Goal: Task Accomplishment & Management: Use online tool/utility

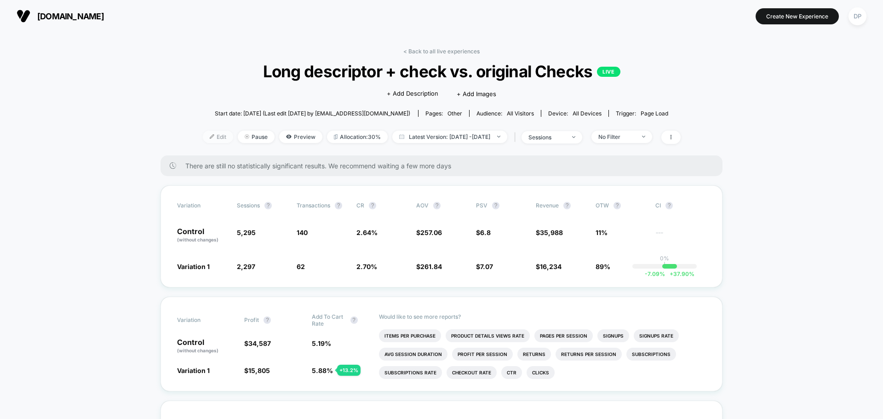
click at [206, 137] on span "Edit" at bounding box center [218, 137] width 30 height 12
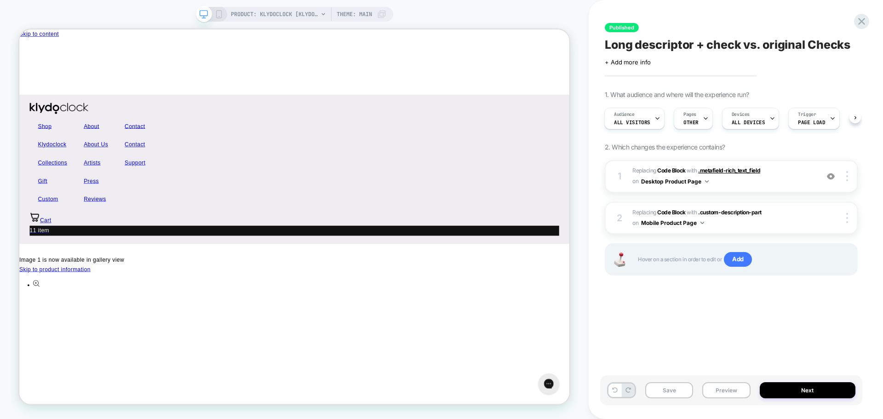
click at [750, 171] on span ".metafield-rich_text_field" at bounding box center [729, 170] width 62 height 7
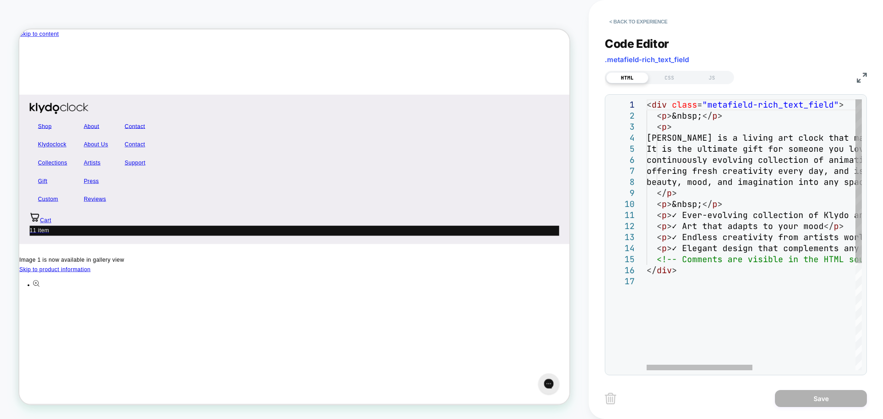
click at [690, 192] on div "< div class = "metafield-rich_text_field" > < p > &nbsp; </ p > < p > Klydocloc…" at bounding box center [857, 322] width 423 height 447
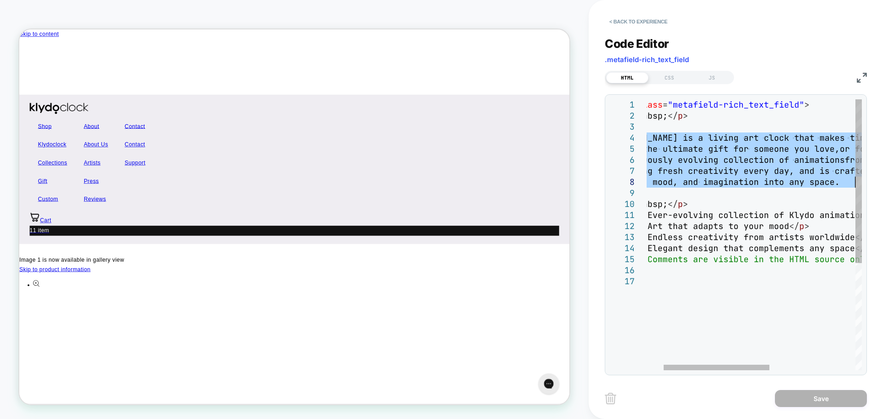
drag, startPoint x: 666, startPoint y: 135, endPoint x: 869, endPoint y: 180, distance: 208.6
click at [869, 180] on div "< div class = "metafield-rich_text_field" > < p > &nbsp; </ p > < p > Klydocloc…" at bounding box center [823, 322] width 423 height 447
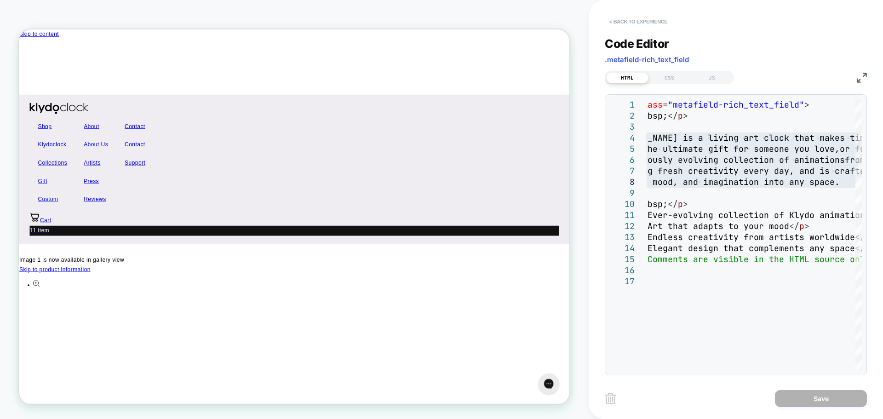
click at [628, 19] on button "< Back to experience" at bounding box center [637, 21] width 67 height 15
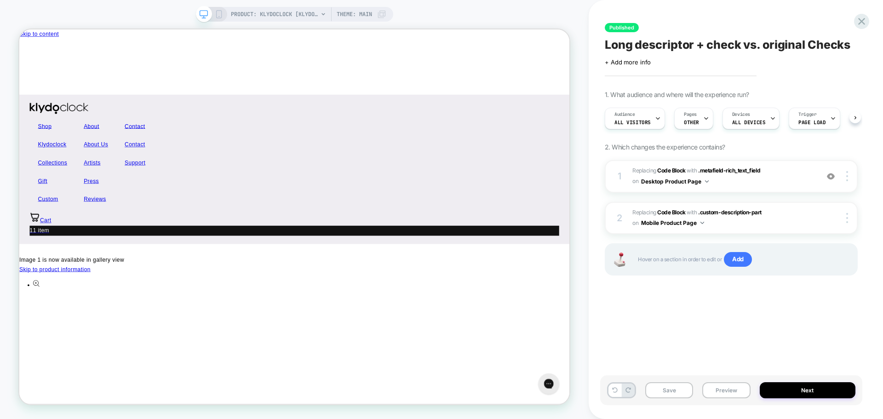
scroll to position [0, 0]
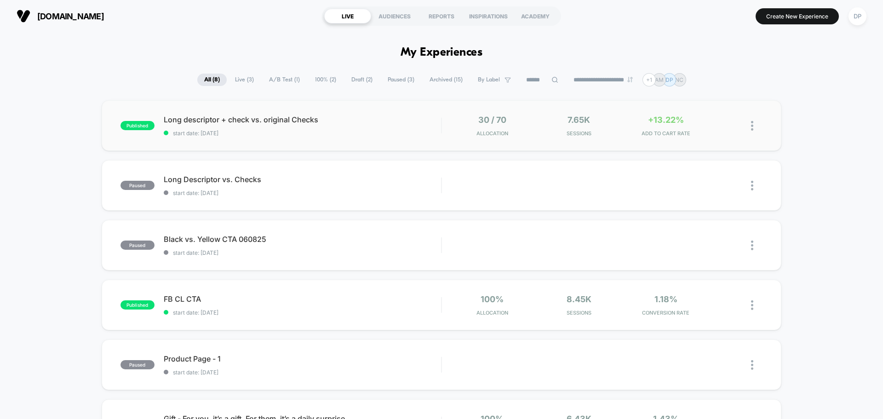
click at [752, 125] on img at bounding box center [752, 126] width 2 height 10
click at [692, 115] on div "Pause" at bounding box center [704, 115] width 83 height 21
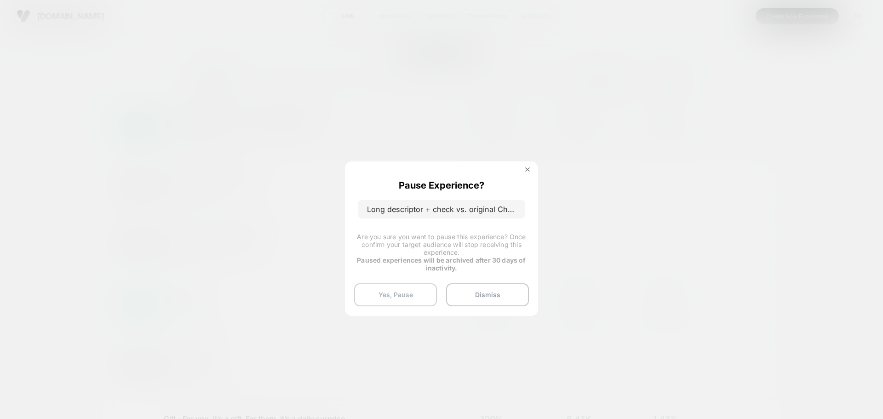
click at [390, 296] on button "Yes, Pause" at bounding box center [395, 294] width 83 height 23
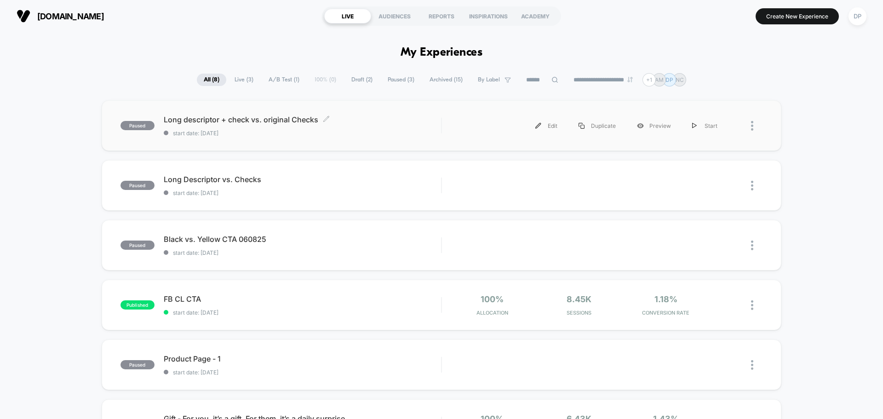
click at [194, 120] on span "Long descriptor + check vs. original Checks Click to edit experience details" at bounding box center [302, 119] width 277 height 9
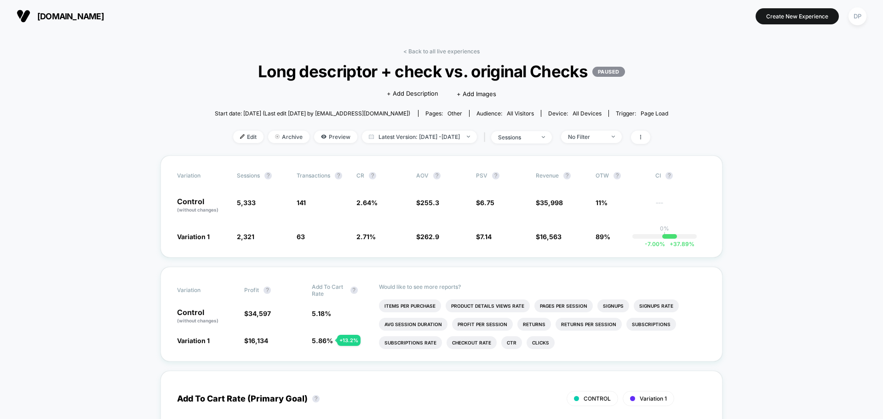
drag, startPoint x: 244, startPoint y: 140, endPoint x: 237, endPoint y: 137, distance: 7.2
click at [239, 138] on span "Edit" at bounding box center [248, 137] width 30 height 12
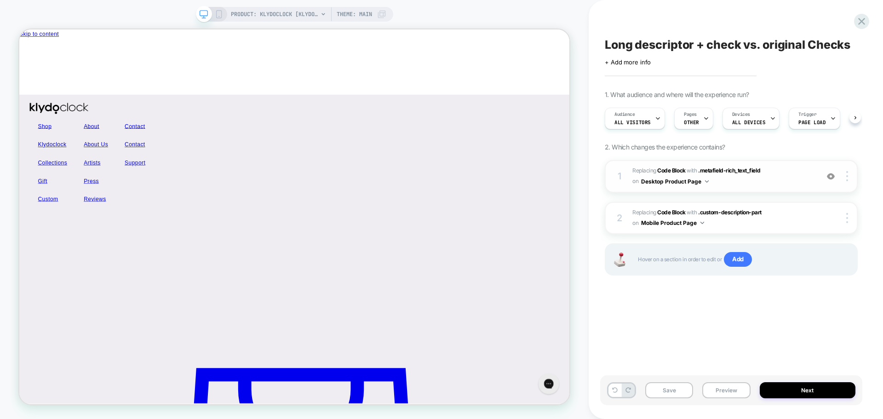
scroll to position [0, 0]
click at [731, 172] on span ".metafield-rich_text_field" at bounding box center [729, 170] width 62 height 7
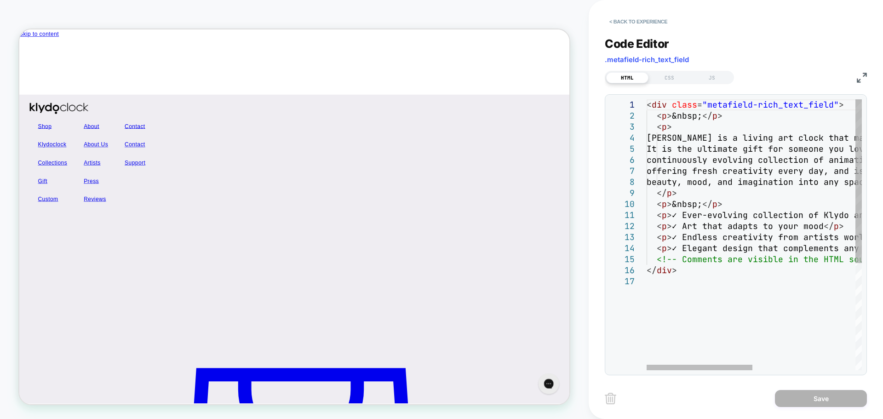
scroll to position [0, 0]
drag, startPoint x: 731, startPoint y: 201, endPoint x: 645, endPoint y: 203, distance: 86.0
click at [646, 203] on div "< div class = "metafield-rich_text_field" > < p > &nbsp; </ p > < p > Klydocloc…" at bounding box center [857, 322] width 423 height 447
click at [669, 205] on div "< div class = "metafield-rich_text_field" > < p > &nbsp; </ p > < p > Klydocloc…" at bounding box center [857, 322] width 423 height 447
click at [669, 203] on div "< div class = "metafield-rich_text_field" > < p > &nbsp; </ p > < p > Klydocloc…" at bounding box center [857, 322] width 423 height 447
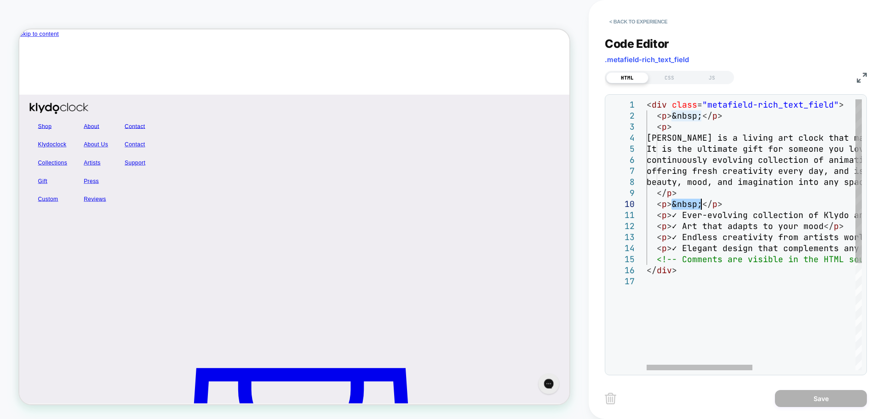
drag, startPoint x: 671, startPoint y: 203, endPoint x: 700, endPoint y: 202, distance: 29.0
click at [700, 202] on div "< div class = "metafield-rich_text_field" > < p > &nbsp; </ p > < p > Klydocloc…" at bounding box center [857, 322] width 423 height 447
click at [625, 18] on button "< Back to experience" at bounding box center [637, 21] width 67 height 15
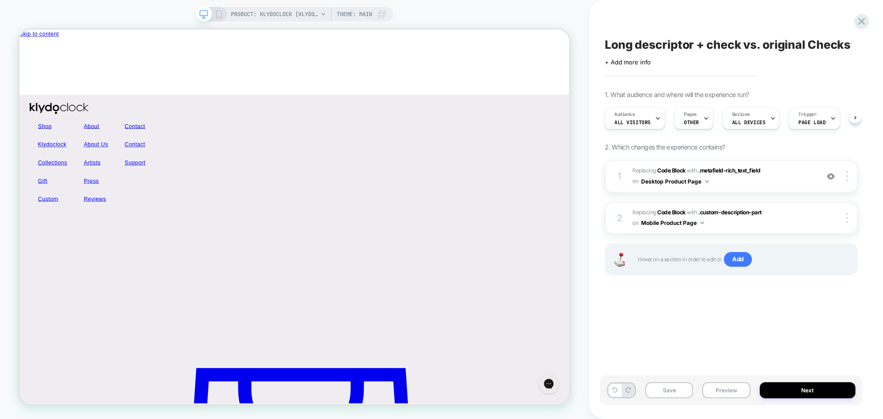
scroll to position [0, 0]
click at [862, 16] on icon at bounding box center [861, 21] width 12 height 12
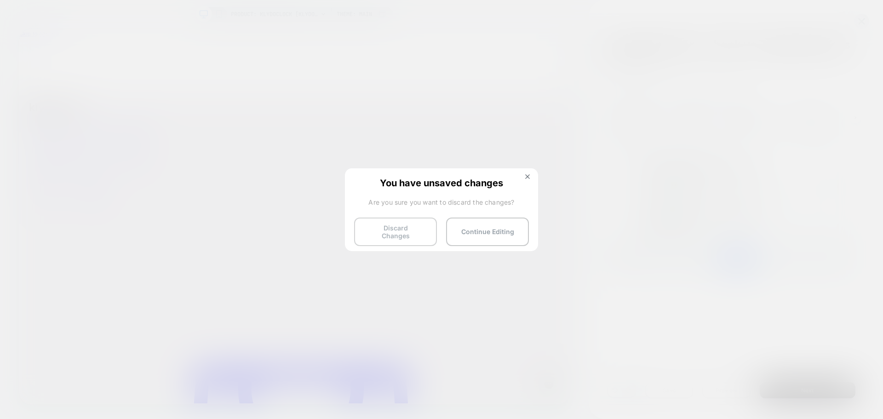
click at [390, 226] on button "Discard Changes" at bounding box center [395, 231] width 83 height 28
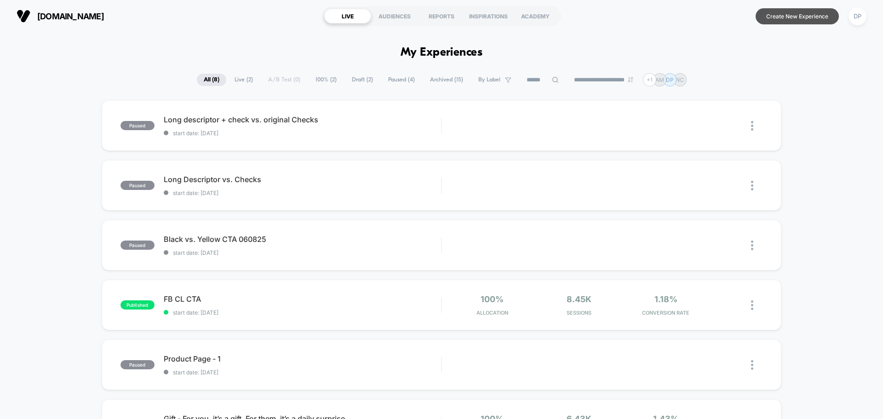
click at [774, 22] on button "Create New Experience" at bounding box center [796, 16] width 83 height 16
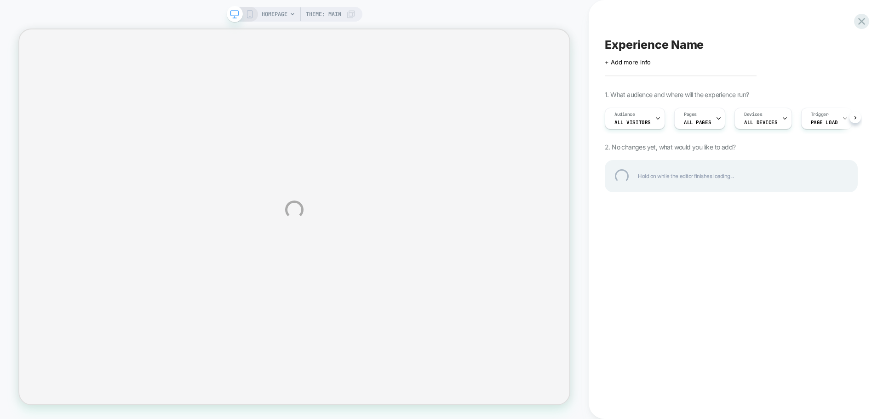
click at [701, 126] on div "HOMEPAGE Theme: MAIN Experience Name Click to edit experience details + Add mor…" at bounding box center [441, 209] width 883 height 419
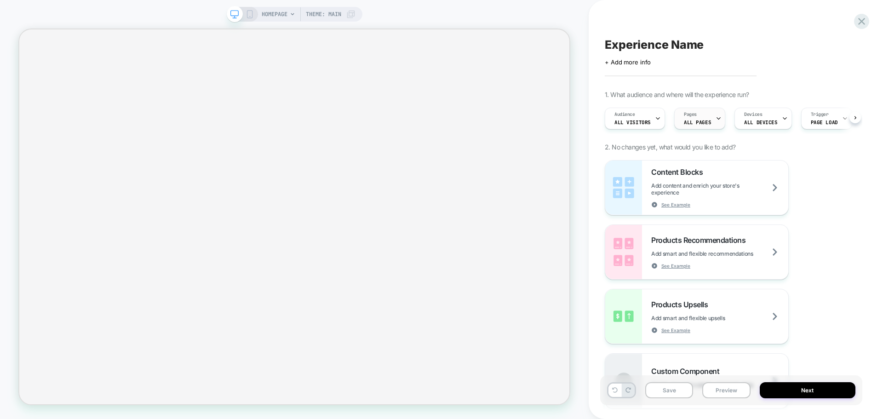
scroll to position [0, 0]
click at [706, 123] on span "ALL PAGES" at bounding box center [696, 122] width 27 height 6
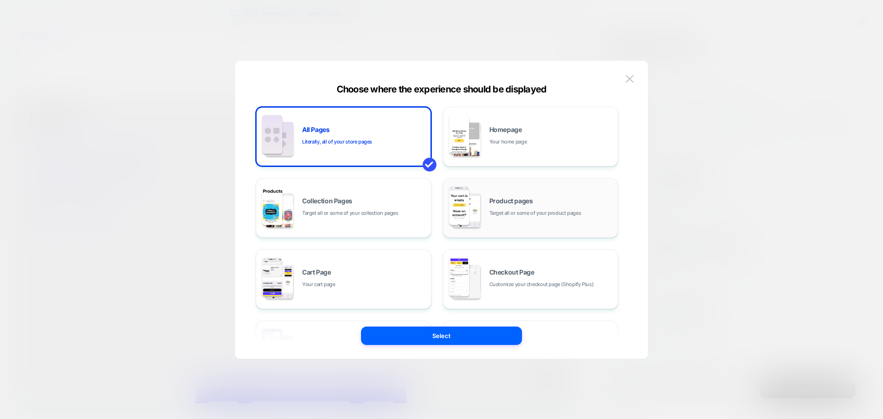
scroll to position [0, 0]
click at [543, 211] on span "Target all or some of your product pages" at bounding box center [535, 213] width 92 height 9
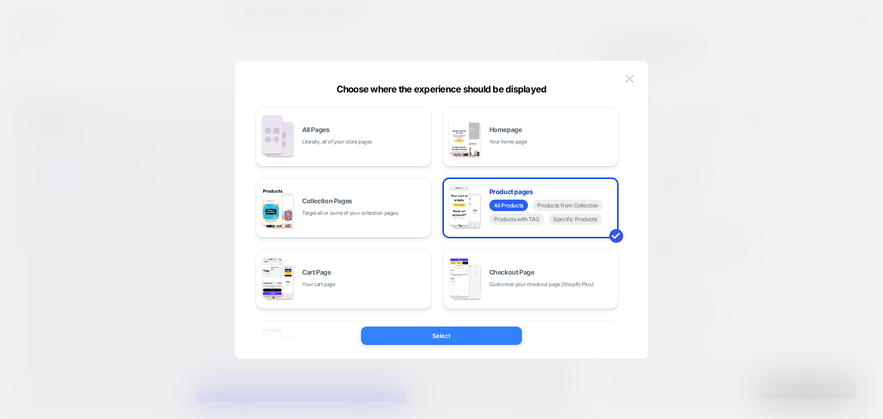
click at [446, 336] on button "Select" at bounding box center [441, 335] width 161 height 18
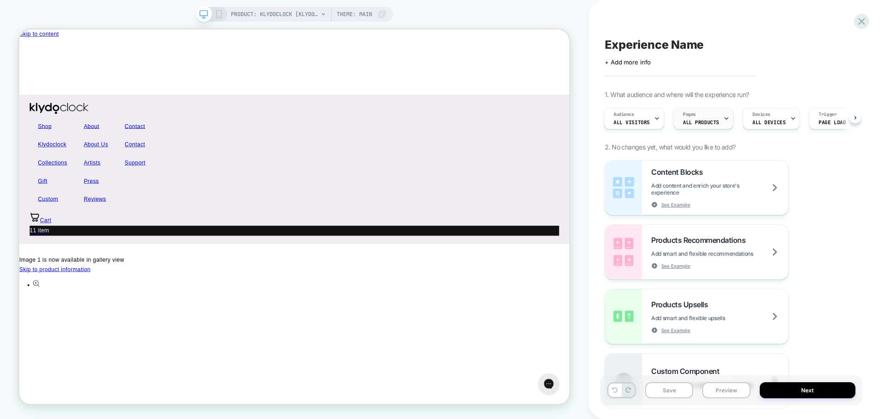
click at [693, 123] on span "ALL PRODUCTS" at bounding box center [701, 122] width 36 height 6
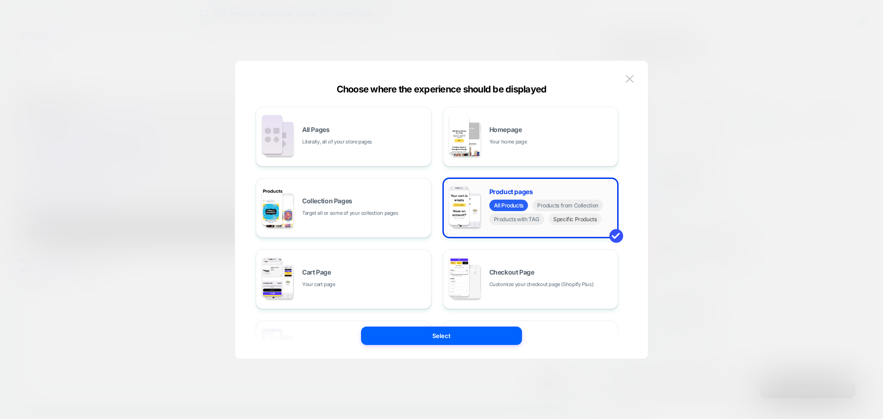
click at [571, 222] on span "Specific Products" at bounding box center [574, 218] width 53 height 11
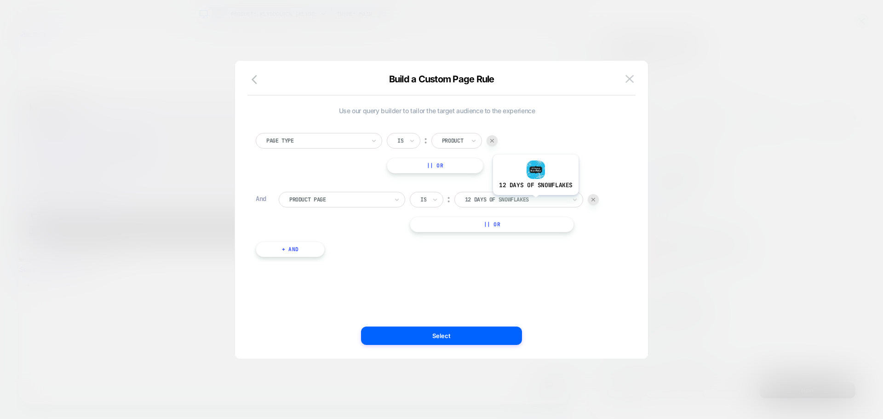
click at [535, 202] on div at bounding box center [515, 199] width 101 height 8
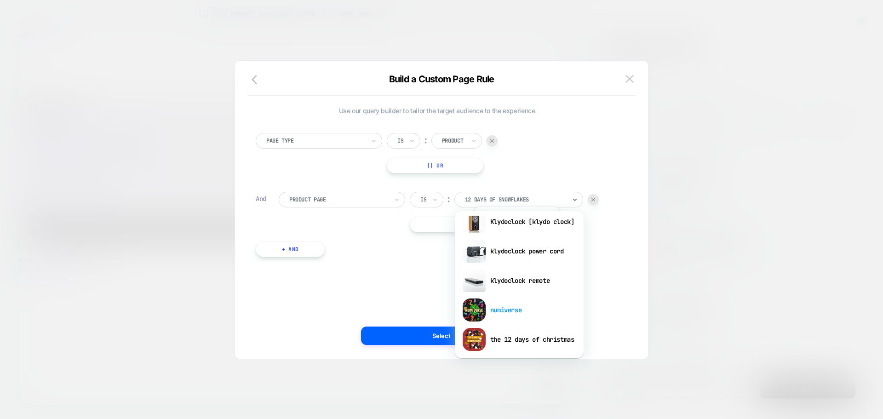
scroll to position [158, 0]
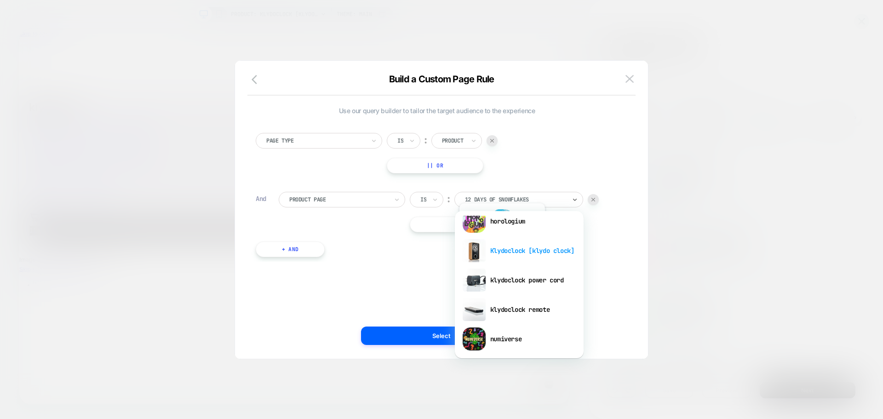
click at [501, 251] on div "Klydoclock [klydo clock]" at bounding box center [519, 250] width 120 height 29
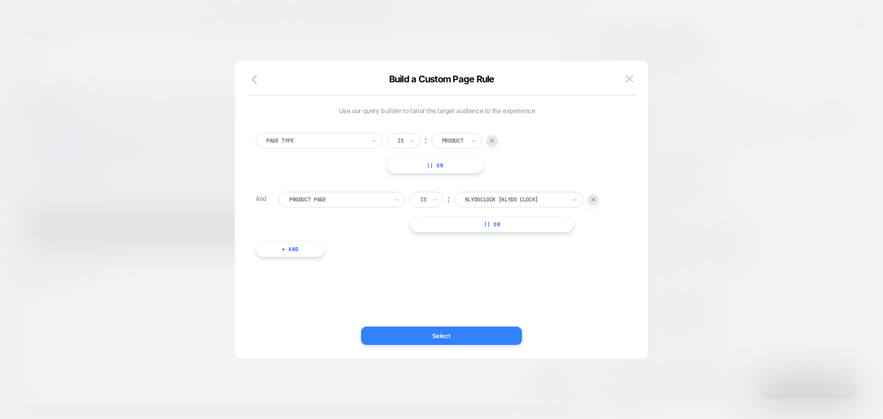
click at [448, 334] on button "Select" at bounding box center [441, 335] width 161 height 18
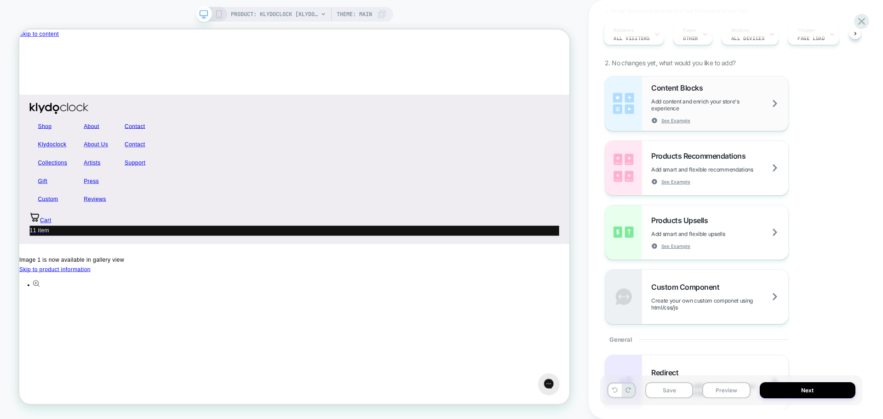
scroll to position [92, 0]
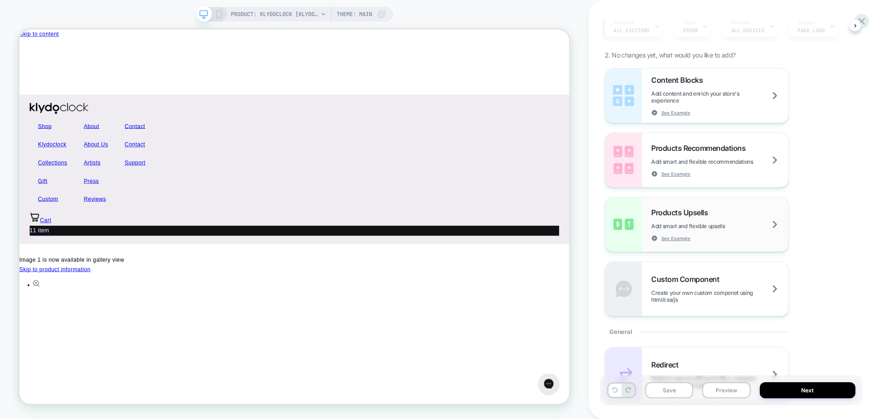
click at [751, 223] on div "Products Upsells Add smart and flexible upsells See Example" at bounding box center [719, 225] width 137 height 34
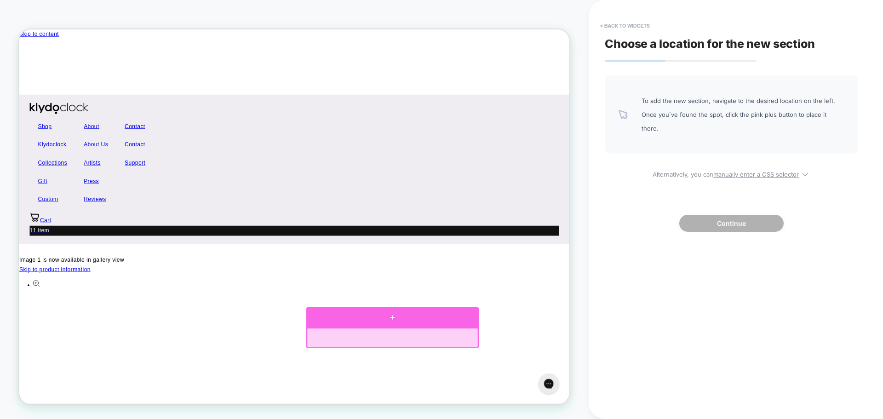
click at [518, 418] on div at bounding box center [517, 412] width 230 height 27
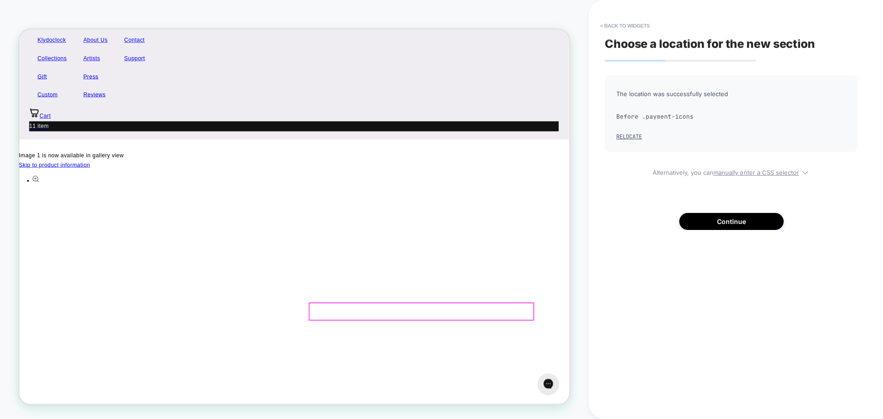
scroll to position [146, 0]
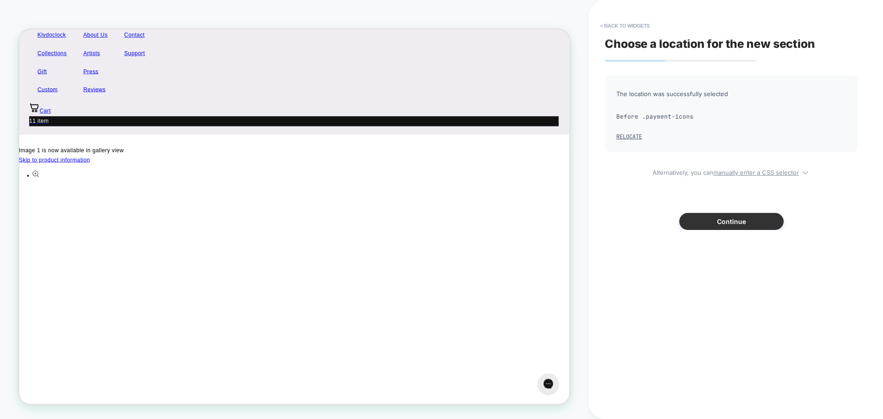
click at [730, 222] on button "Continue" at bounding box center [731, 221] width 104 height 17
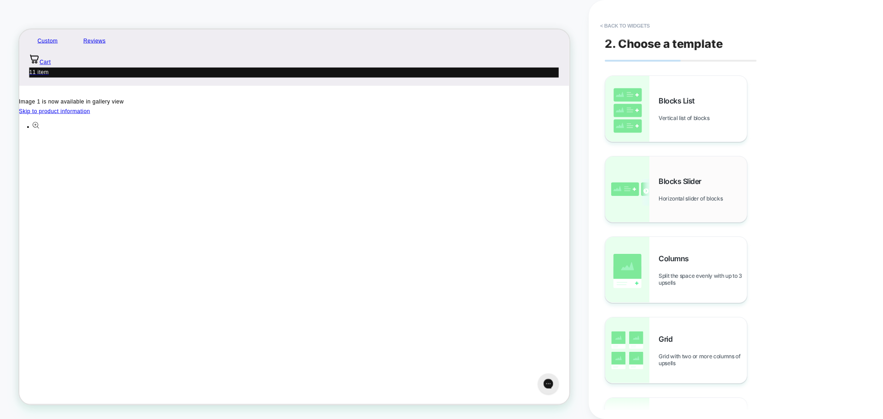
scroll to position [218, 0]
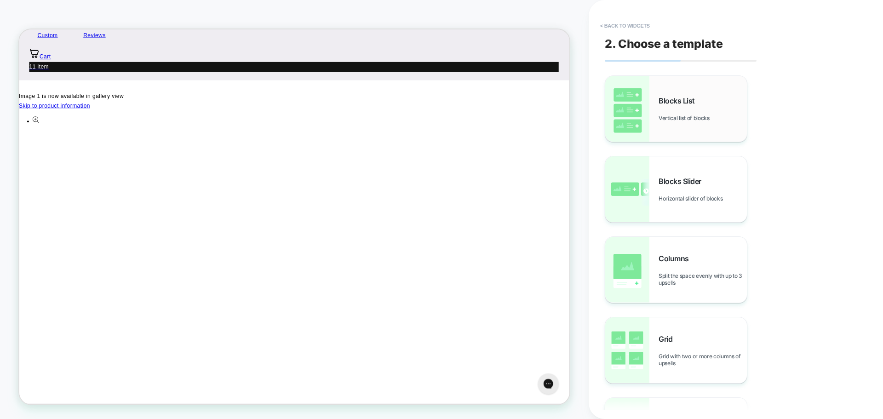
click at [677, 120] on span "Vertical list of blocks" at bounding box center [686, 117] width 56 height 7
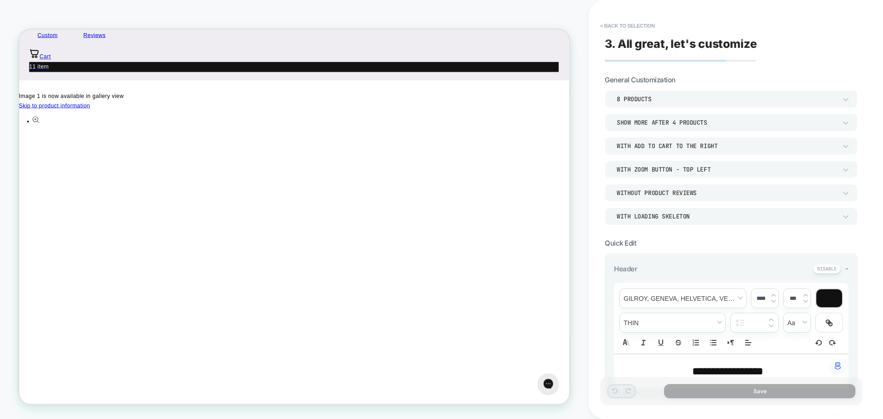
click at [647, 99] on div "8 Products" at bounding box center [726, 99] width 220 height 8
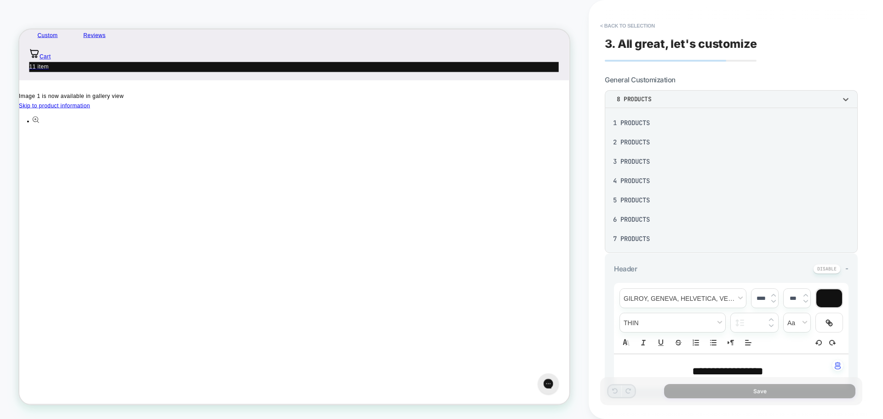
click at [635, 162] on div "3 Products" at bounding box center [730, 161] width 245 height 19
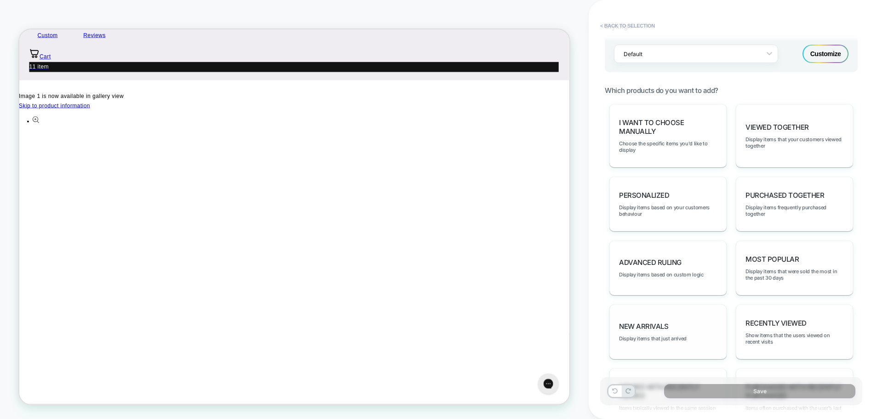
scroll to position [325, 0]
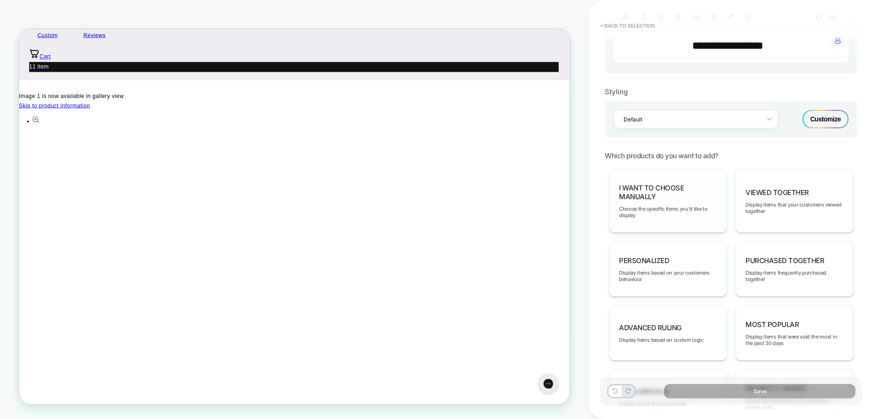
click at [675, 199] on span "I want to choose manually" at bounding box center [668, 191] width 98 height 17
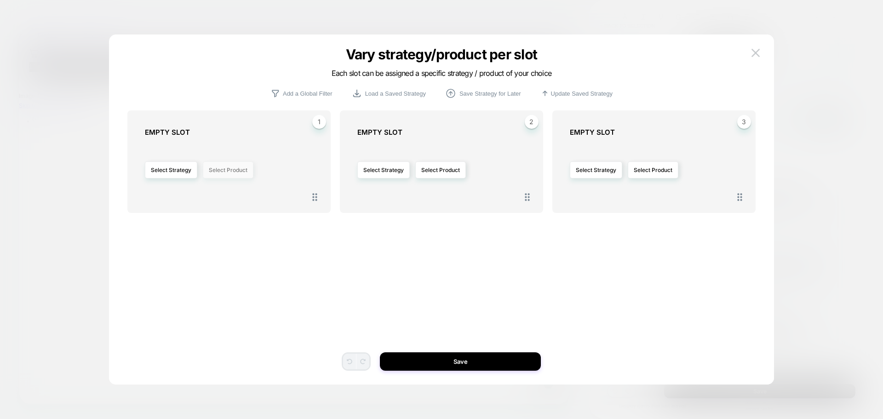
click at [243, 169] on button "Select Product" at bounding box center [228, 169] width 51 height 17
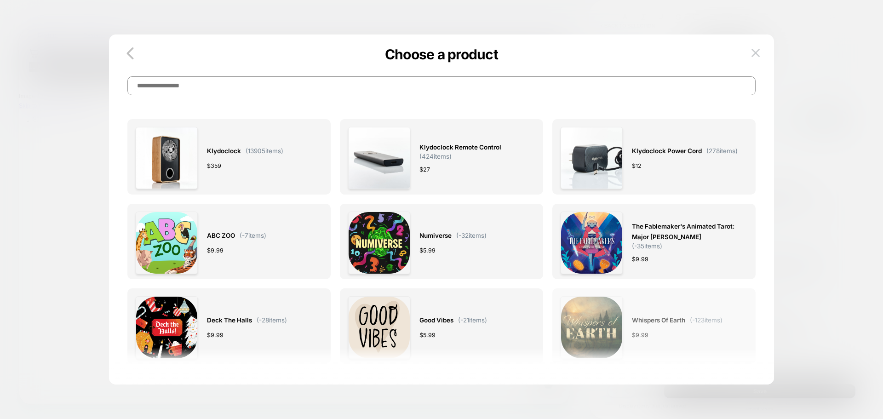
click at [621, 319] on img at bounding box center [591, 327] width 62 height 62
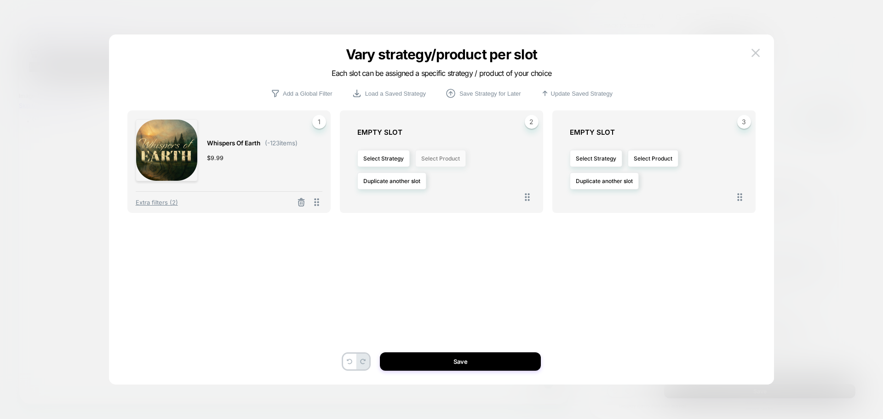
click at [438, 160] on button "Select Product" at bounding box center [440, 158] width 51 height 17
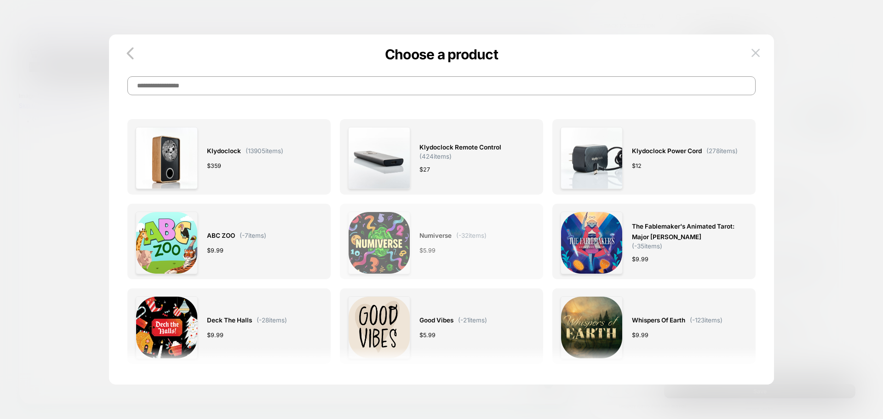
click at [457, 255] on div "$ 5.99" at bounding box center [452, 250] width 67 height 10
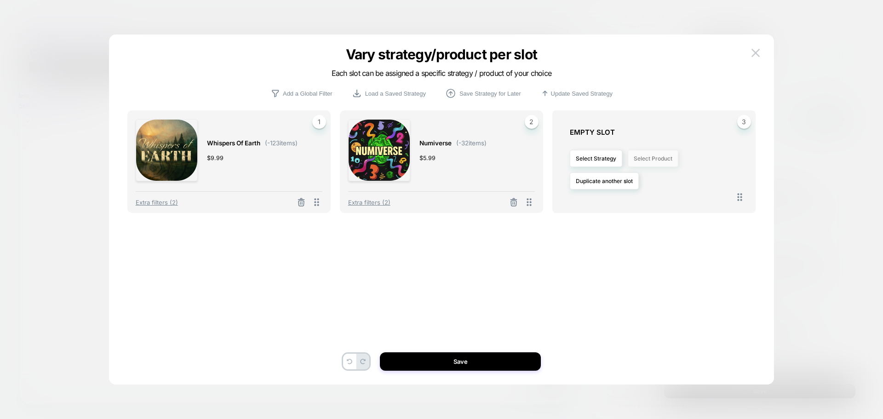
click at [657, 158] on button "Select Product" at bounding box center [652, 158] width 51 height 17
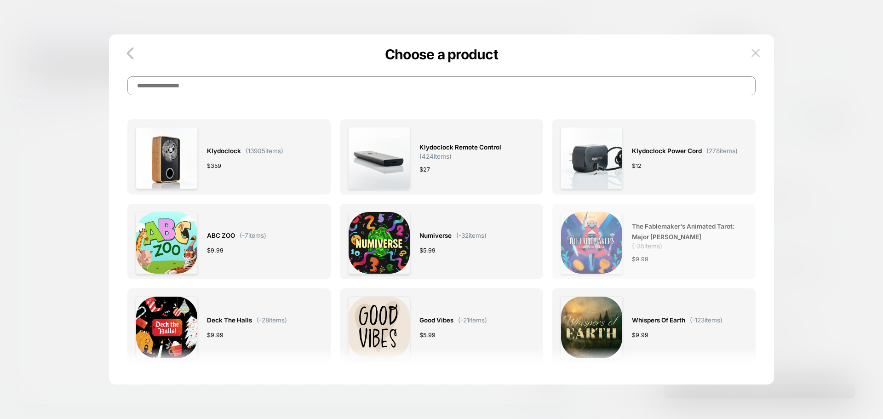
click at [689, 239] on span "The Fablemaker's Animated Tarot: Major [PERSON_NAME]" at bounding box center [685, 231] width 106 height 21
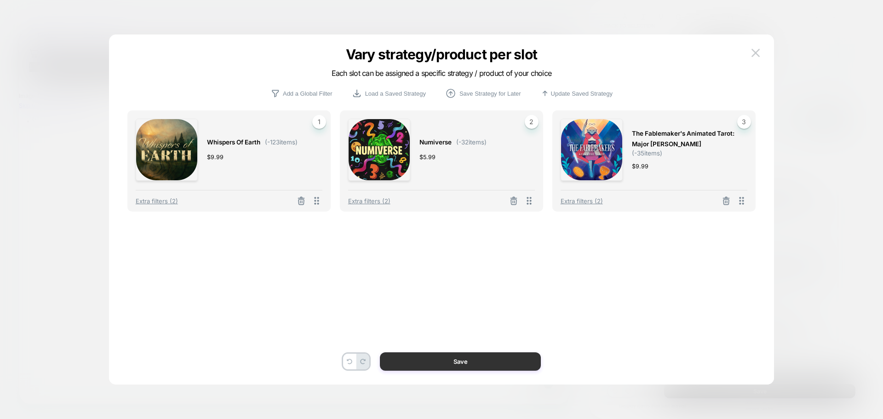
drag, startPoint x: 449, startPoint y: 360, endPoint x: 598, endPoint y: 418, distance: 160.4
click at [449, 360] on button "Save" at bounding box center [460, 361] width 161 height 18
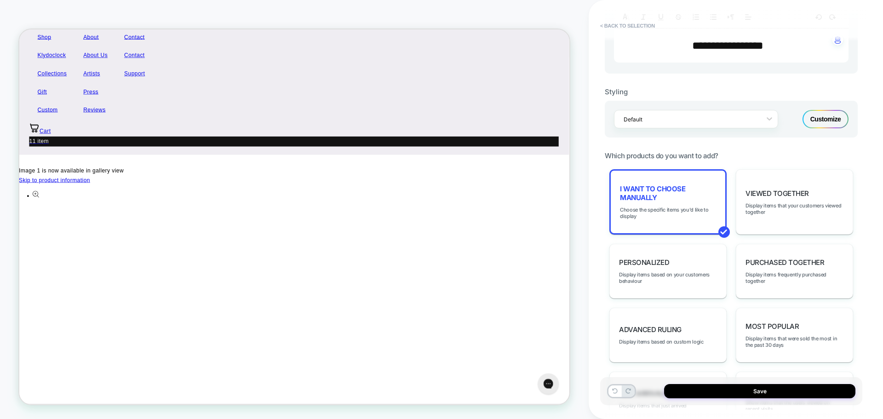
scroll to position [34, 0]
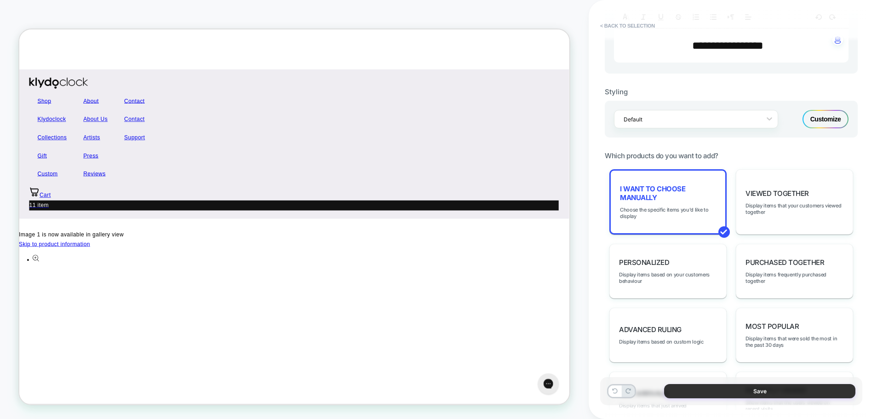
click at [752, 394] on button "Save" at bounding box center [759, 391] width 191 height 14
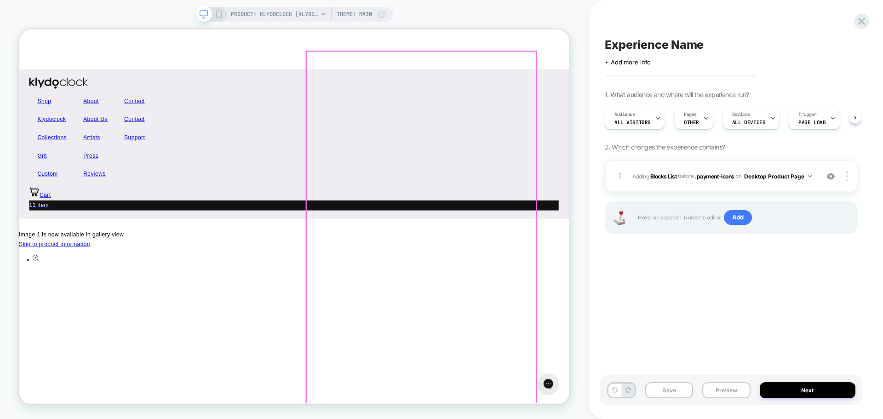
scroll to position [0, 0]
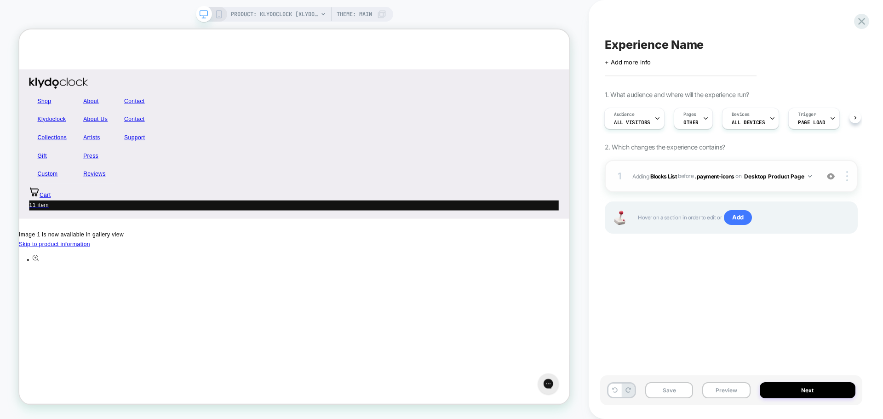
click at [777, 177] on button "Desktop Product Page" at bounding box center [778, 176] width 68 height 11
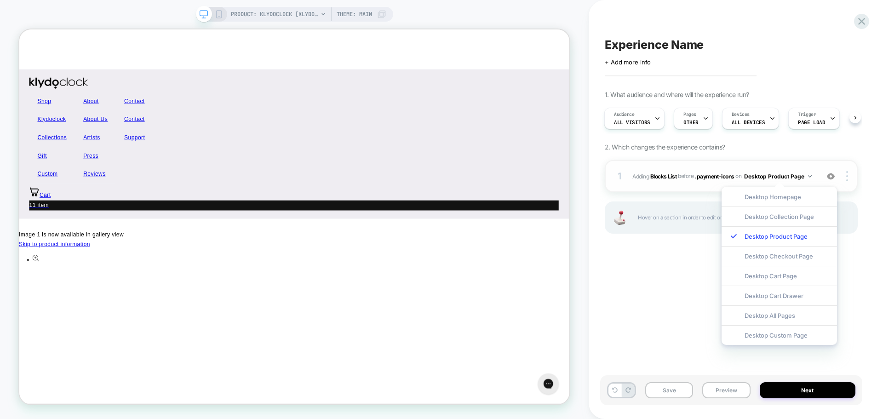
click at [777, 177] on button "Desktop Product Page" at bounding box center [778, 176] width 68 height 11
click at [653, 307] on div "Experience Name Click to edit experience details + Add more info 1. What audien…" at bounding box center [731, 209] width 262 height 400
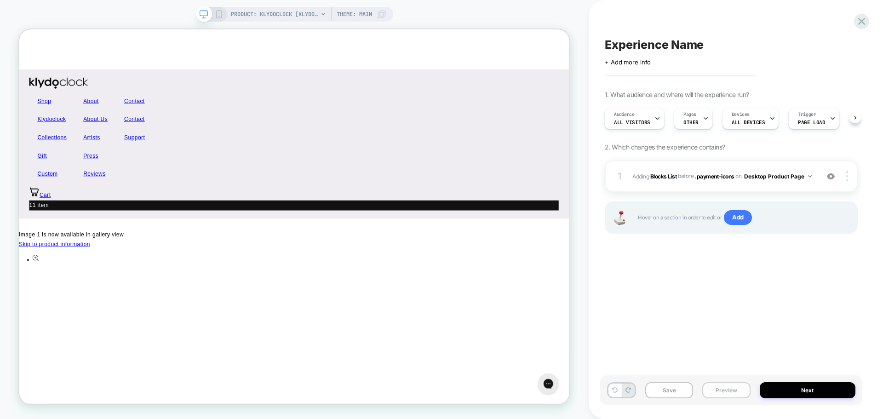
click at [734, 391] on button "Preview" at bounding box center [726, 390] width 48 height 16
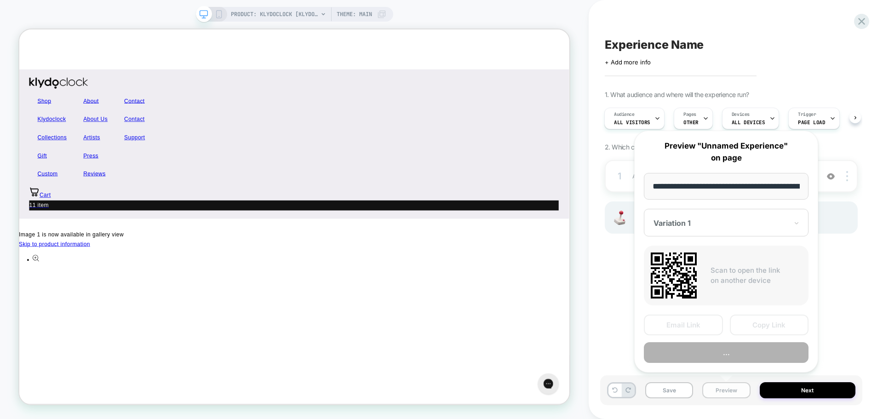
scroll to position [0, 108]
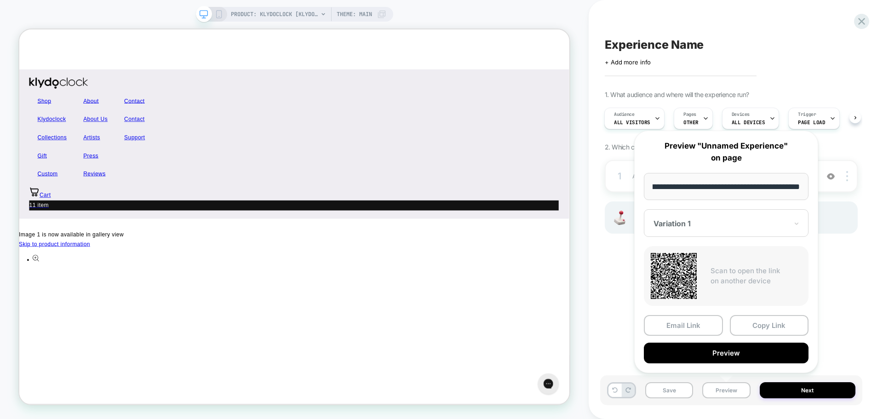
click at [701, 355] on button "Preview" at bounding box center [726, 352] width 165 height 21
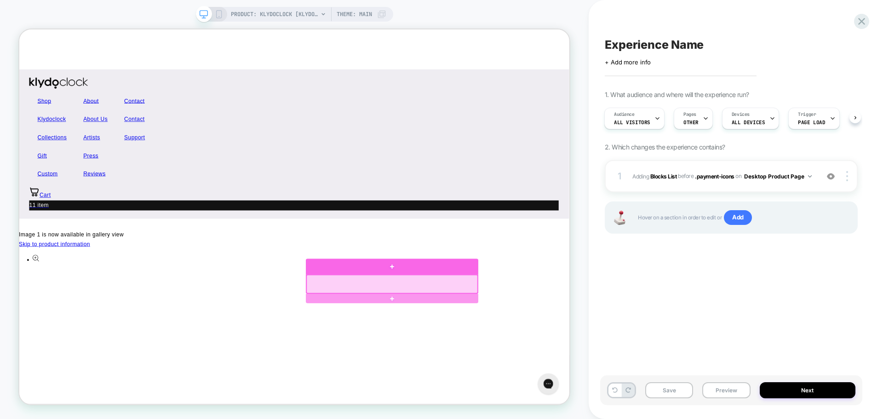
click at [519, 341] on div at bounding box center [516, 345] width 230 height 21
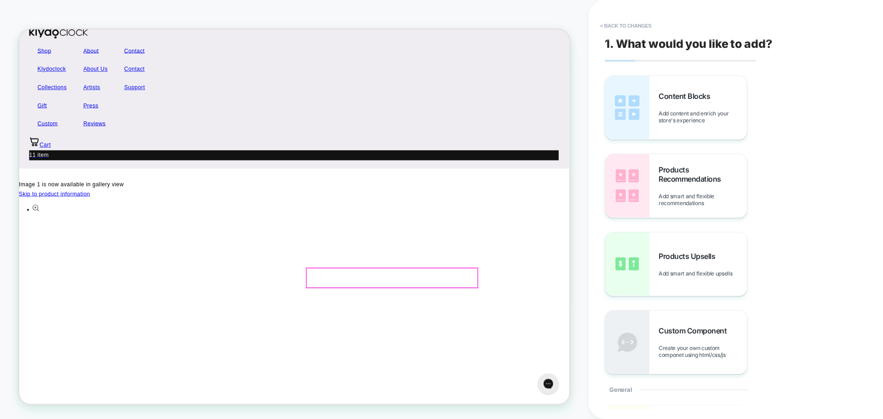
scroll to position [108, 0]
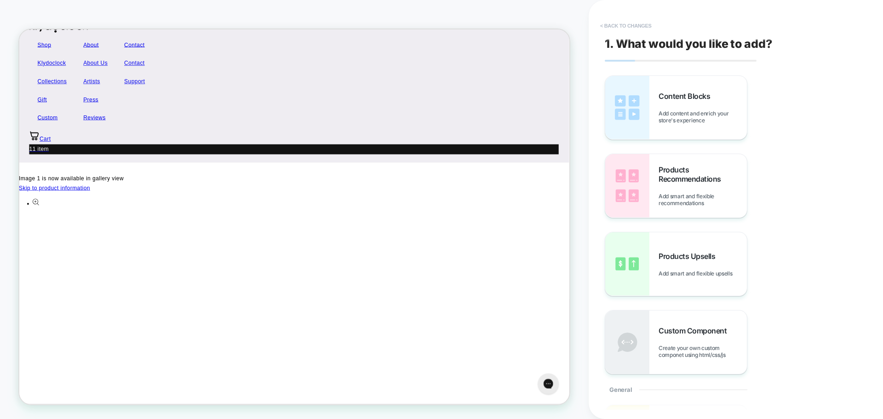
click at [618, 23] on button "< Back to changes" at bounding box center [625, 25] width 61 height 15
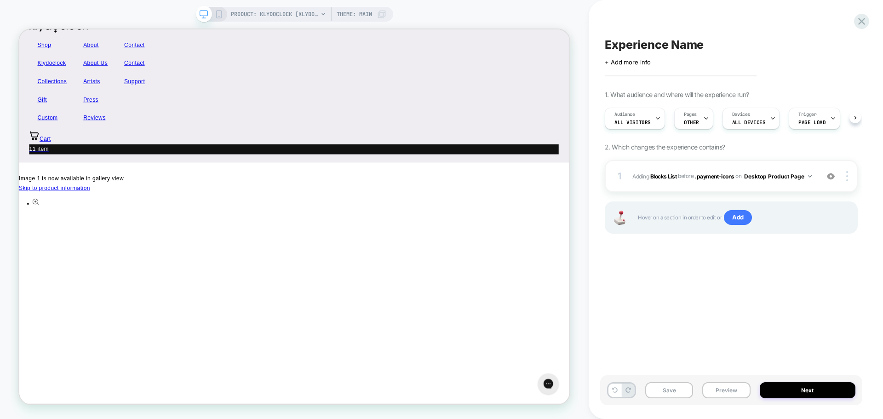
scroll to position [0, 0]
click at [828, 180] on img at bounding box center [830, 176] width 8 height 8
click at [828, 176] on img at bounding box center [830, 176] width 8 height 8
click at [661, 176] on b "Blocks List" at bounding box center [663, 175] width 27 height 7
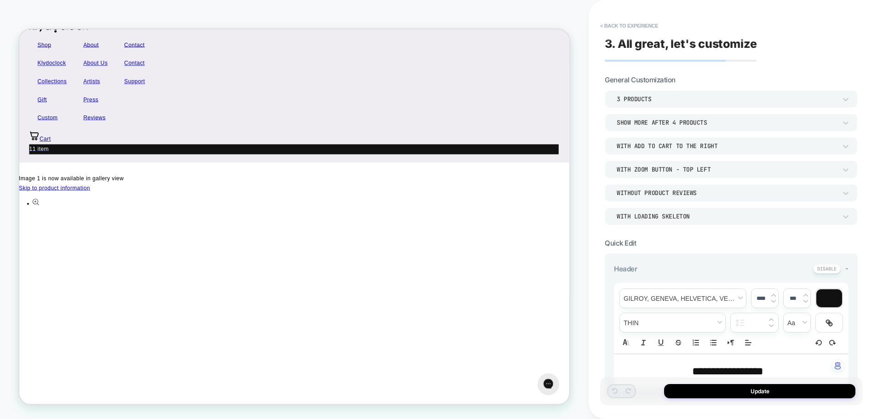
scroll to position [138, 0]
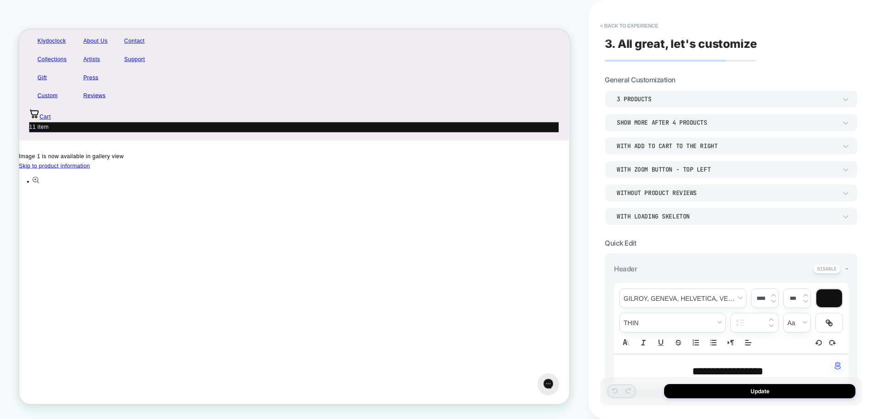
click at [646, 101] on div "3 Products" at bounding box center [726, 99] width 220 height 8
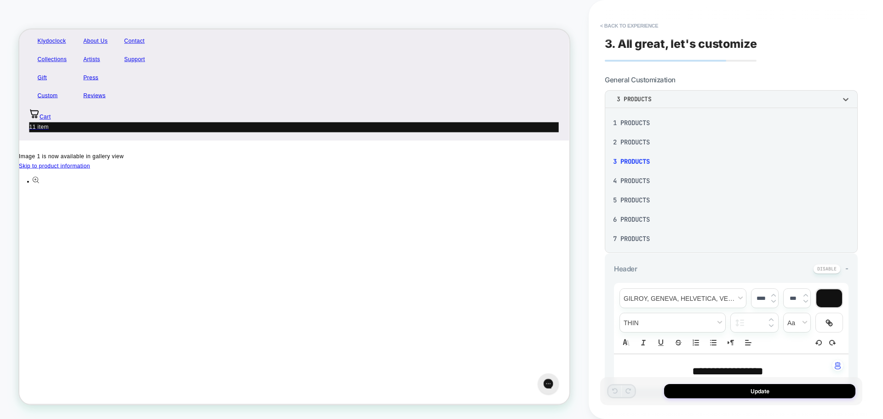
click at [646, 101] on div at bounding box center [441, 209] width 883 height 419
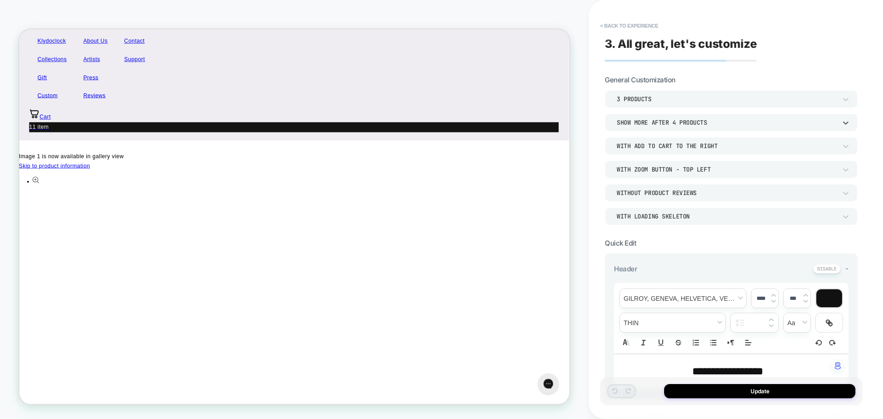
click at [699, 123] on div "Show more after 4 Products" at bounding box center [726, 123] width 220 height 8
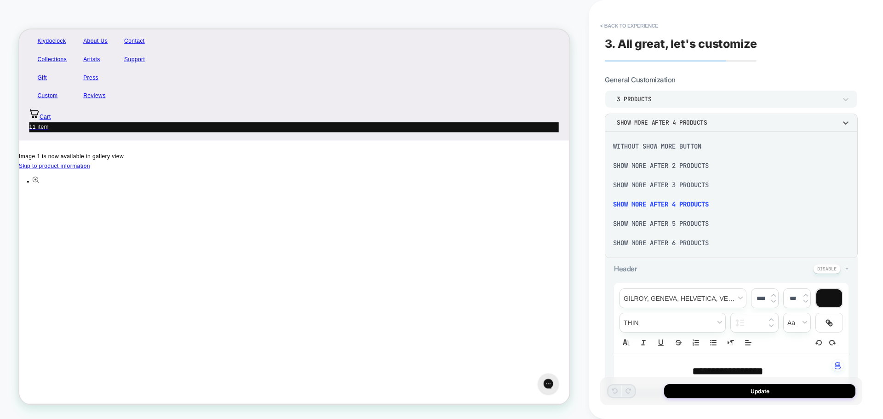
click at [686, 149] on div "Without Show more button" at bounding box center [730, 146] width 245 height 19
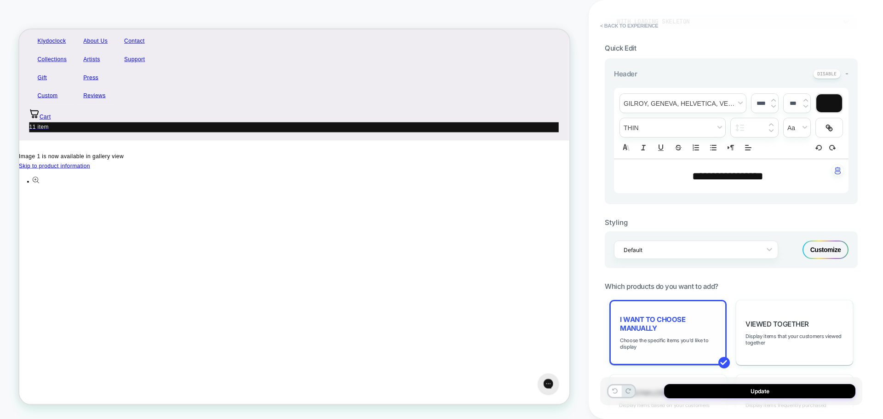
scroll to position [322, 0]
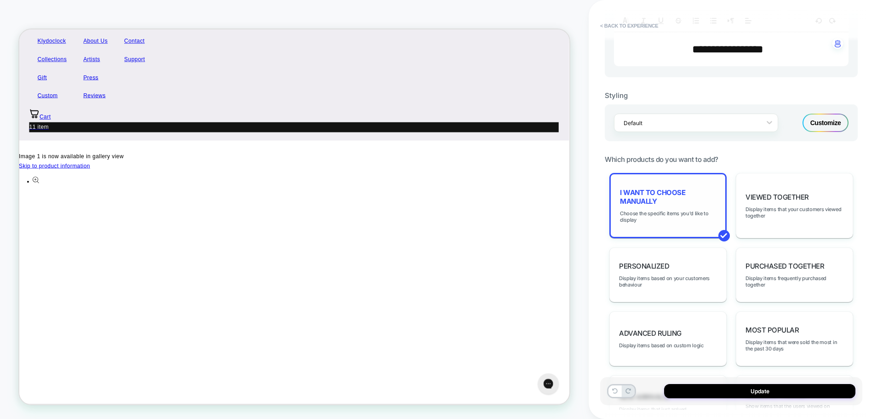
click at [684, 210] on div "I want to choose manually Choose the specific items you'd like to display" at bounding box center [667, 205] width 117 height 65
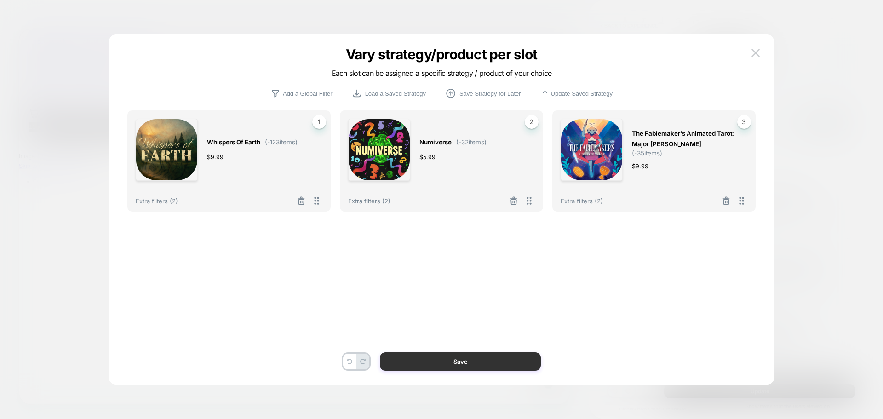
click at [495, 353] on button "Save" at bounding box center [460, 361] width 161 height 18
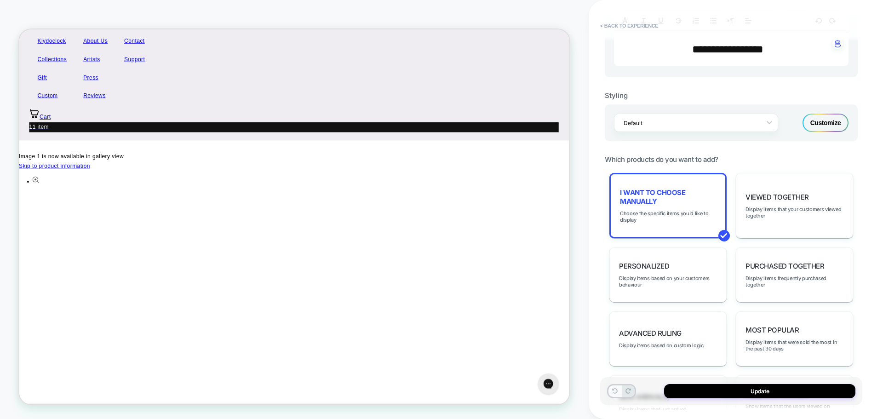
click at [619, 394] on button at bounding box center [614, 390] width 13 height 11
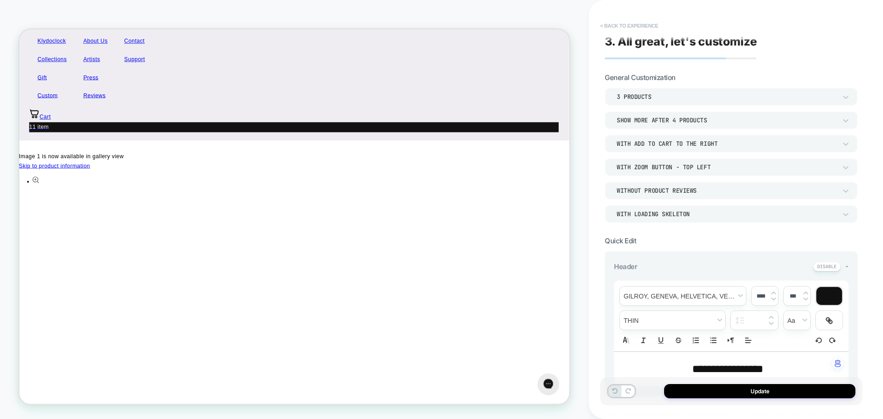
scroll to position [0, 0]
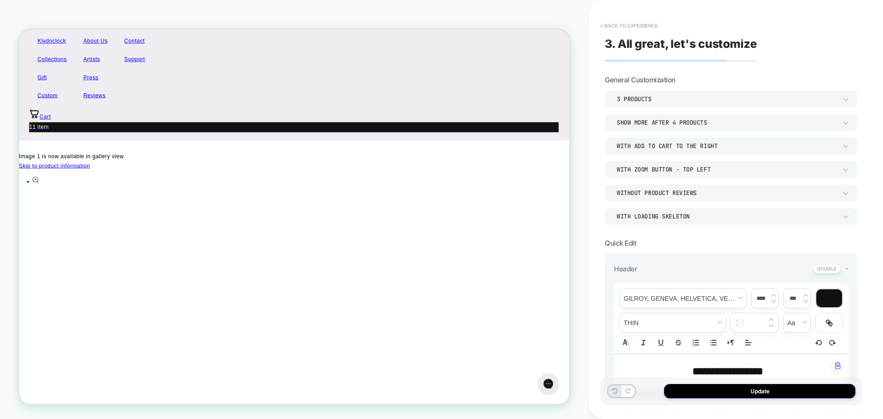
click at [630, 25] on button "< Back to experience" at bounding box center [628, 25] width 67 height 15
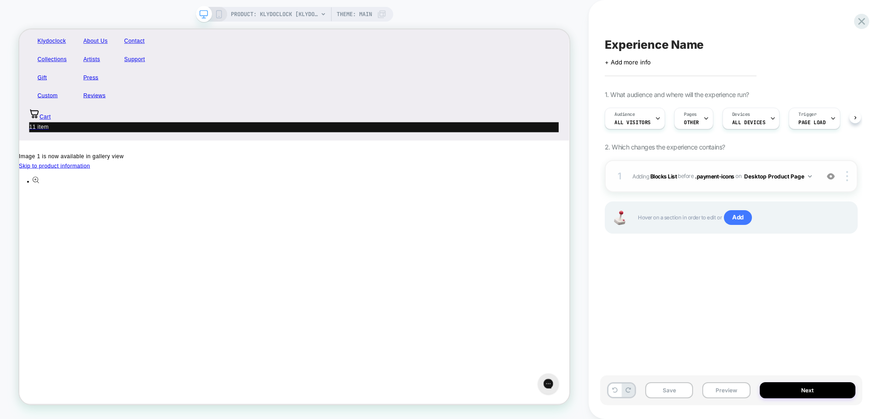
scroll to position [0, 0]
click at [849, 174] on div at bounding box center [847, 176] width 17 height 10
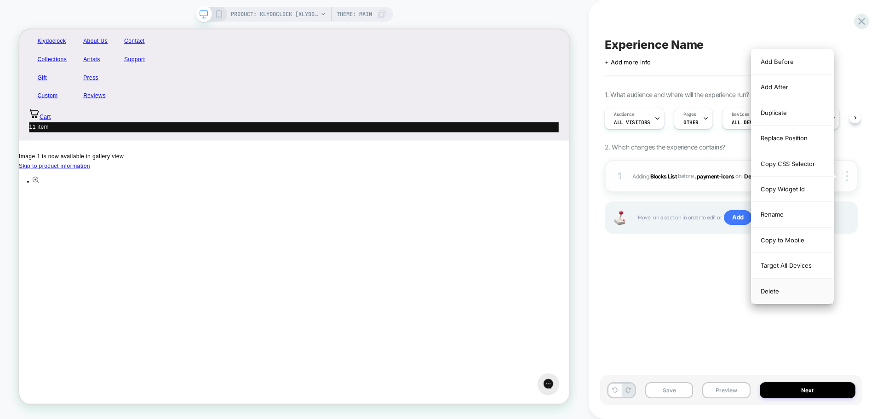
click at [781, 286] on div "Delete" at bounding box center [792, 291] width 82 height 25
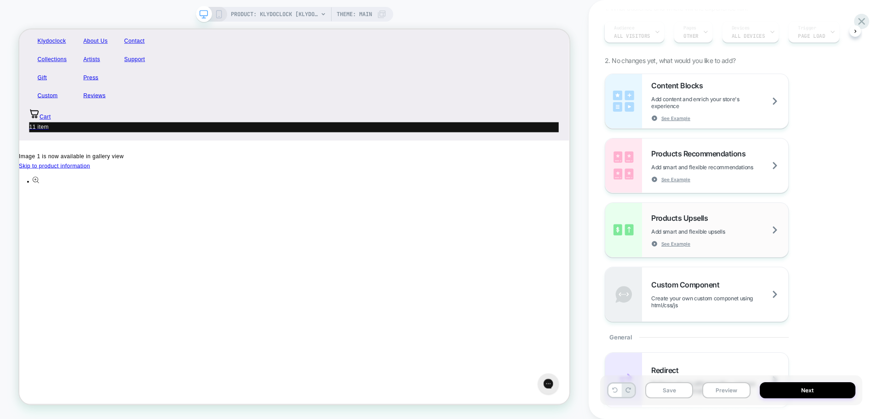
scroll to position [92, 0]
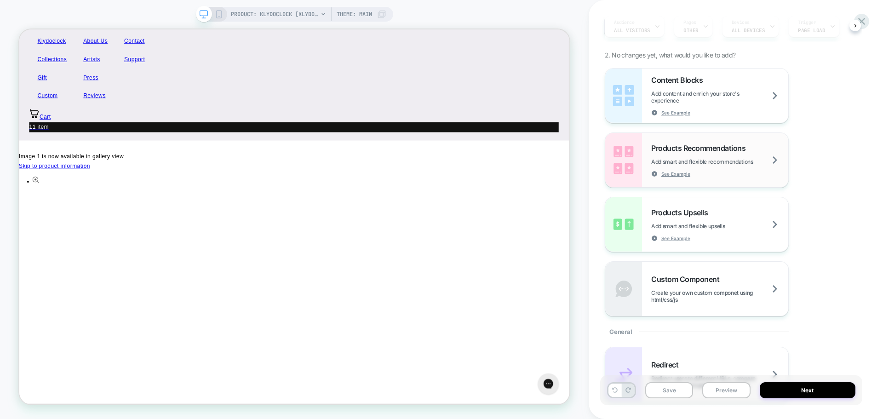
click at [718, 154] on div "Products Recommendations Add smart and flexible recommendations See Example" at bounding box center [719, 160] width 137 height 34
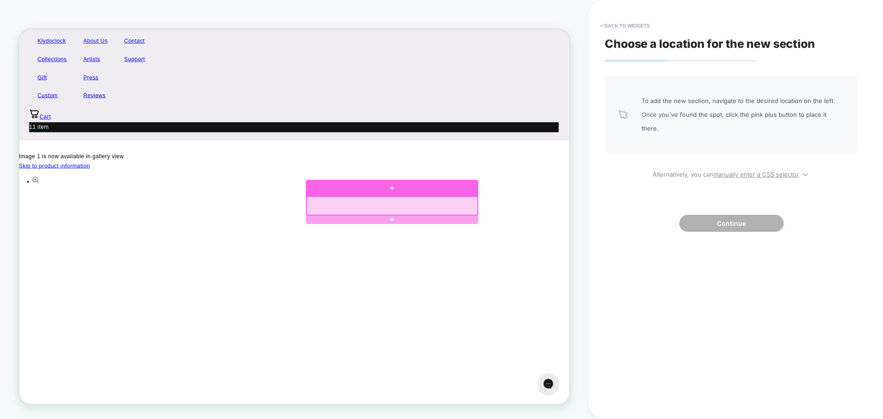
click at [527, 240] on div at bounding box center [516, 241] width 230 height 22
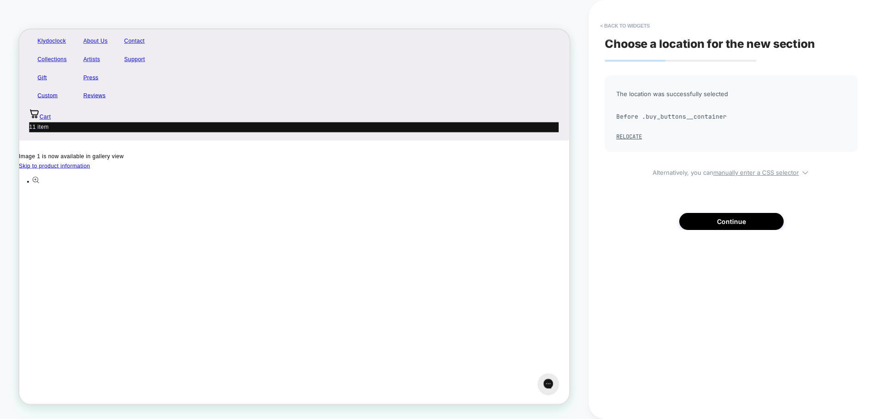
scroll to position [108, 0]
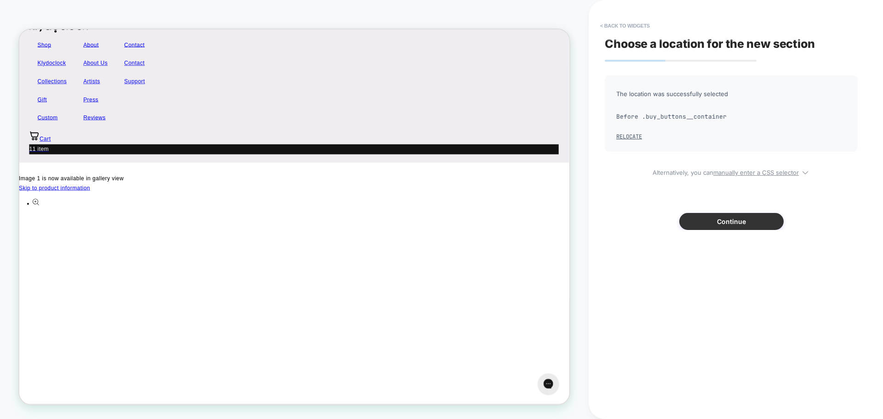
click at [733, 225] on button "Continue" at bounding box center [731, 221] width 104 height 17
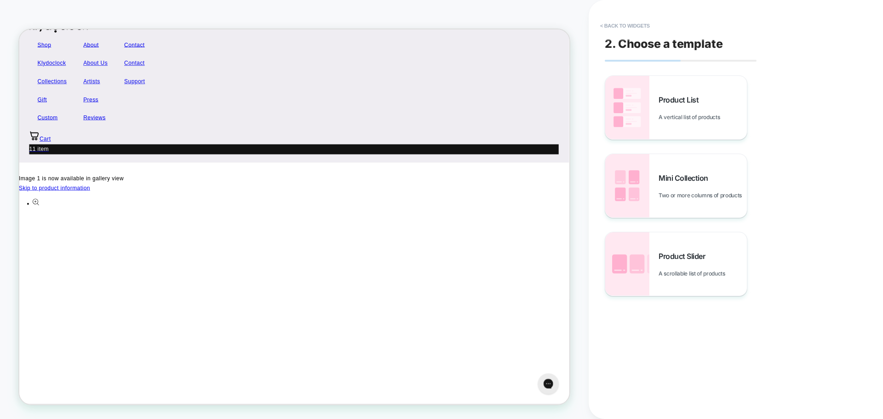
scroll to position [187, 0]
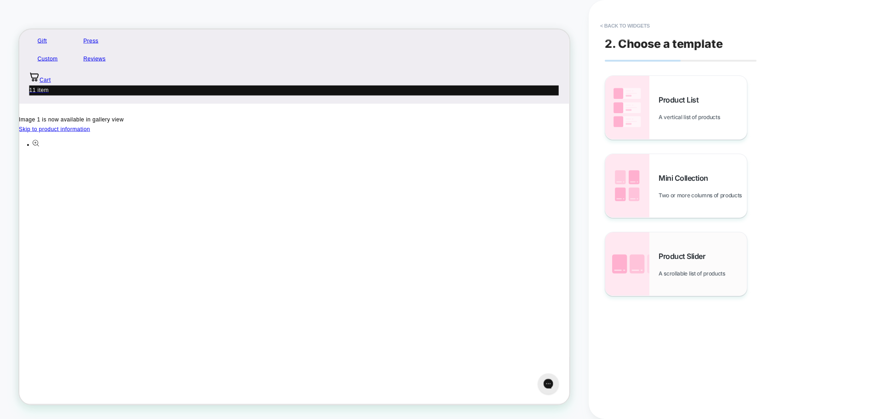
click at [687, 269] on div "Product Slider A scrollable list of products" at bounding box center [702, 263] width 88 height 25
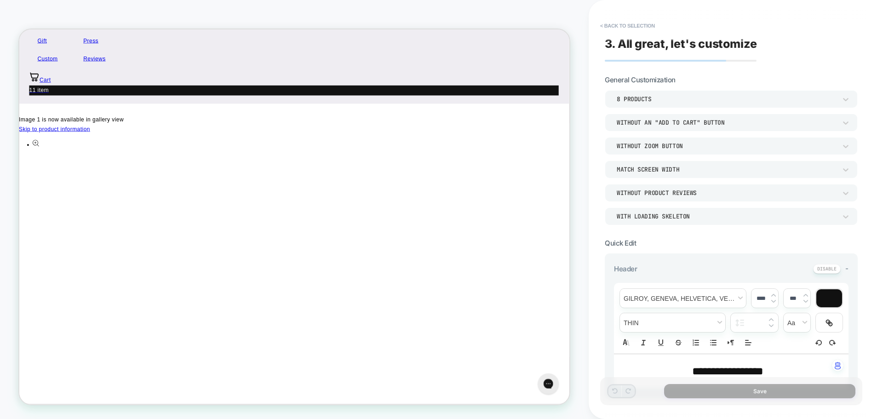
click at [664, 97] on div "8 Products" at bounding box center [726, 99] width 220 height 8
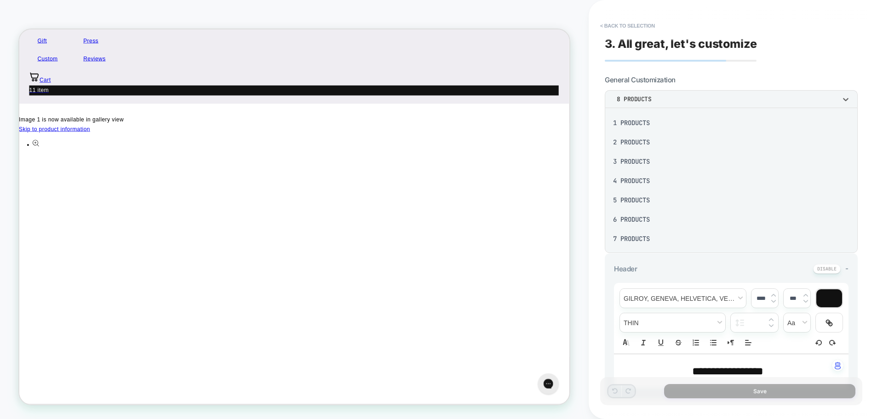
click at [640, 179] on div "4 Products" at bounding box center [730, 180] width 245 height 19
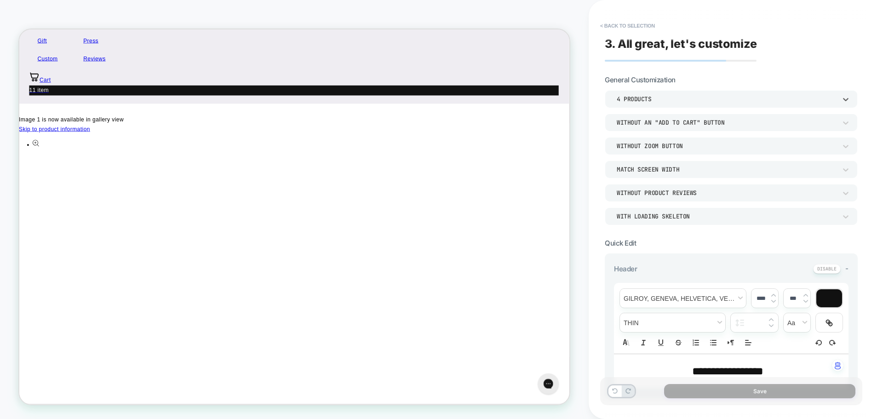
click at [681, 123] on div "Without an "add to cart" button" at bounding box center [726, 123] width 220 height 8
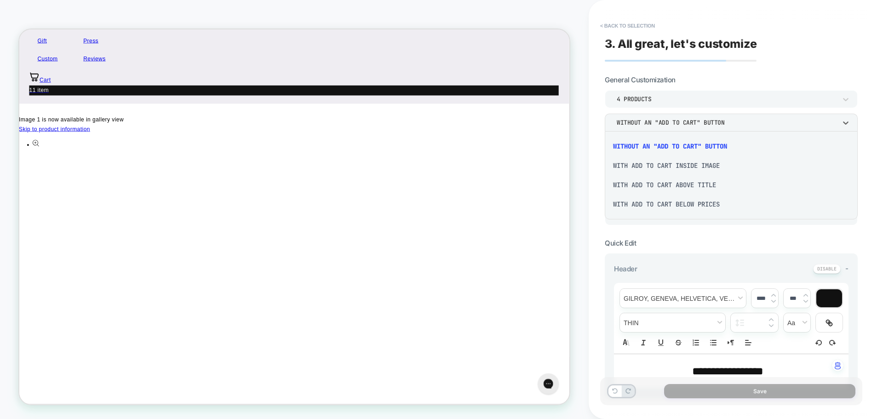
click at [663, 202] on div "With add to cart below prices" at bounding box center [730, 203] width 245 height 19
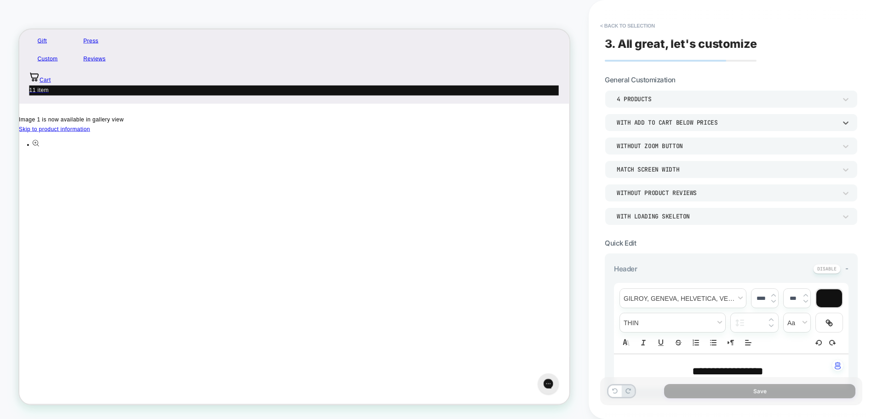
click at [658, 214] on div "WITH LOADING SKELETON" at bounding box center [726, 216] width 220 height 8
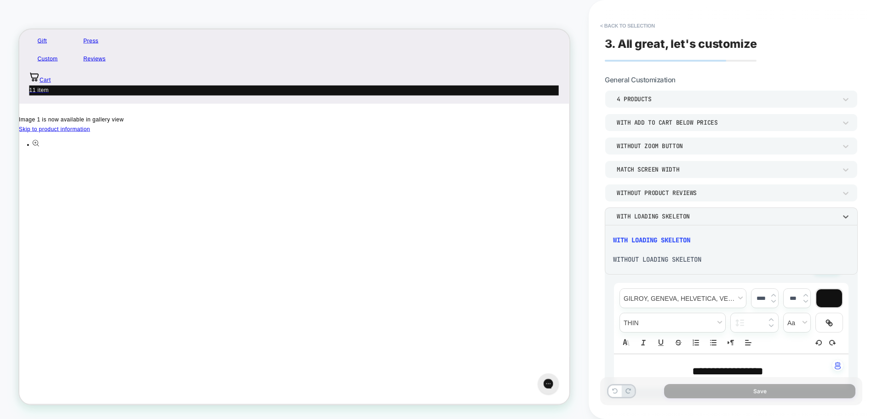
click at [661, 258] on div "WITHOUT LOADING SKELETON" at bounding box center [730, 259] width 245 height 19
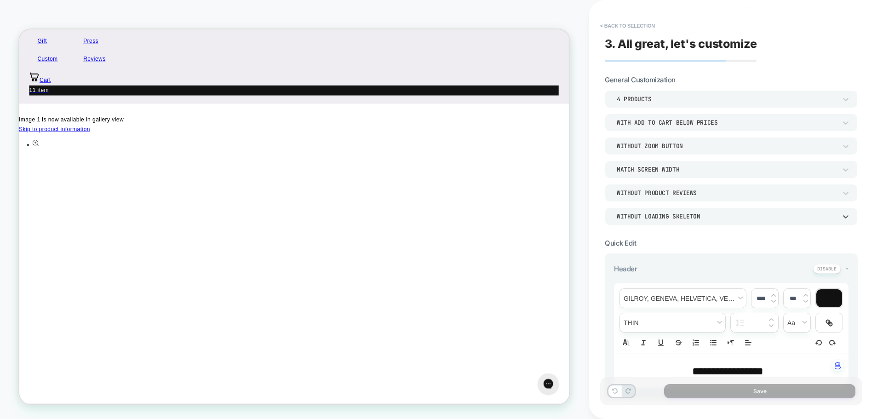
click at [665, 126] on div "With add to cart below prices" at bounding box center [726, 123] width 229 height 10
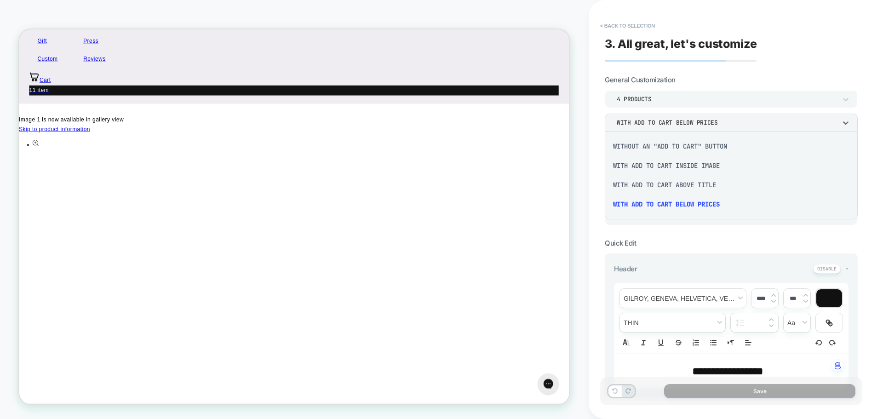
click at [658, 148] on div "Without an "add to cart" button" at bounding box center [730, 146] width 245 height 19
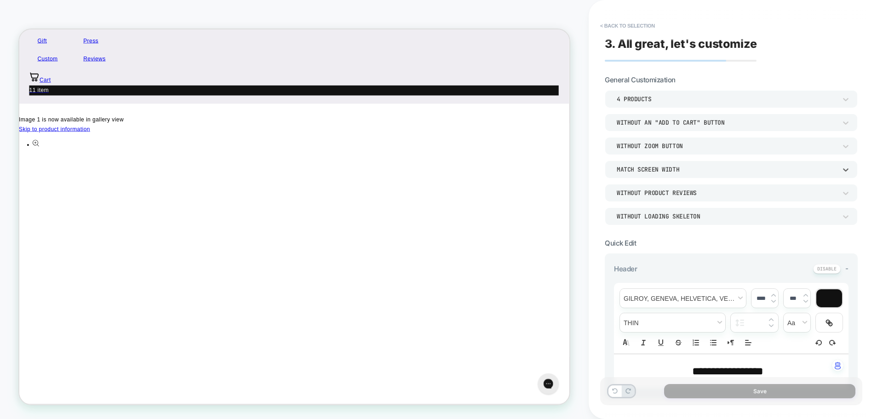
click at [661, 168] on div "Match Screen Width" at bounding box center [726, 169] width 220 height 8
click at [655, 214] on div "Match Parent Width" at bounding box center [730, 212] width 245 height 19
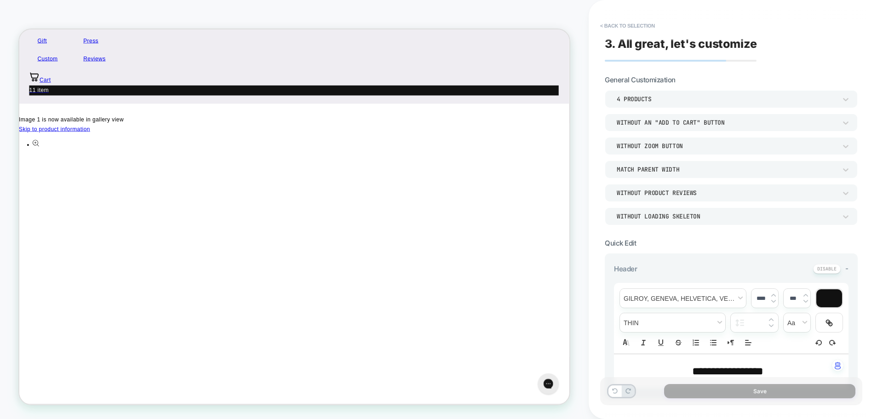
scroll to position [0, 0]
click at [659, 196] on div "Without Product Reviews" at bounding box center [726, 193] width 220 height 8
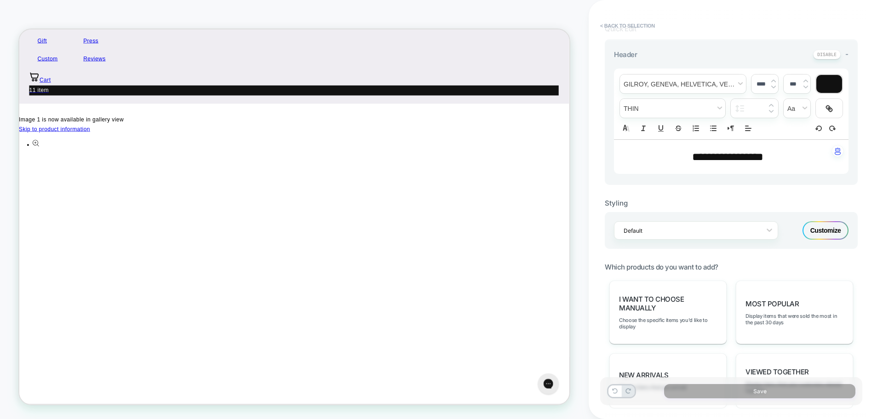
scroll to position [276, 0]
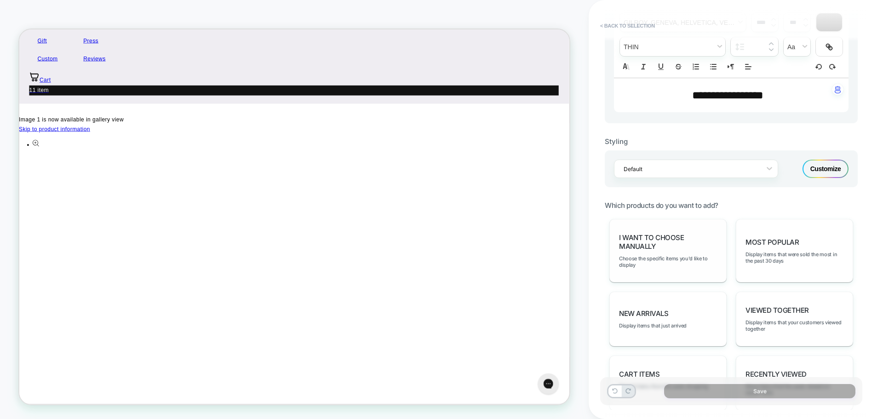
click at [662, 248] on span "I want to choose manually" at bounding box center [668, 241] width 98 height 17
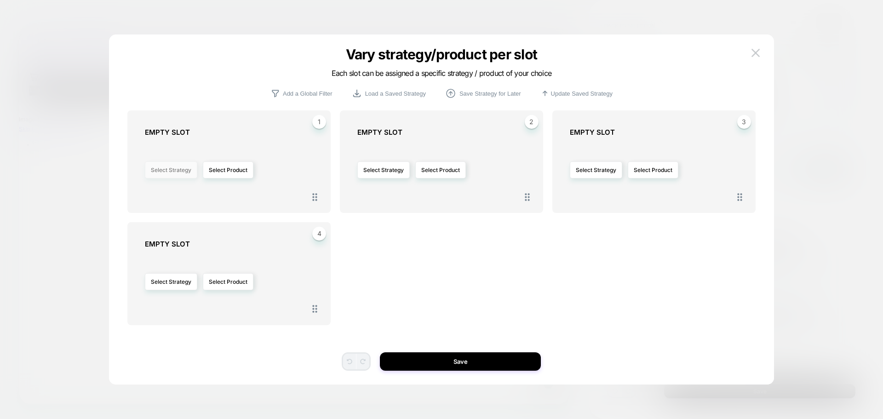
click at [162, 177] on button "Select Strategy" at bounding box center [171, 169] width 52 height 17
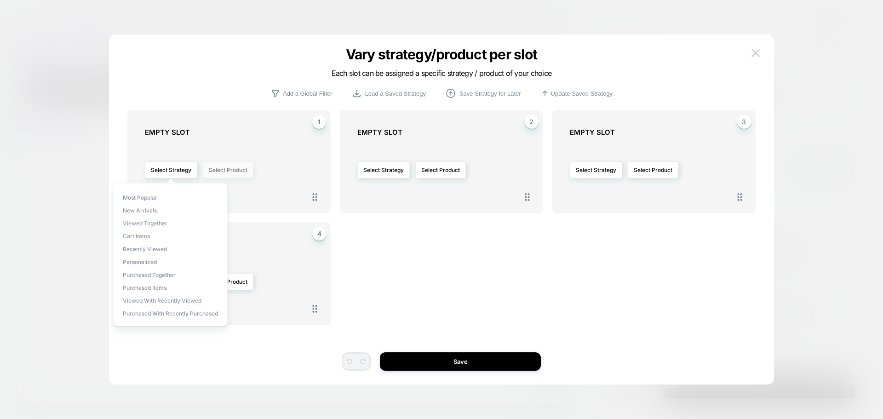
click at [249, 173] on button "Select Product" at bounding box center [228, 169] width 51 height 17
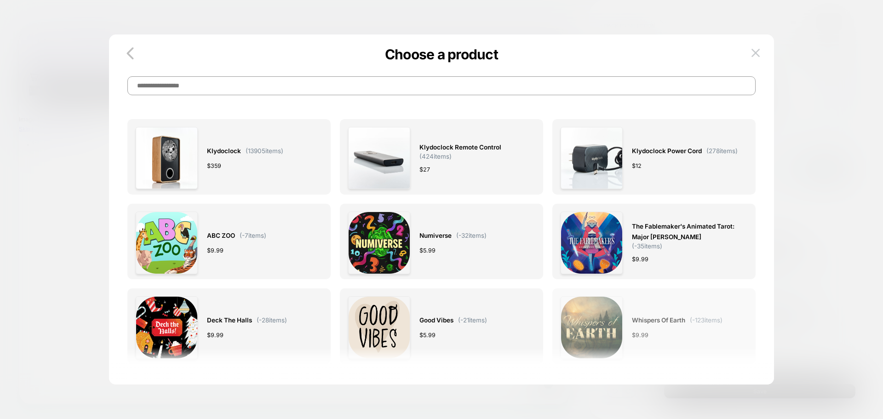
click at [595, 316] on img at bounding box center [591, 327] width 62 height 62
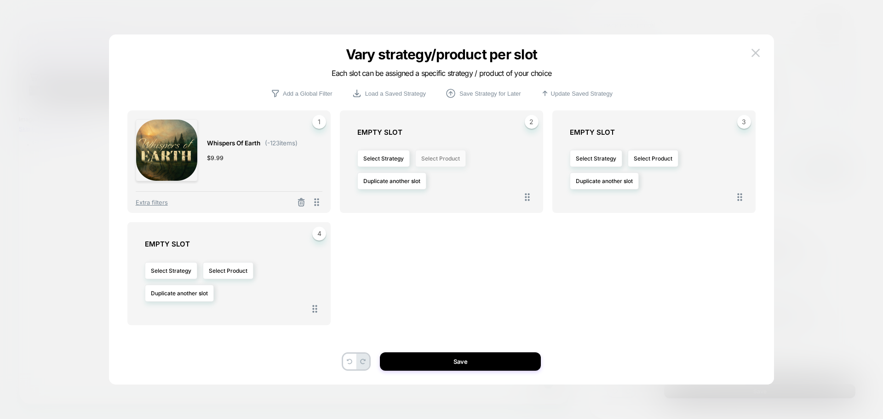
click at [436, 159] on button "Select Product" at bounding box center [440, 158] width 51 height 17
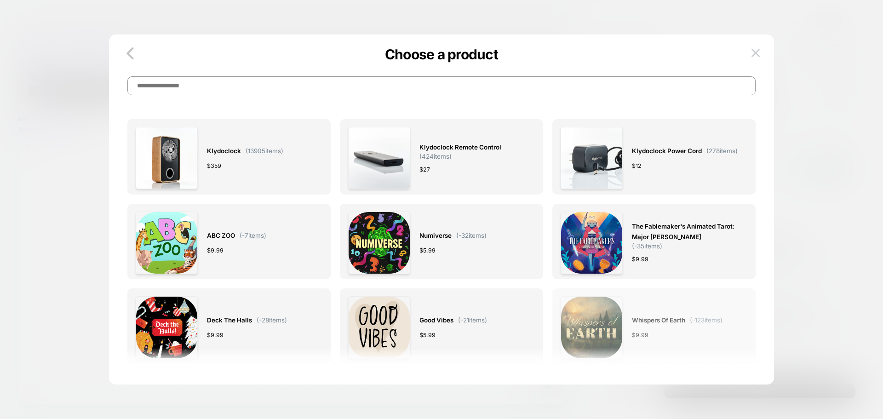
scroll to position [92, 0]
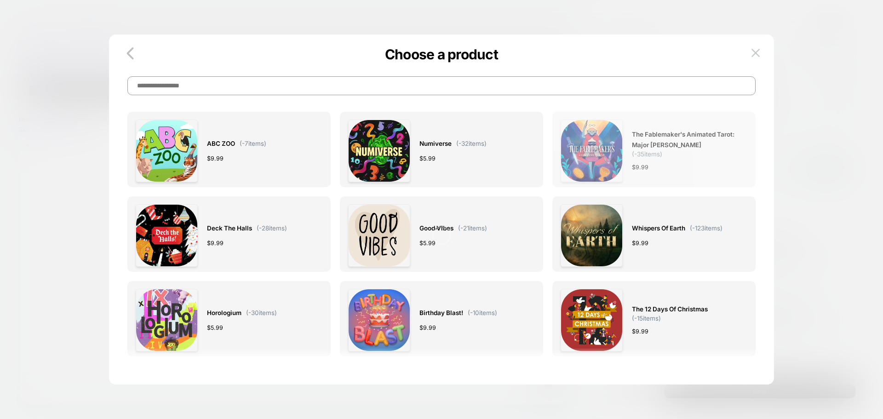
click at [578, 157] on img at bounding box center [591, 151] width 62 height 62
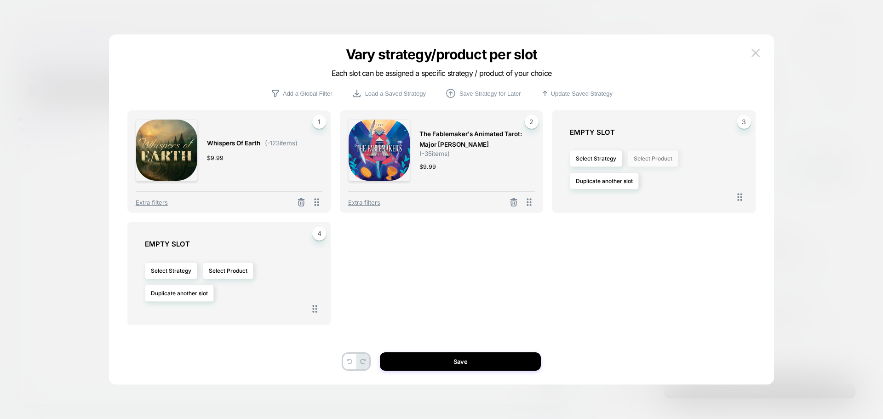
click at [667, 153] on button "Select Product" at bounding box center [652, 158] width 51 height 17
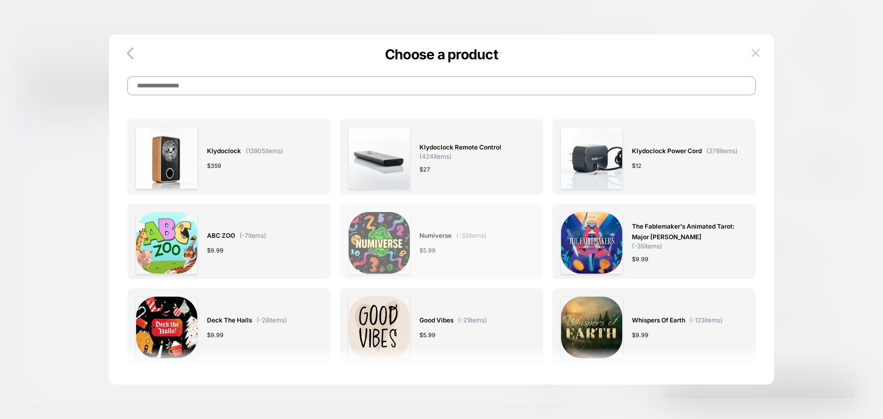
click at [394, 252] on img at bounding box center [379, 242] width 62 height 62
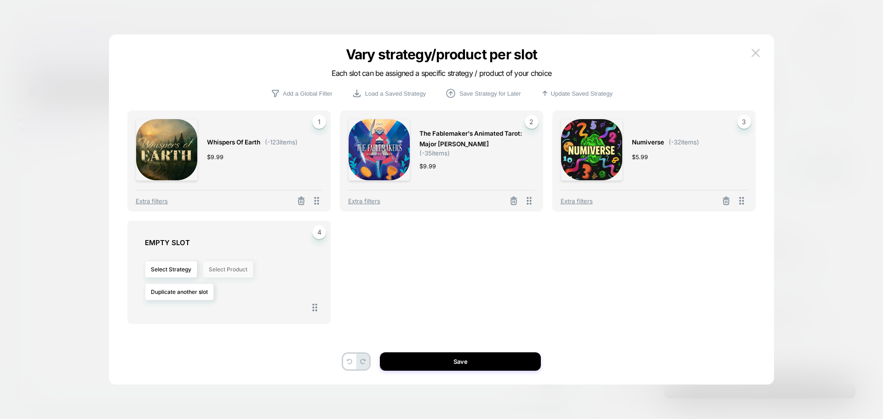
click at [234, 267] on button "Select Product" at bounding box center [228, 269] width 51 height 17
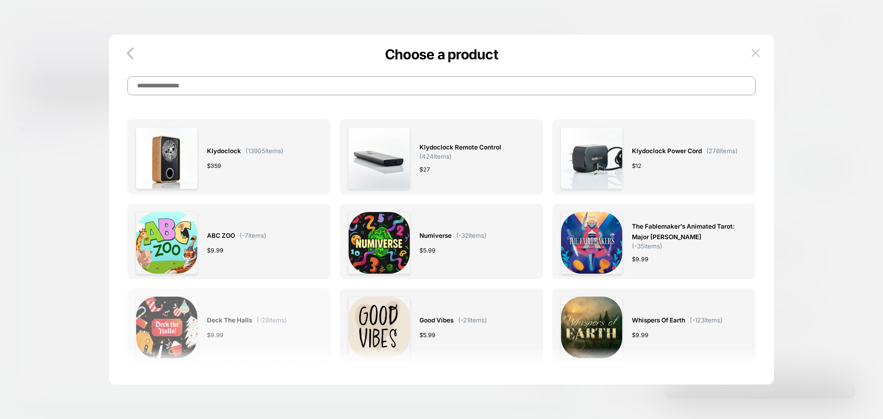
scroll to position [120, 0]
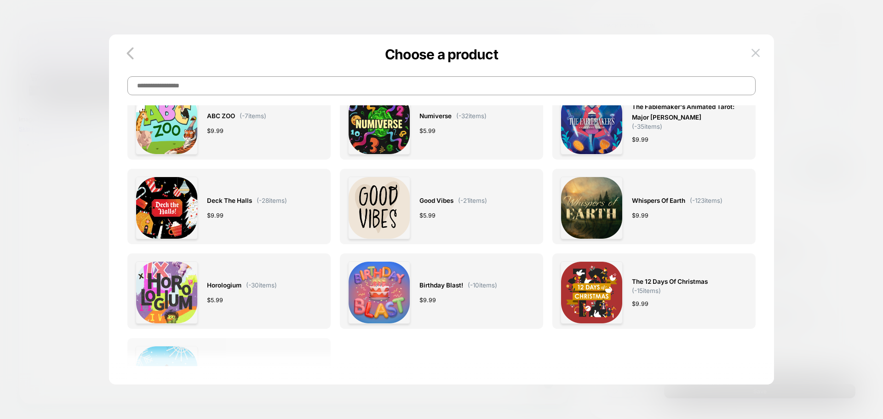
click at [245, 348] on div "12 Days of Snowflakes ( -5 items) $ 9.99" at bounding box center [256, 377] width 99 height 62
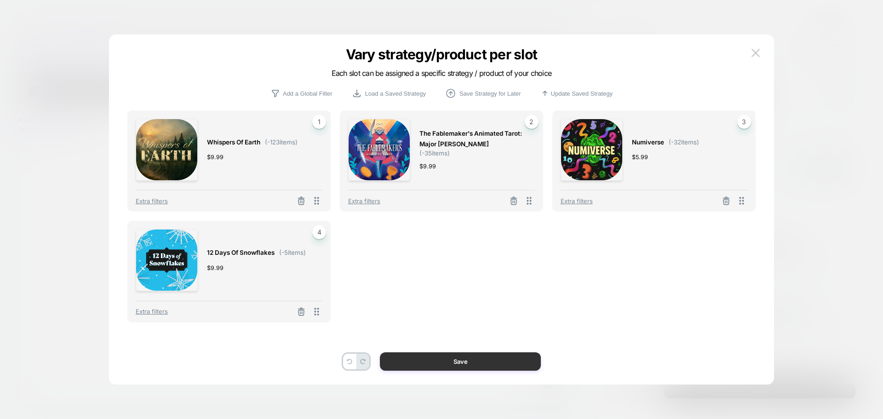
click at [485, 365] on button "Save" at bounding box center [460, 361] width 161 height 18
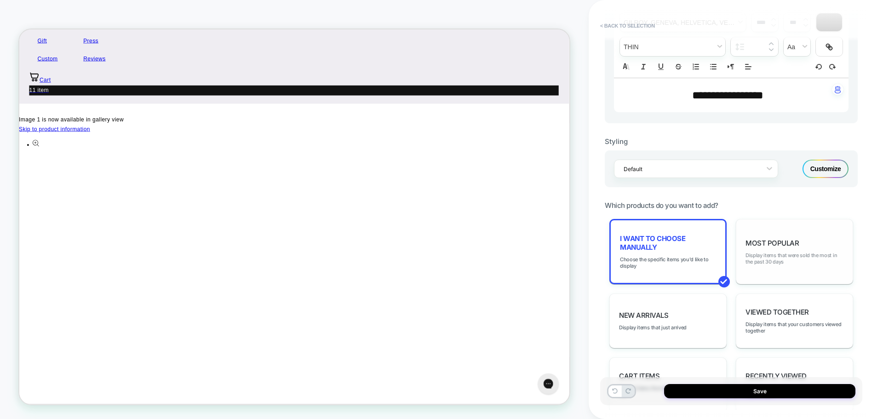
click at [786, 255] on span "Display items that were sold the most in the past 30 days" at bounding box center [794, 258] width 98 height 13
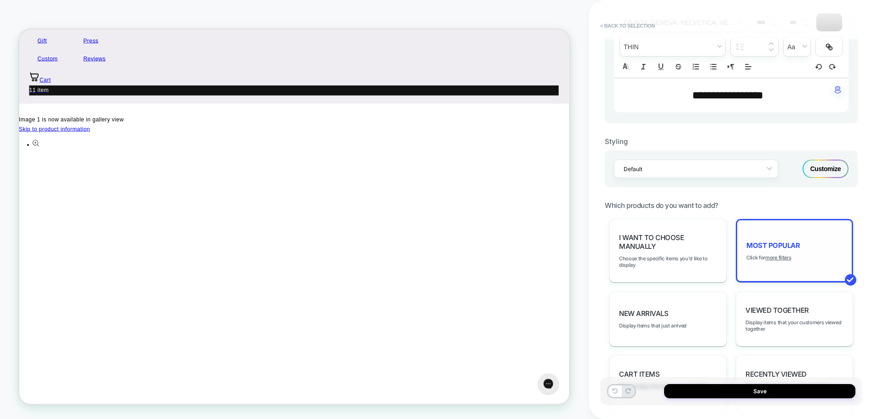
click at [590, 262] on div "**********" at bounding box center [735, 209] width 294 height 419
click at [669, 251] on div "I want to choose manually Choose the specific items you'd like to display" at bounding box center [667, 250] width 117 height 63
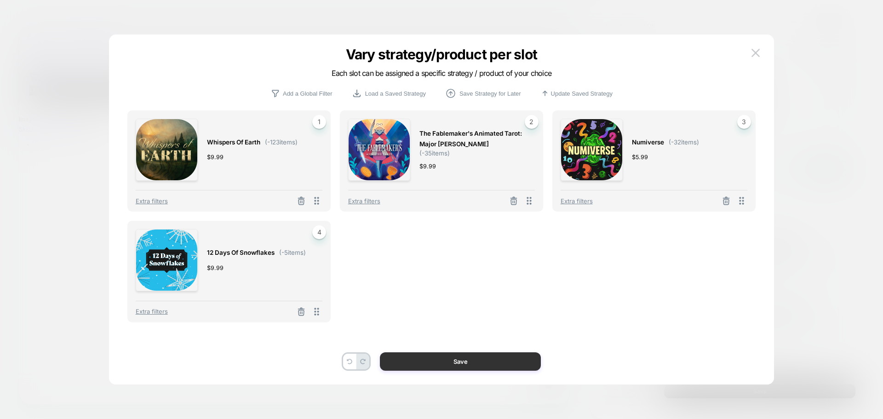
click at [475, 368] on button "Save" at bounding box center [460, 361] width 161 height 18
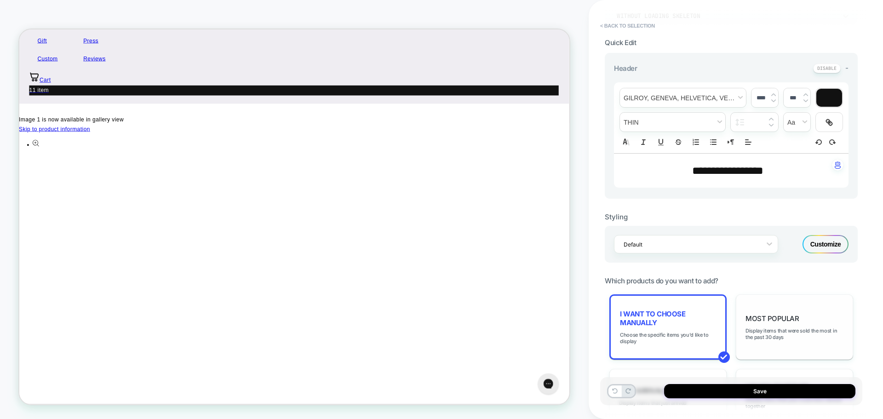
scroll to position [201, 0]
click at [741, 169] on span "**********" at bounding box center [727, 170] width 71 height 11
type input "****"
click at [741, 169] on span "**********" at bounding box center [727, 170] width 71 height 11
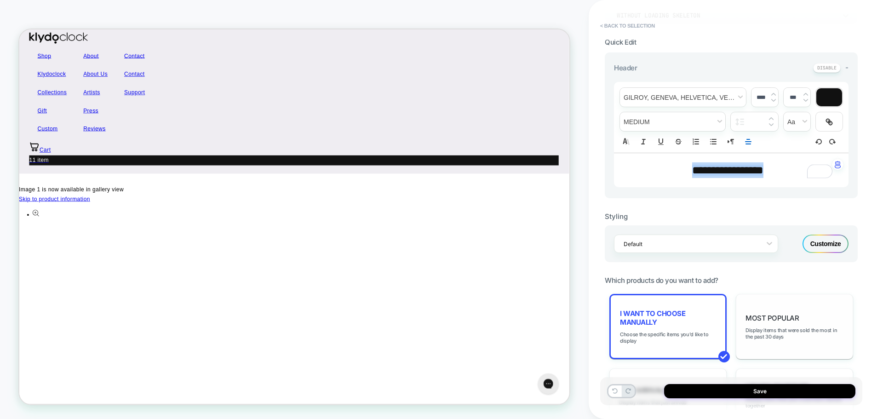
scroll to position [187, 0]
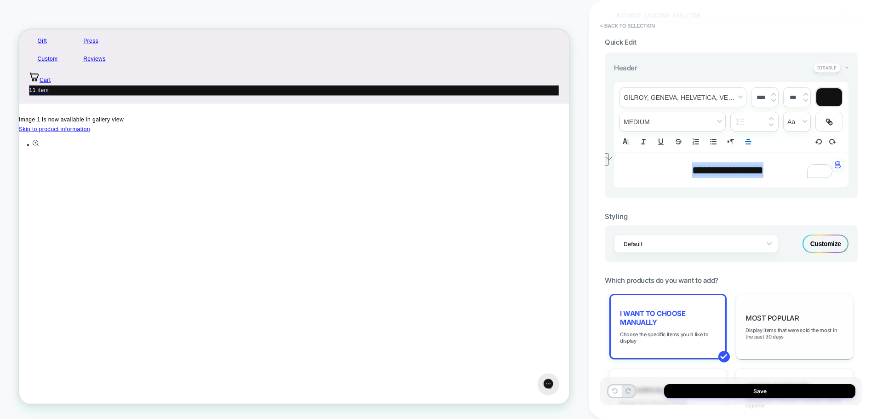
click at [712, 171] on span "**********" at bounding box center [727, 170] width 71 height 11
click at [759, 175] on span "**********" at bounding box center [727, 170] width 71 height 11
click at [743, 143] on span "Align" at bounding box center [747, 141] width 13 height 11
click at [749, 154] on line "Align" at bounding box center [747, 154] width 5 height 0
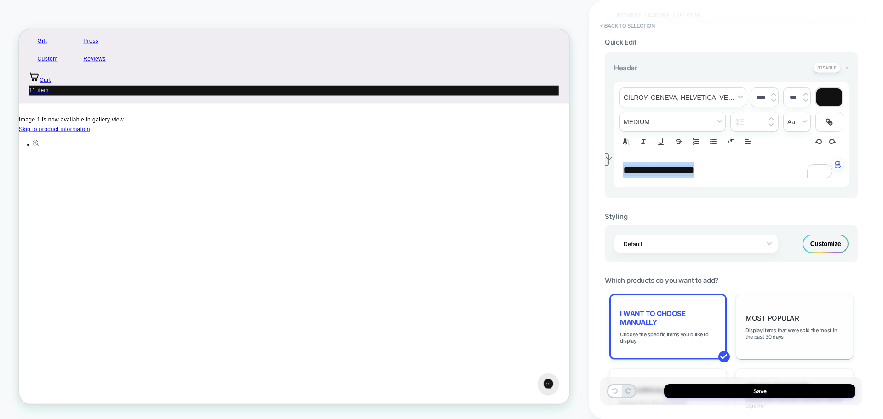
click at [652, 201] on div "Styling Default Customize" at bounding box center [730, 230] width 253 height 64
click at [779, 327] on span "Display items that were sold the most in the past 30 days" at bounding box center [794, 333] width 98 height 13
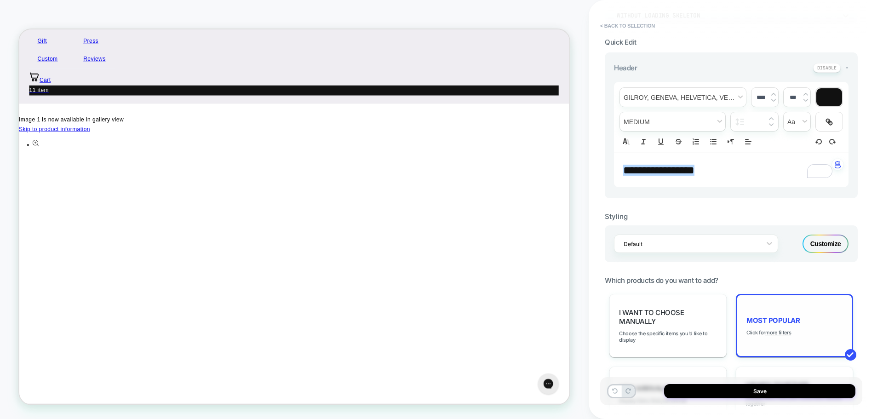
drag, startPoint x: 396, startPoint y: 219, endPoint x: 529, endPoint y: 238, distance: 134.2
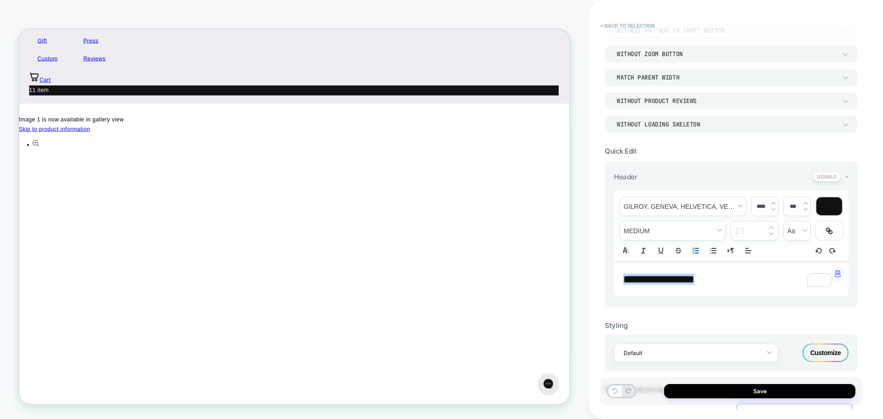
scroll to position [138, 0]
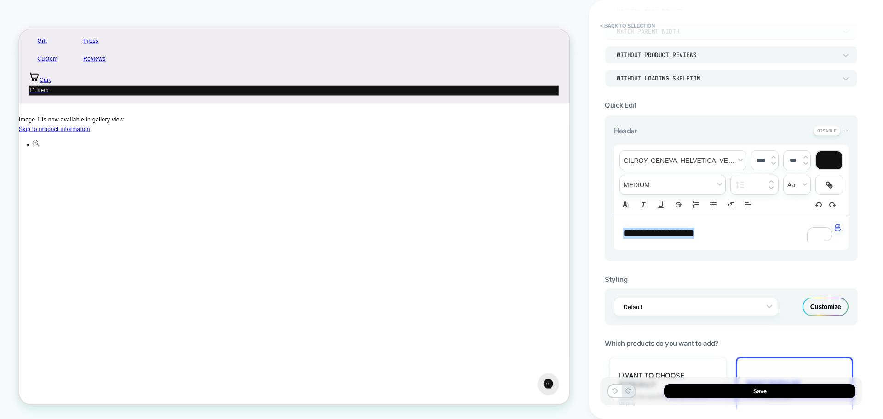
click at [684, 234] on span "**********" at bounding box center [658, 233] width 71 height 11
click at [611, 237] on section "**********" at bounding box center [730, 213] width 253 height 224
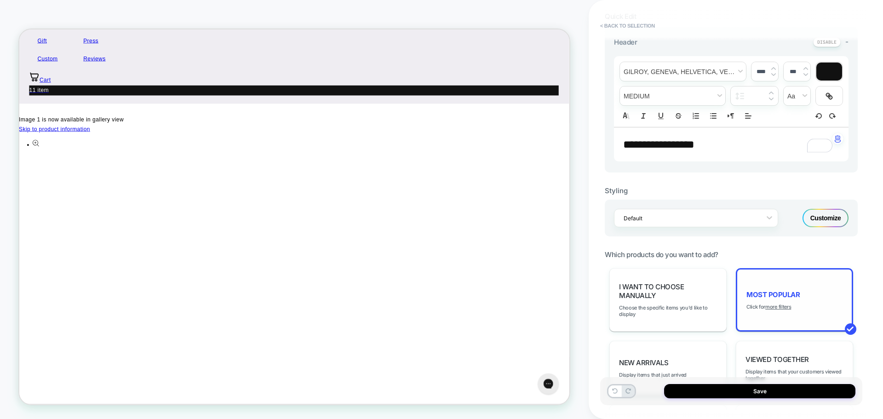
scroll to position [230, 0]
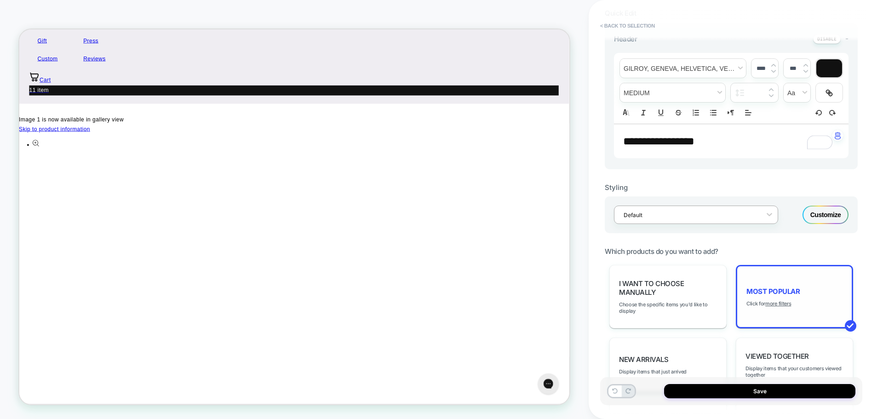
click at [669, 212] on div at bounding box center [689, 215] width 133 height 9
click at [667, 195] on div "D - PDP - Slider O2O" at bounding box center [696, 191] width 164 height 17
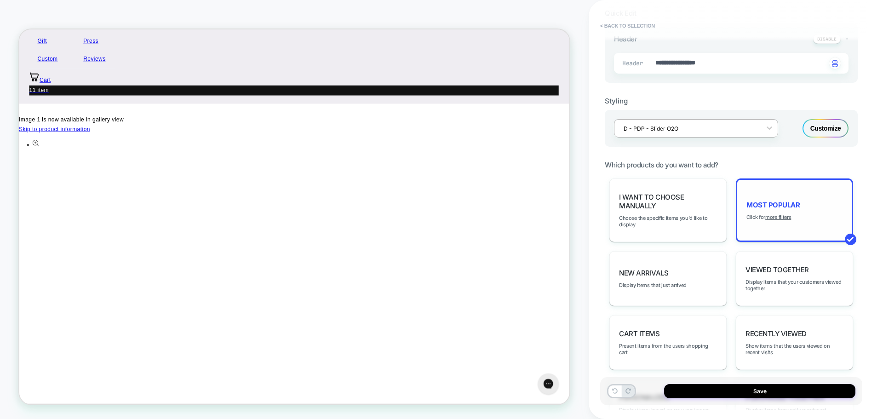
click at [661, 128] on div at bounding box center [689, 128] width 133 height 9
click at [835, 127] on div "Customize" at bounding box center [825, 128] width 46 height 18
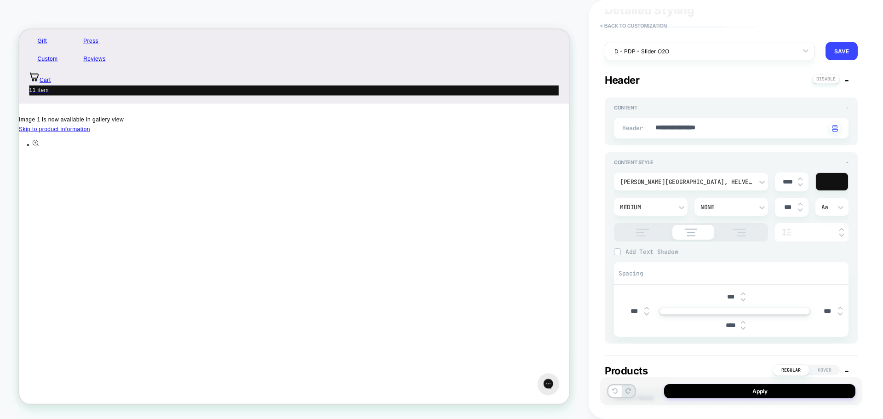
scroll to position [92, 0]
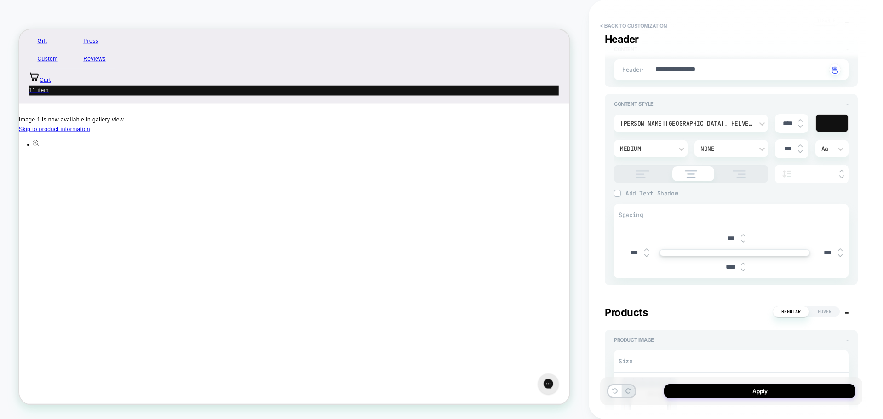
click at [640, 169] on div at bounding box center [691, 174] width 154 height 18
click at [642, 176] on img at bounding box center [642, 174] width 23 height 8
type textarea "*"
click at [785, 122] on input "****" at bounding box center [787, 124] width 21 height 8
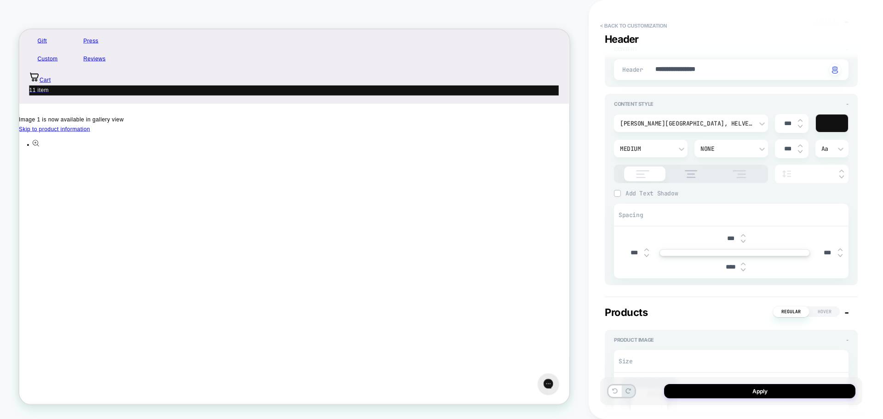
type input "****"
type textarea "*"
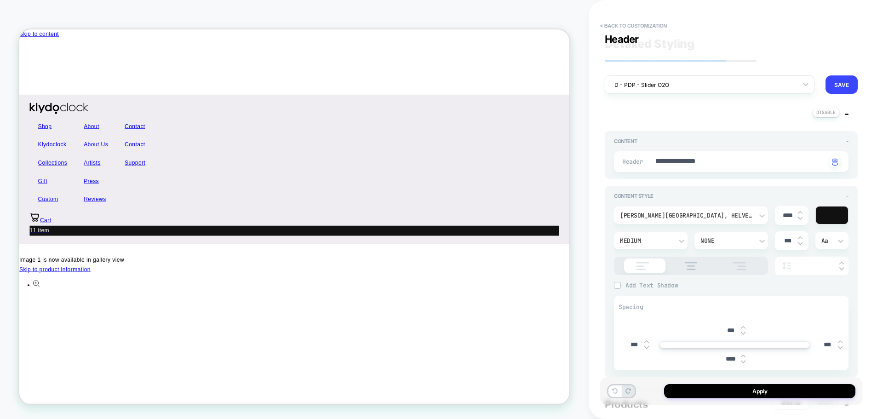
type input "****"
click at [0, 0] on div "Medium" at bounding box center [0, 0] width 0 height 0
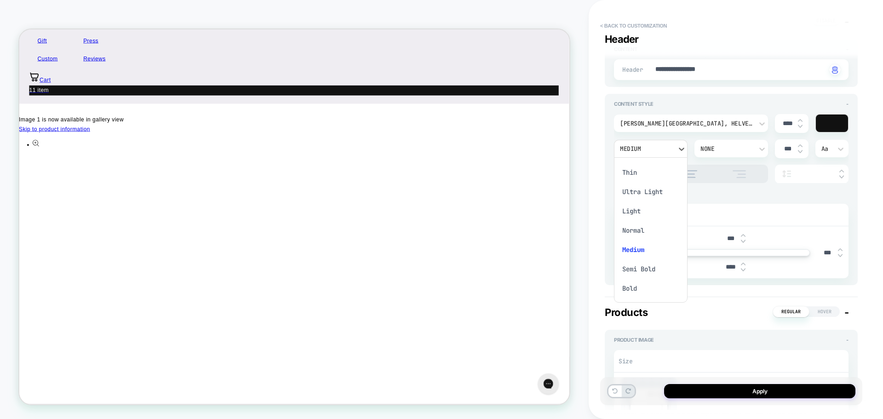
scroll to position [187, 0]
click at [632, 289] on div "Bold" at bounding box center [650, 288] width 66 height 19
type textarea "*"
click at [743, 271] on img at bounding box center [743, 270] width 5 height 4
type input "****"
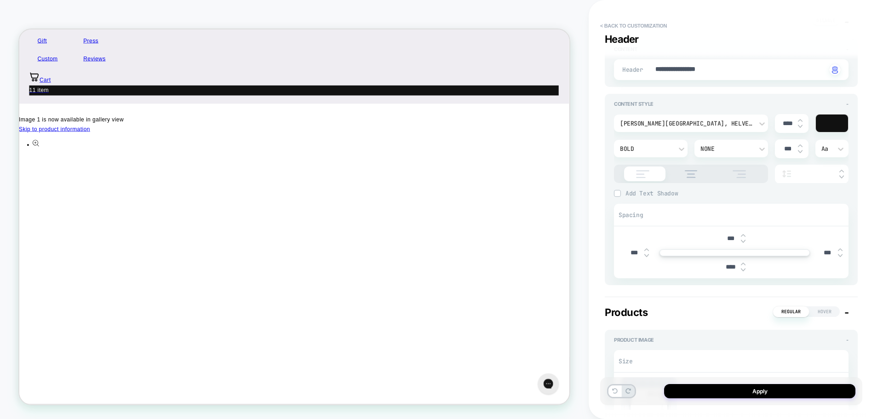
type textarea "*"
click at [743, 271] on img at bounding box center [743, 270] width 5 height 4
type input "****"
type textarea "*"
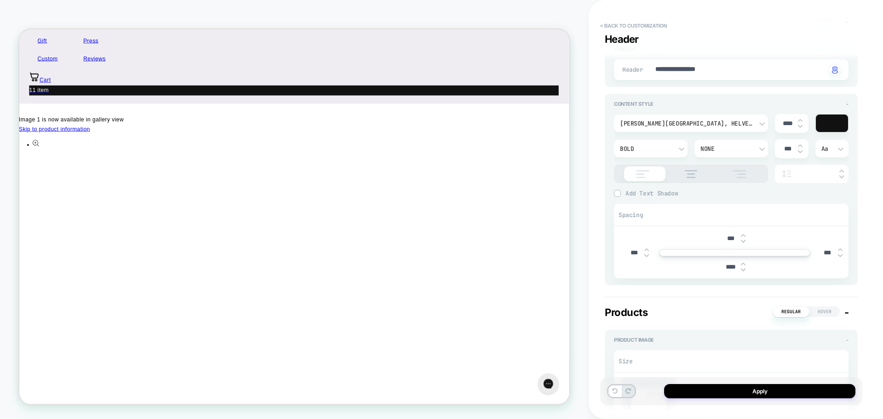
click at [742, 270] on img at bounding box center [743, 270] width 5 height 4
type input "****"
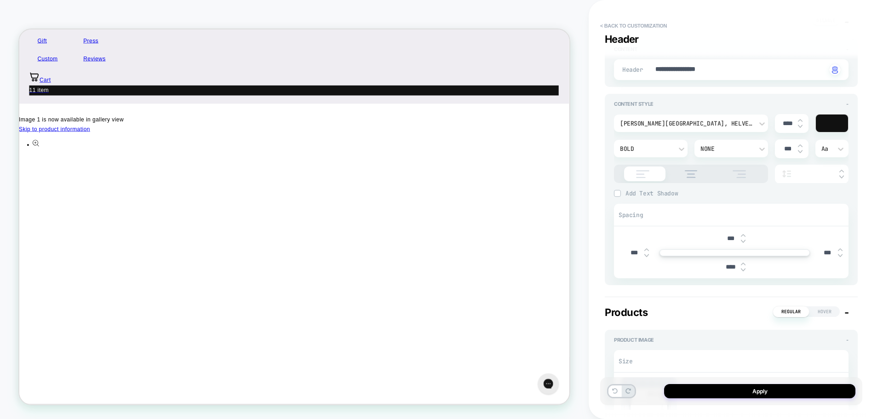
click at [616, 194] on img at bounding box center [617, 193] width 5 height 5
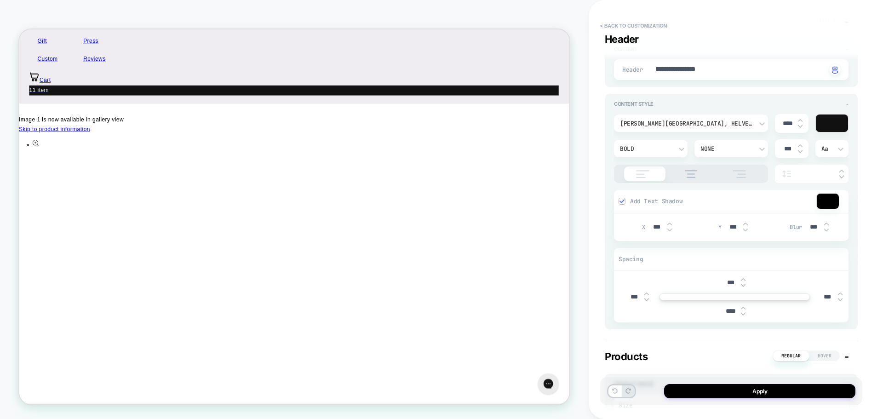
click at [620, 201] on img at bounding box center [621, 201] width 5 height 5
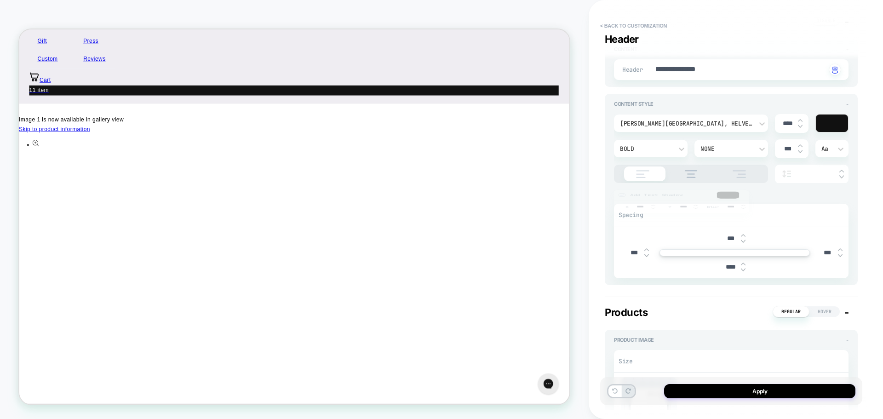
type textarea "*"
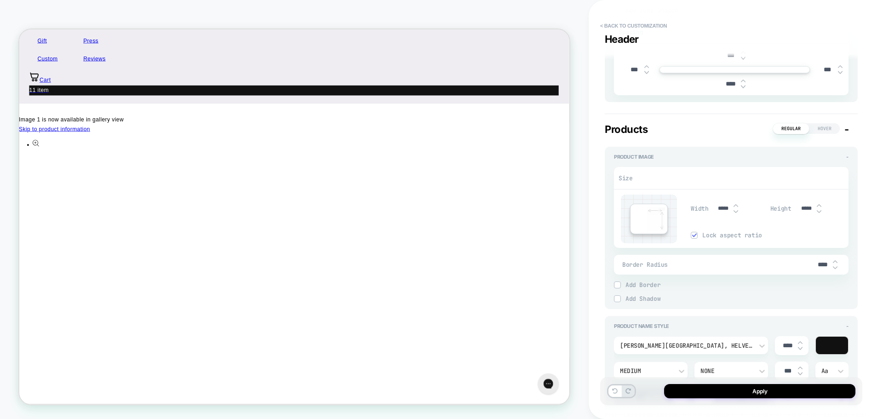
scroll to position [276, 0]
click at [716, 207] on input "*****" at bounding box center [722, 207] width 21 height 7
type input "****"
type textarea "*"
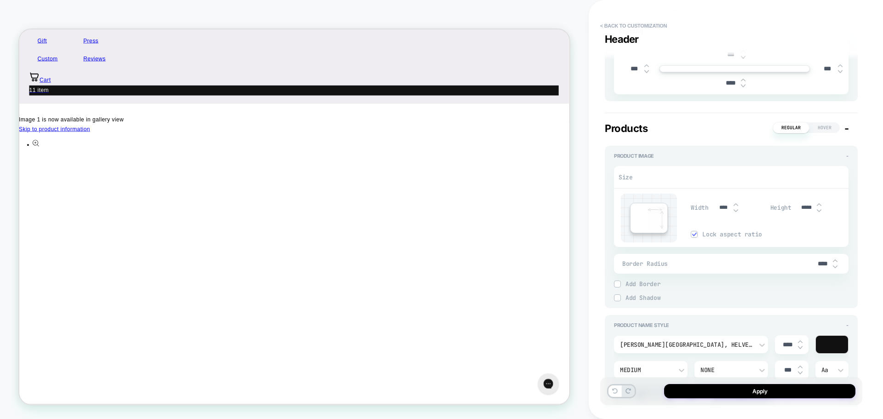
type input "*****"
type textarea "*"
type input "*****"
type textarea "*"
type input "*****"
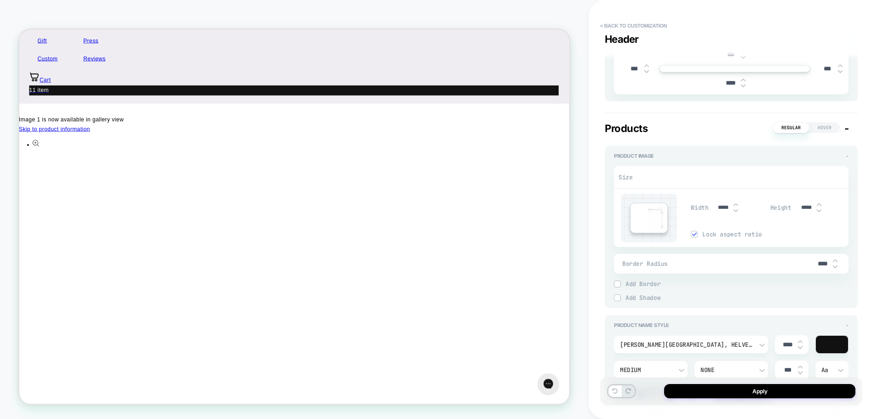
drag, startPoint x: 405, startPoint y: 218, endPoint x: 452, endPoint y: 216, distance: 46.9
click at [635, 217] on div at bounding box center [649, 218] width 38 height 30
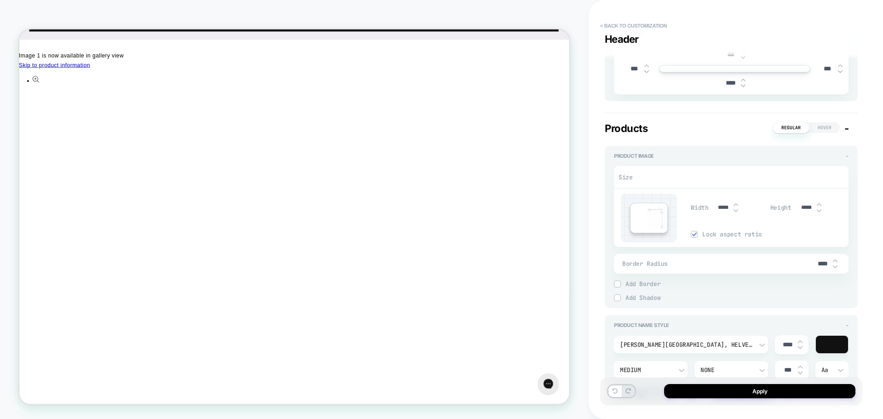
scroll to position [187, 0]
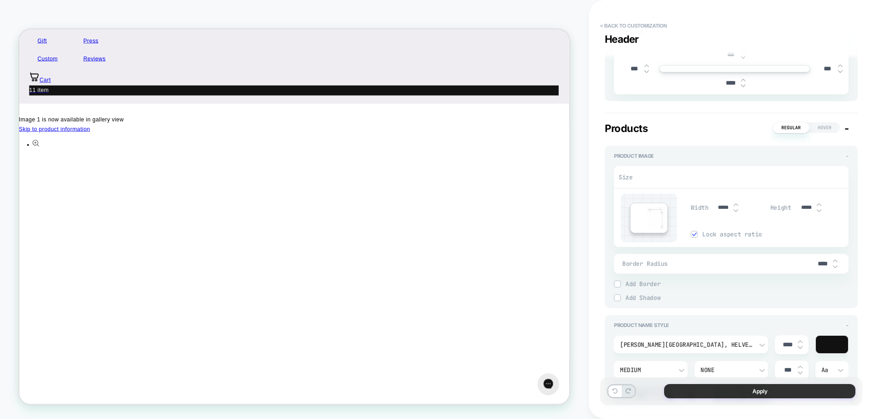
click at [744, 390] on button "Apply" at bounding box center [759, 391] width 191 height 14
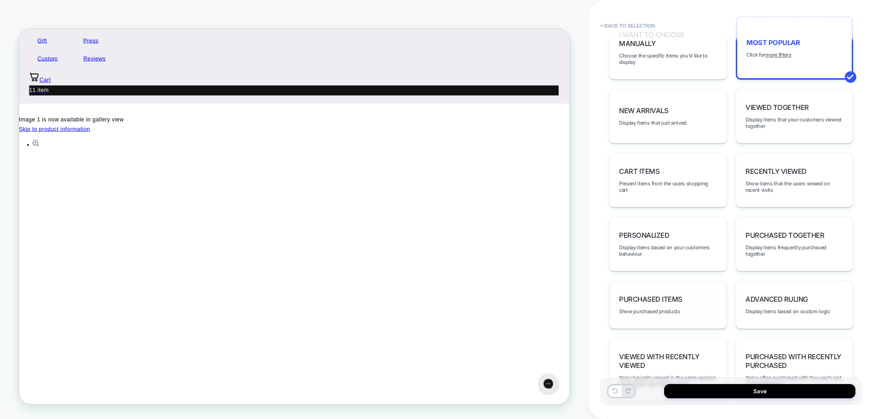
scroll to position [411, 0]
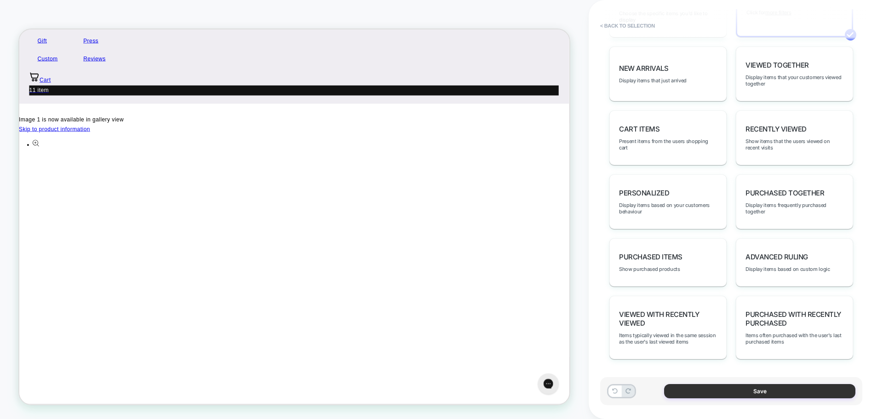
click at [0, 0] on button "Save" at bounding box center [0, 0] width 0 height 0
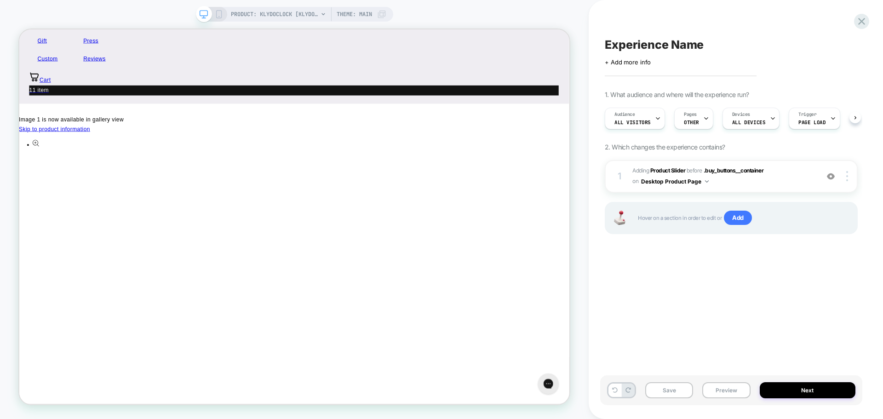
scroll to position [0, 0]
click at [830, 176] on img at bounding box center [830, 176] width 8 height 8
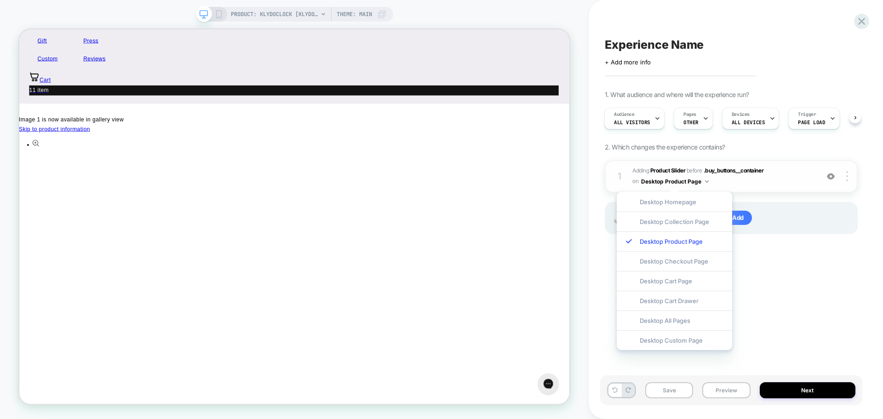
click at [805, 350] on div "Experience Name Click to edit experience details + Add more info 1. What audien…" at bounding box center [731, 209] width 262 height 400
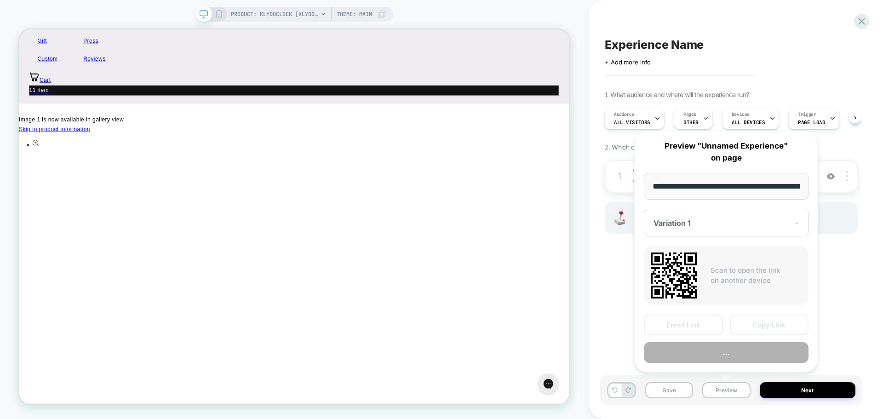
scroll to position [0, 108]
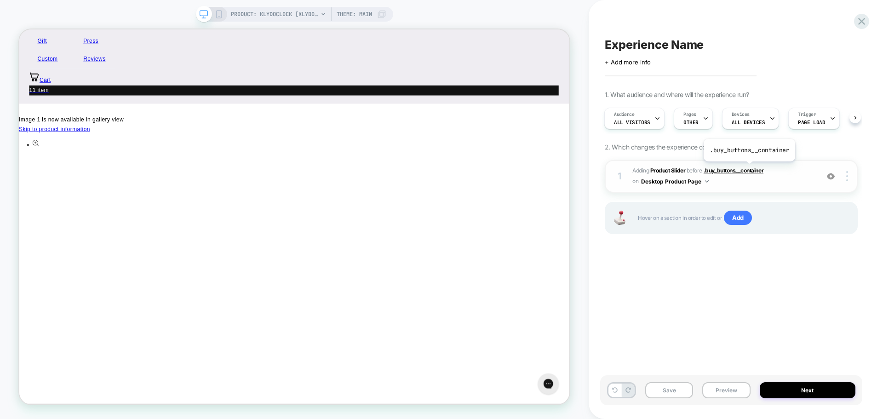
click at [0, 0] on span ".buy_buttons__container" at bounding box center [0, 0] width 0 height 0
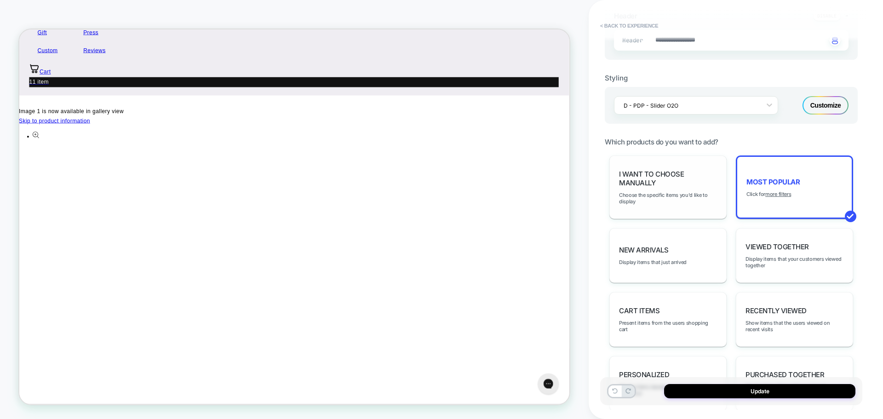
scroll to position [230, 0]
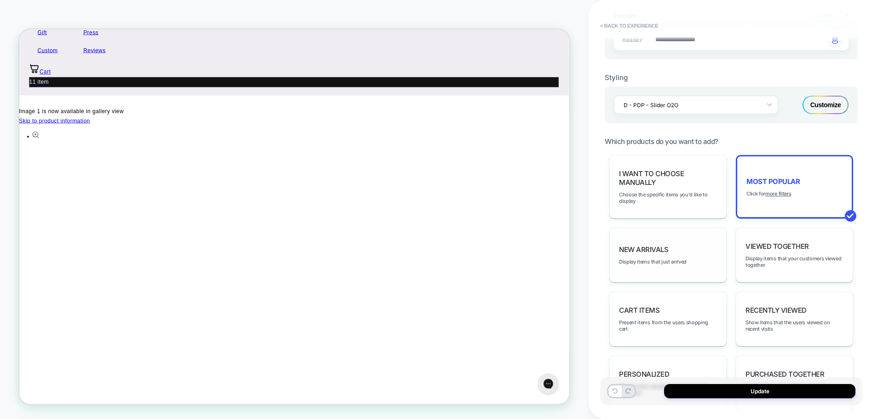
click at [648, 249] on span "New Arrivals" at bounding box center [643, 249] width 49 height 9
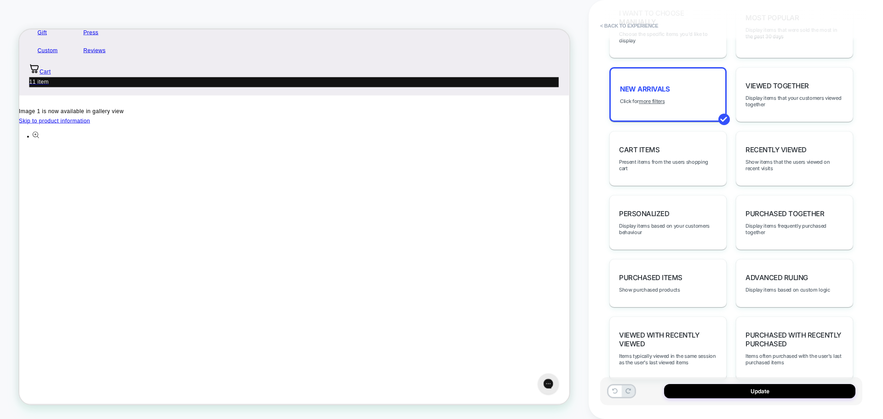
scroll to position [411, 0]
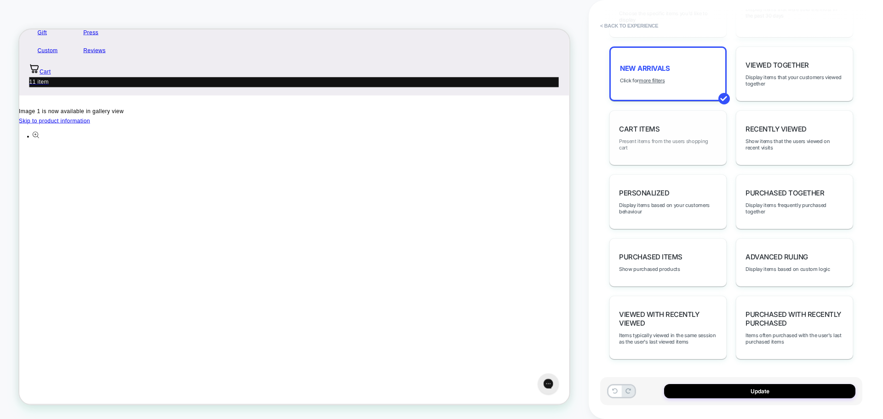
click at [660, 144] on span "Present items from the users shopping cart" at bounding box center [668, 144] width 98 height 13
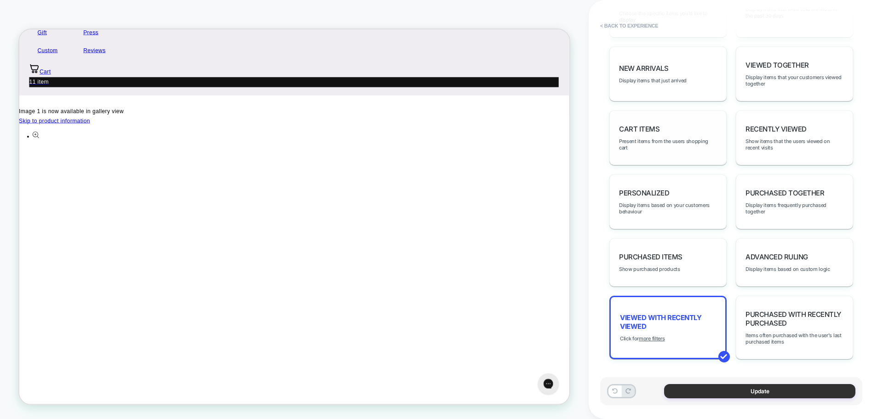
click at [737, 387] on button "Update" at bounding box center [759, 391] width 191 height 14
type textarea "*"
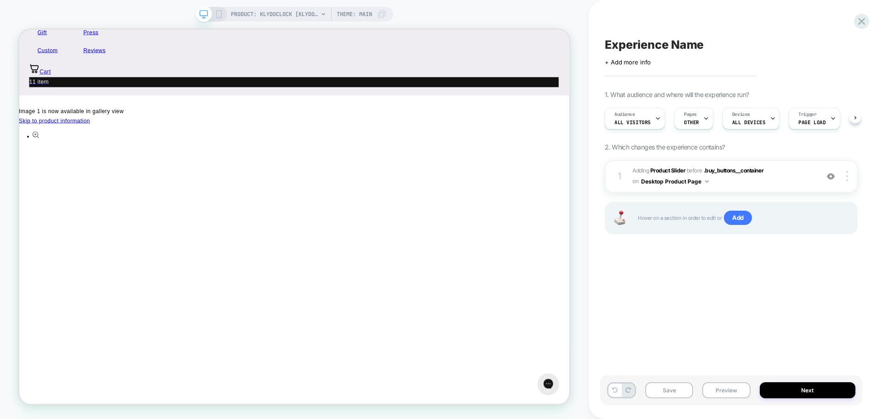
scroll to position [0, 0]
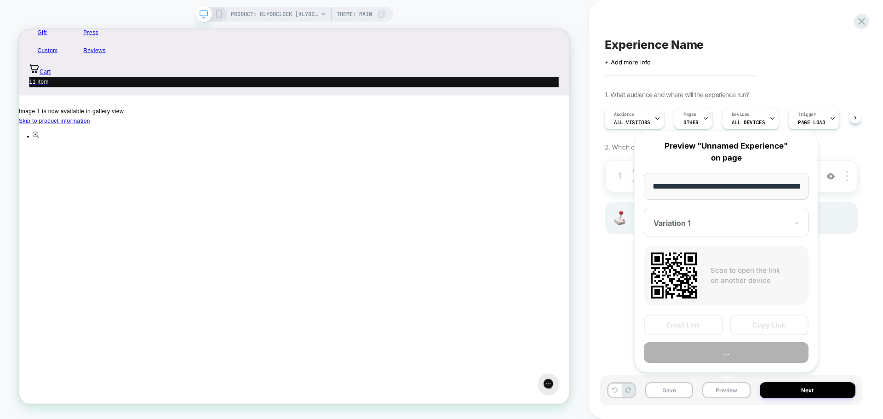
scroll to position [0, 108]
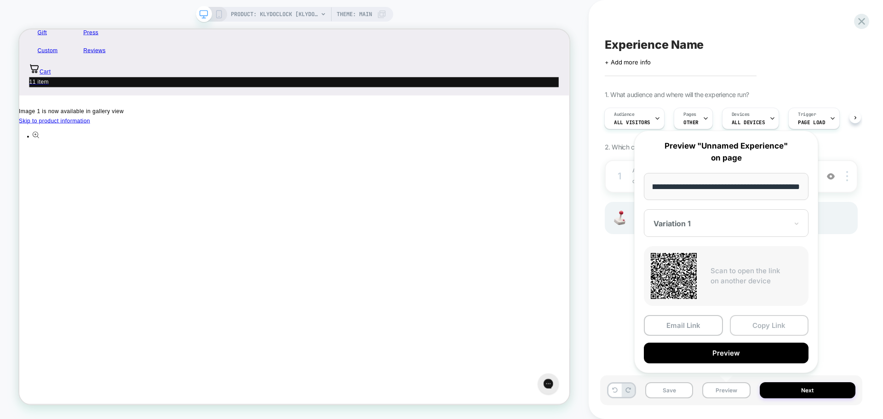
click at [771, 328] on button "Copy Link" at bounding box center [768, 325] width 79 height 21
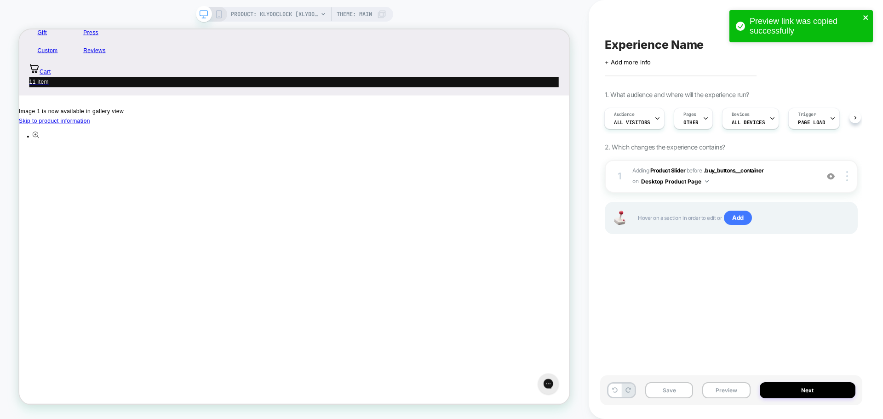
click at [867, 14] on icon "close" at bounding box center [865, 17] width 6 height 7
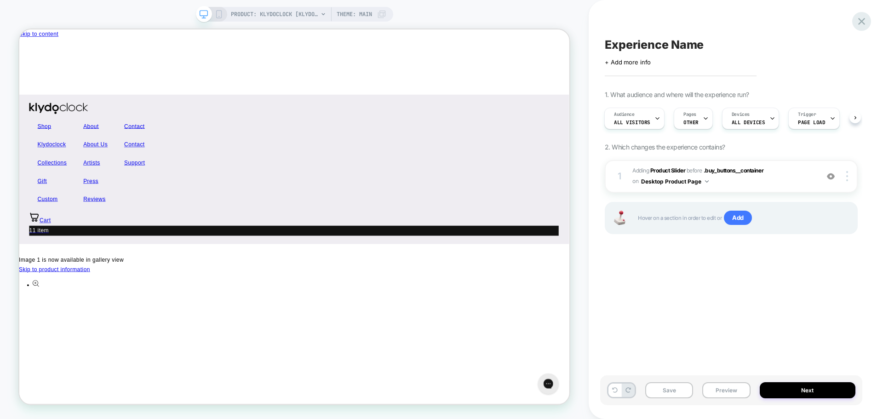
click at [860, 21] on icon at bounding box center [861, 21] width 12 height 12
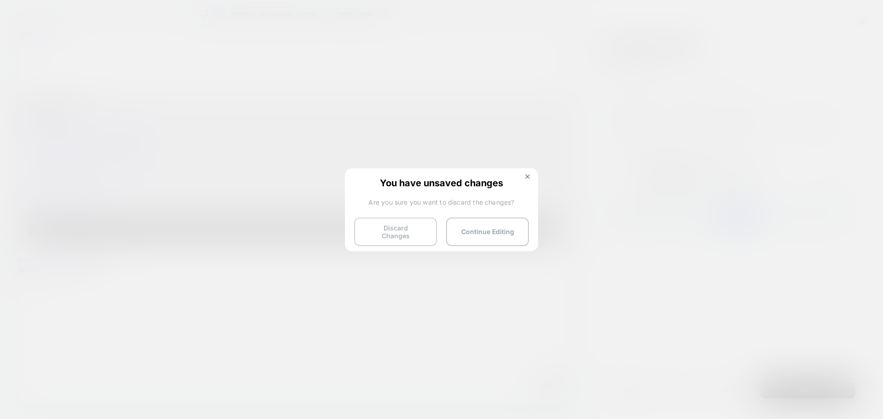
click at [405, 230] on button "Discard Changes" at bounding box center [395, 231] width 83 height 28
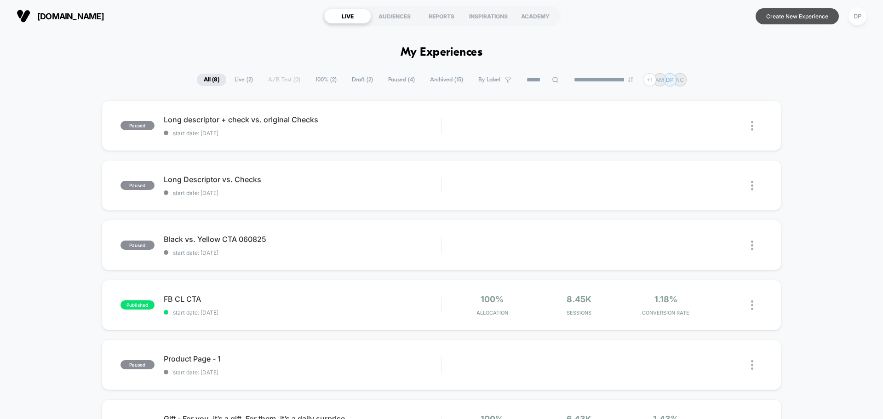
click at [805, 22] on button "Create New Experience" at bounding box center [796, 16] width 83 height 16
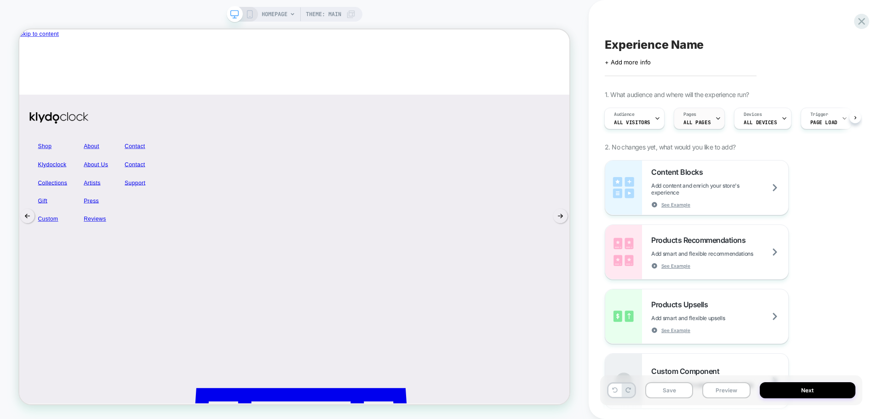
click at [706, 123] on div "Pages ALL PAGES" at bounding box center [697, 118] width 46 height 21
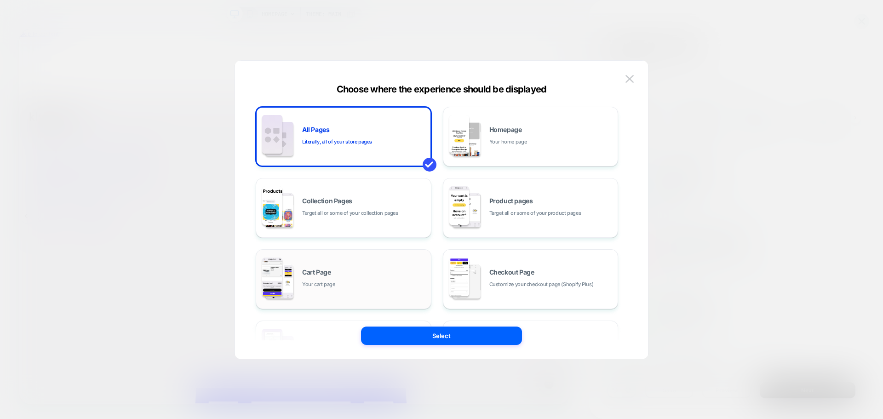
click at [356, 288] on div "Cart Page Your cart page" at bounding box center [364, 279] width 124 height 20
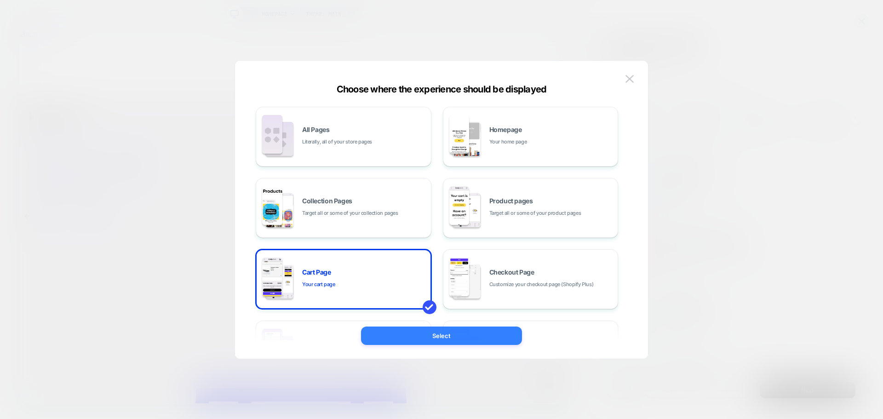
click at [446, 336] on button "Select" at bounding box center [441, 335] width 161 height 18
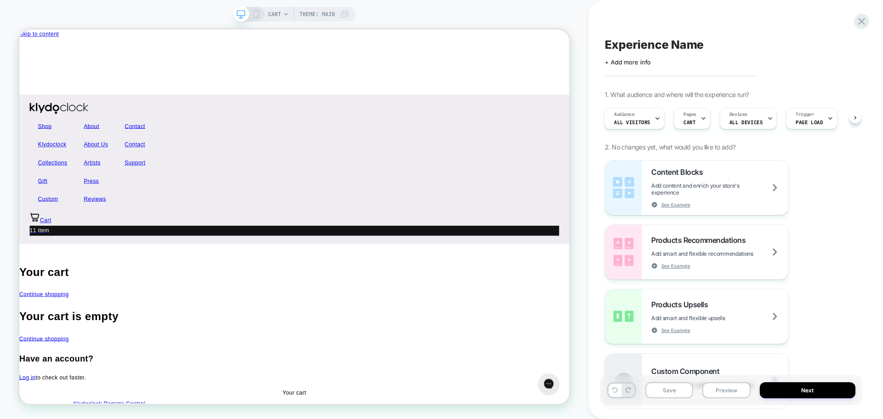
scroll to position [0, 1]
click at [812, 125] on div "Trigger Page Load" at bounding box center [809, 118] width 46 height 21
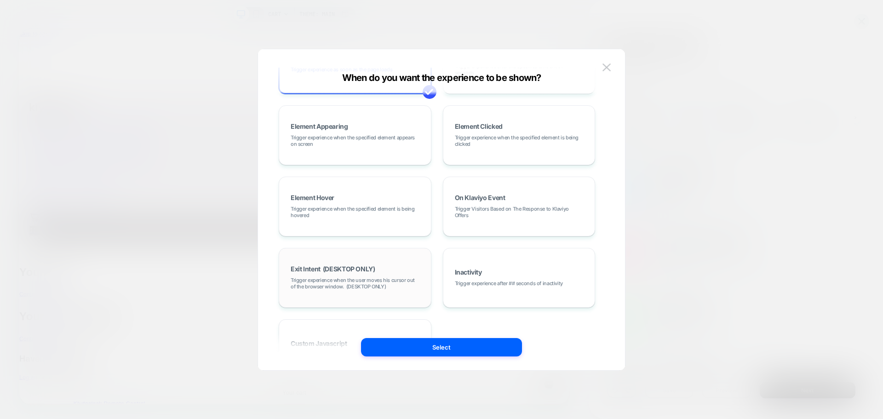
scroll to position [116, 0]
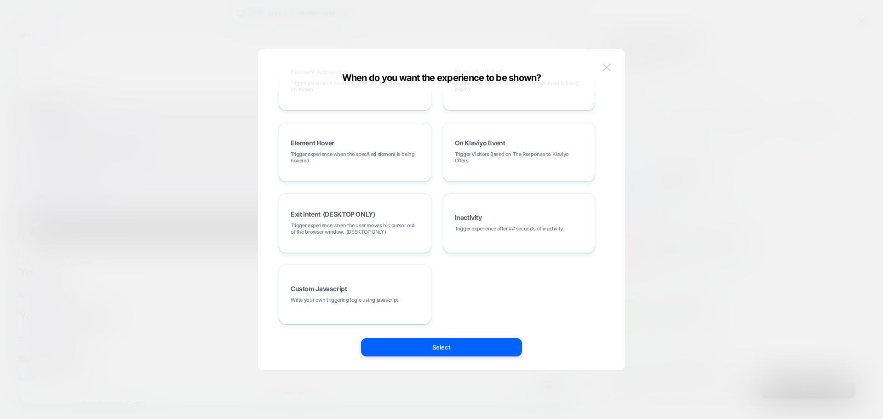
click at [603, 66] on img at bounding box center [606, 67] width 8 height 8
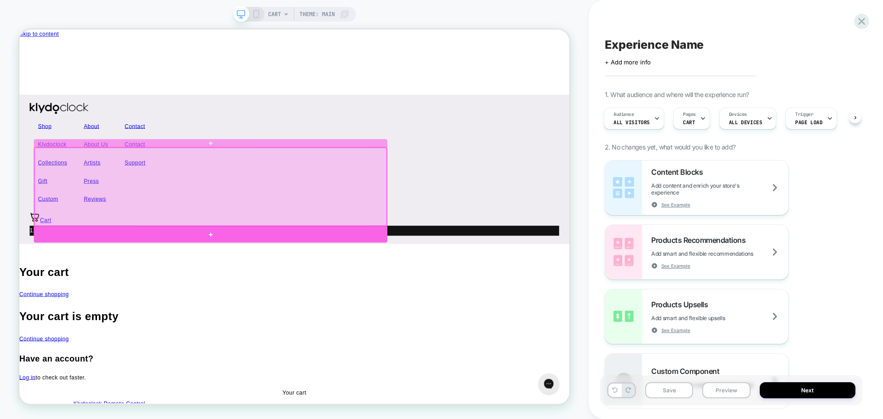
click at [266, 300] on div at bounding box center [274, 303] width 471 height 22
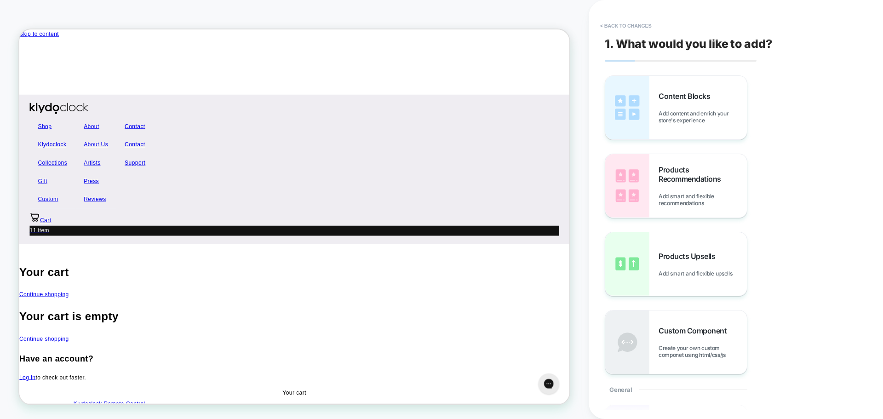
scroll to position [12, 0]
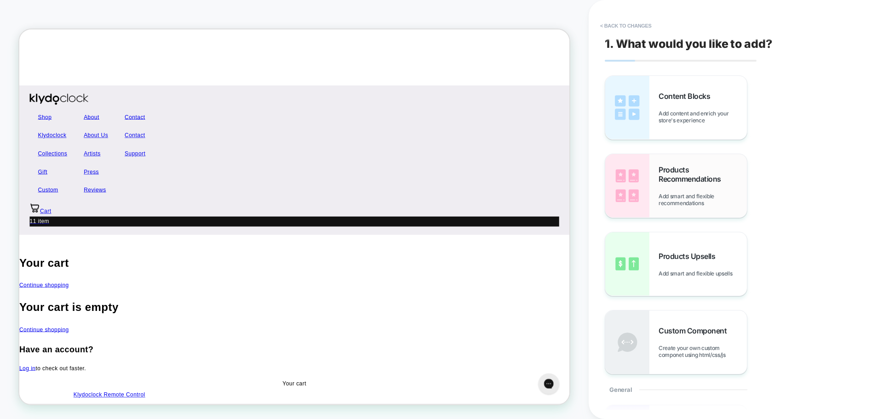
click at [0, 0] on span "Products Recommendations" at bounding box center [0, 0] width 0 height 0
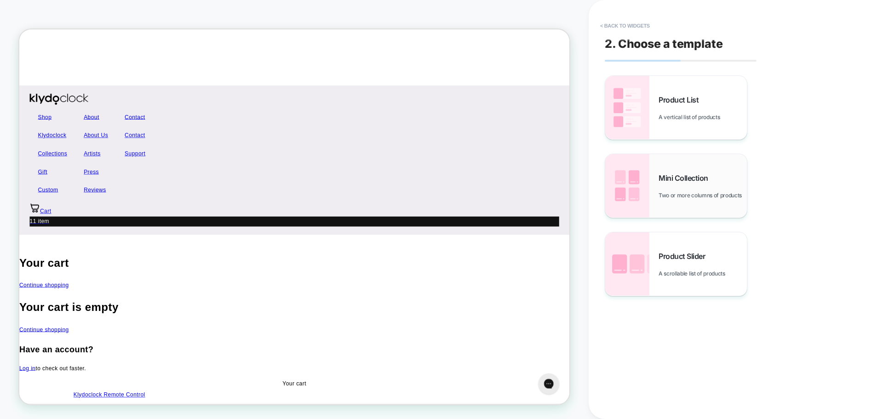
scroll to position [42, 0]
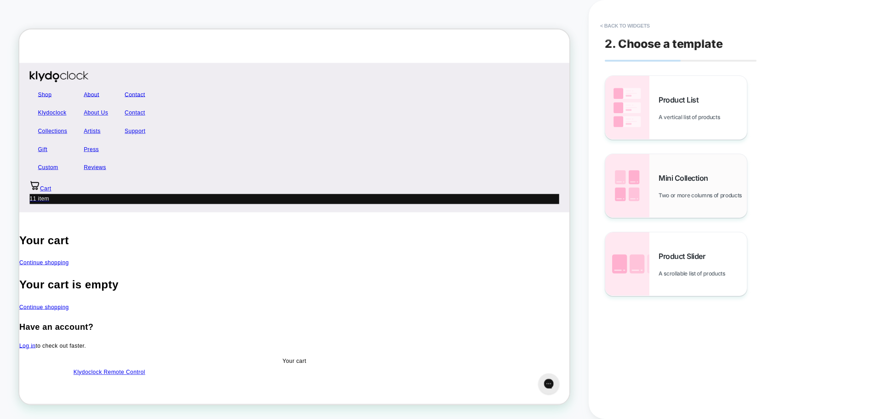
click at [681, 176] on span "Mini Collection" at bounding box center [685, 177] width 54 height 9
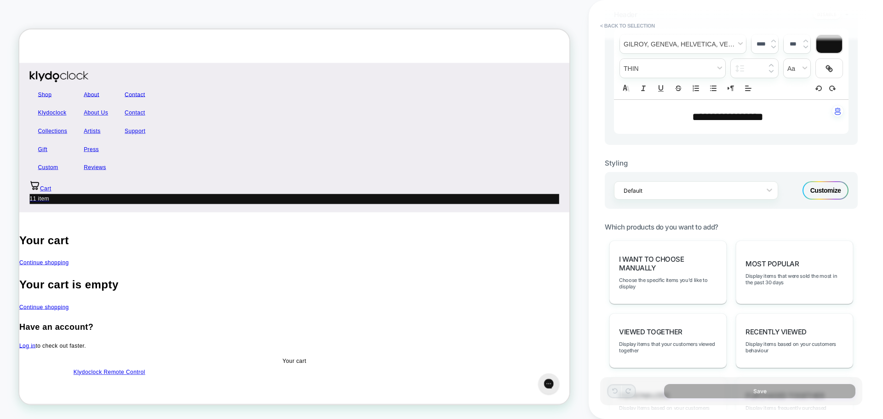
scroll to position [230, 0]
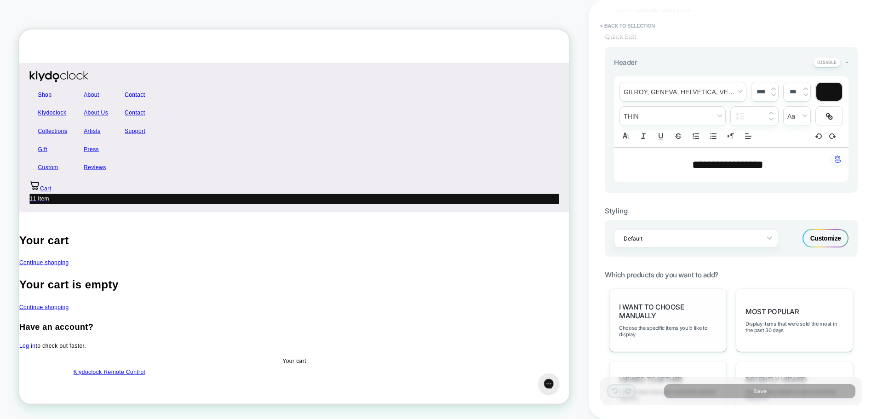
click at [669, 312] on span "I want to choose manually" at bounding box center [668, 310] width 98 height 17
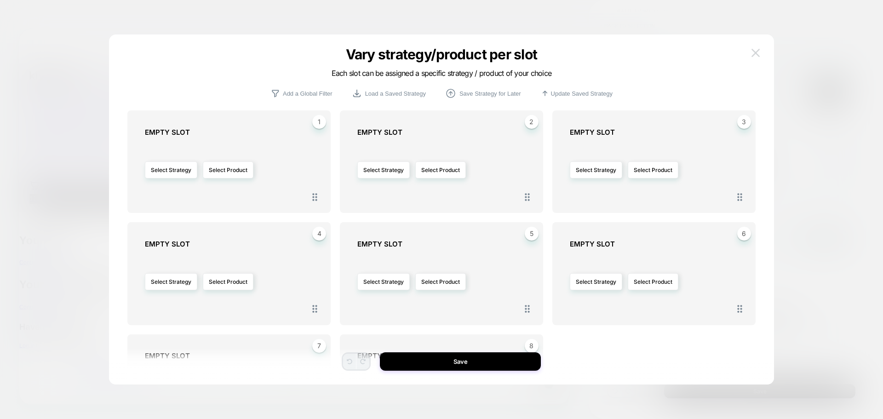
click at [0, 0] on button at bounding box center [0, 0] width 0 height 0
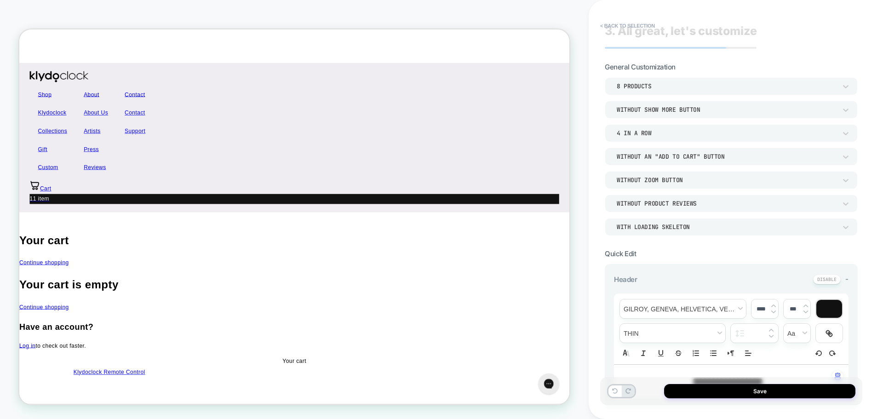
scroll to position [0, 0]
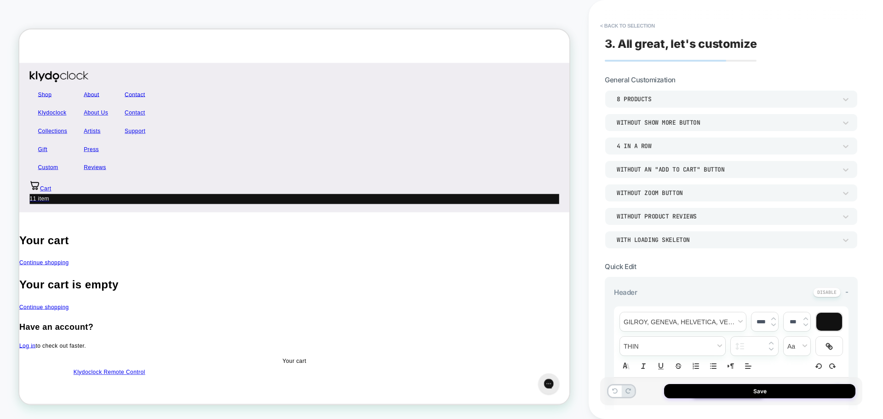
click at [638, 97] on div "8 Products" at bounding box center [726, 99] width 220 height 8
click at [0, 0] on div "4 Products" at bounding box center [0, 0] width 0 height 0
click at [0, 0] on div "Without an "add to cart" button" at bounding box center [0, 0] width 0 height 0
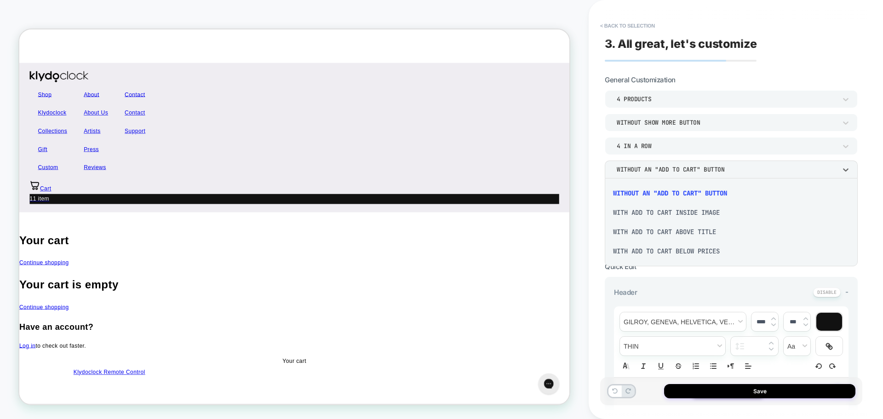
click at [0, 0] on div "With add to cart inside image" at bounding box center [0, 0] width 0 height 0
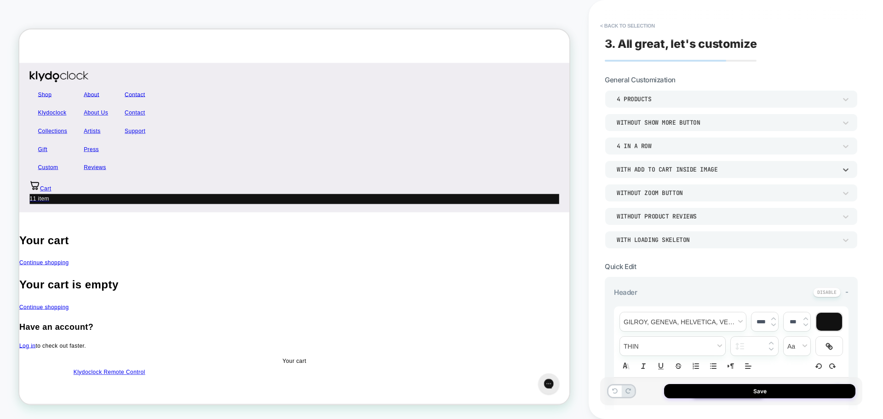
click at [0, 0] on div "With add to cart inside image" at bounding box center [0, 0] width 0 height 0
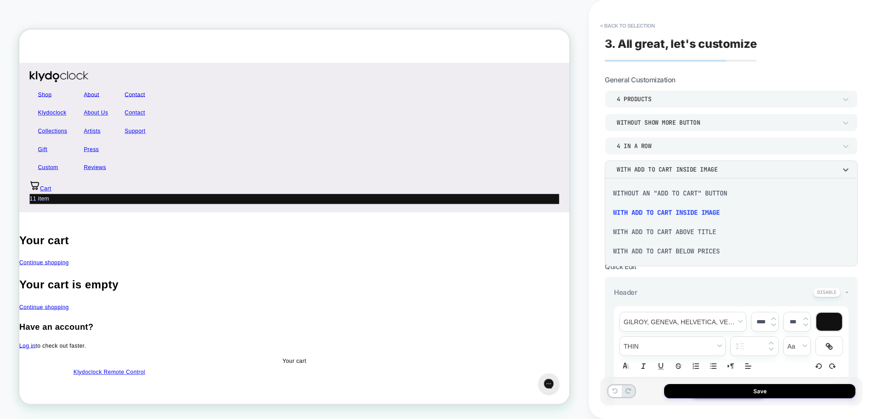
click at [0, 0] on div "With add to cart above title" at bounding box center [0, 0] width 0 height 0
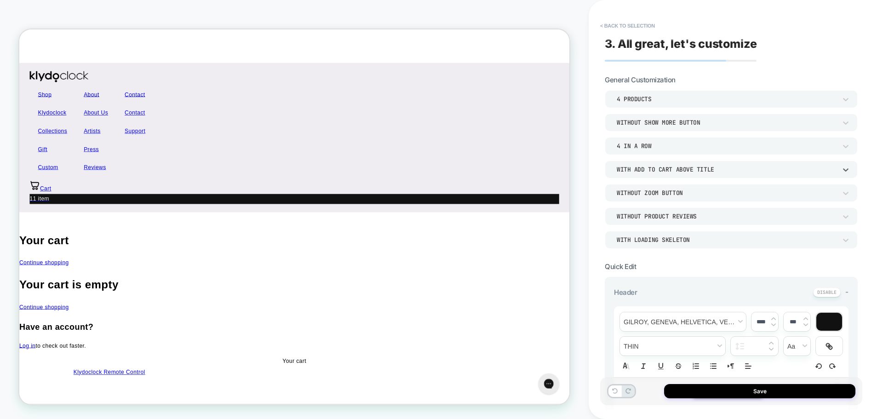
click at [662, 173] on div "With add to cart above title" at bounding box center [726, 170] width 229 height 10
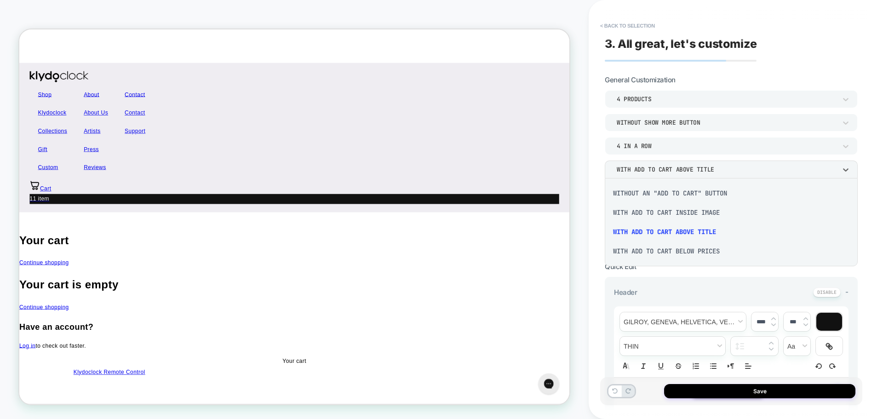
click at [0, 0] on div "With add to cart below prices" at bounding box center [0, 0] width 0 height 0
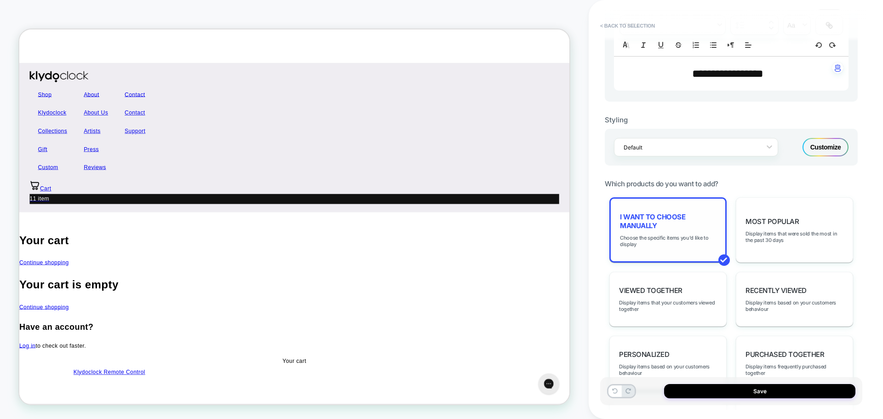
scroll to position [322, 0]
click at [673, 234] on span "Choose the specific items you'd like to display" at bounding box center [668, 240] width 96 height 13
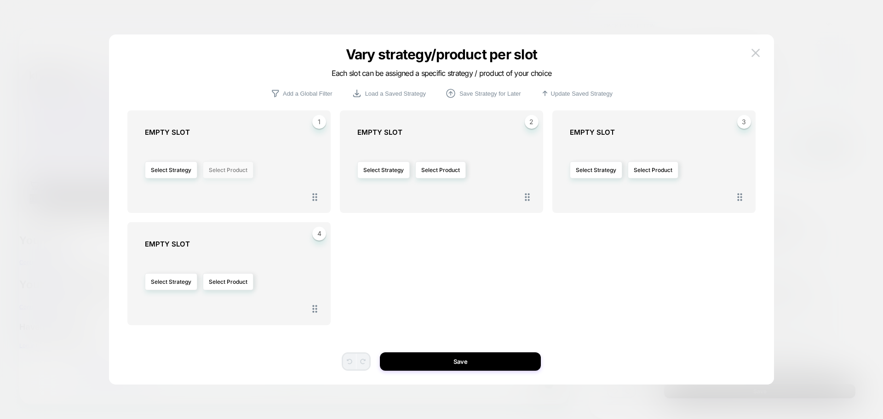
click at [220, 170] on button "Select Product" at bounding box center [228, 169] width 51 height 17
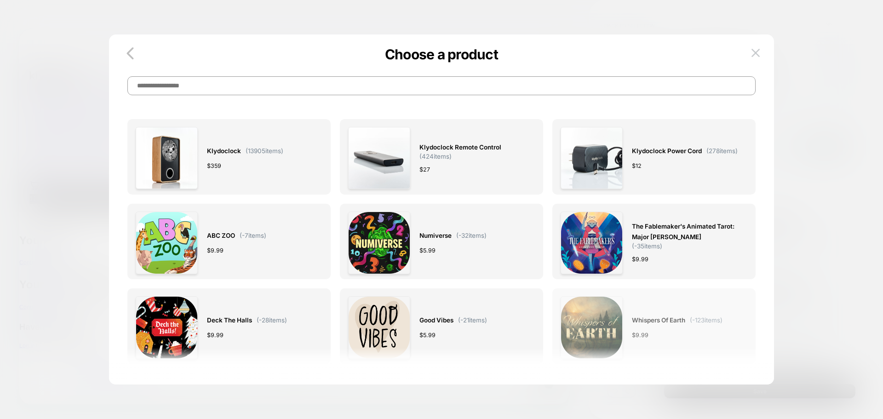
click at [0, 0] on img at bounding box center [0, 0] width 0 height 0
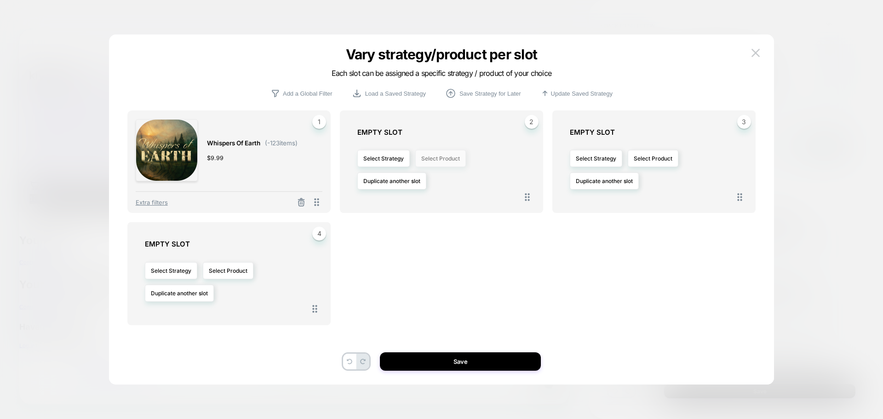
click at [0, 0] on button "Select Product" at bounding box center [0, 0] width 0 height 0
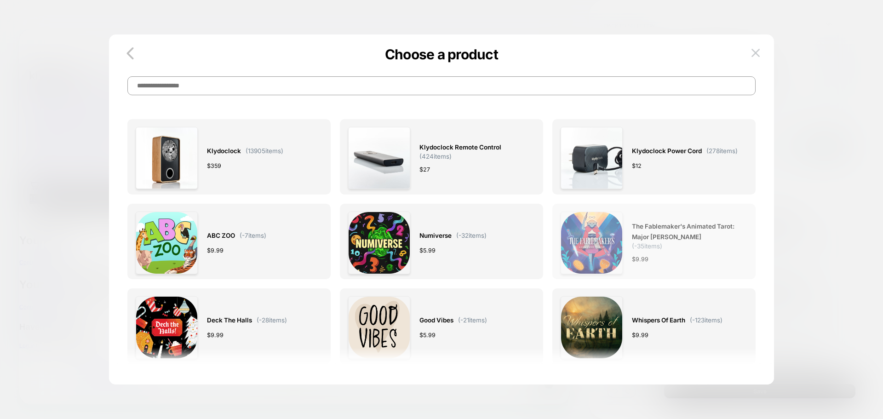
click at [701, 234] on span "The Fablemaker's Animated Tarot: Major [PERSON_NAME]" at bounding box center [685, 231] width 106 height 21
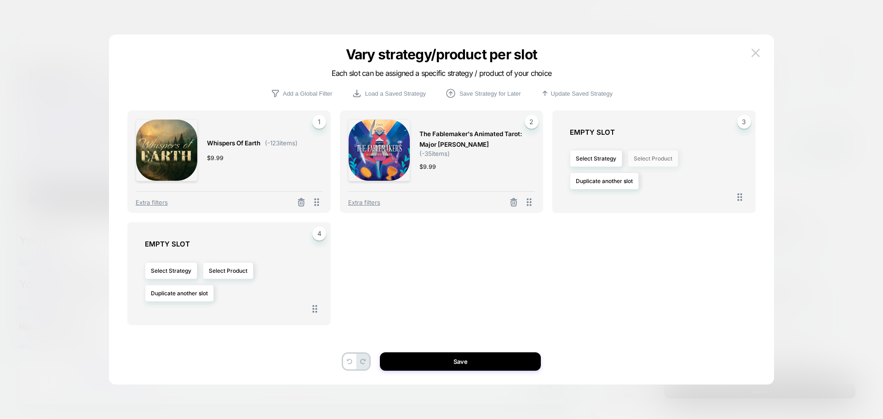
click at [649, 161] on button "Select Product" at bounding box center [652, 158] width 51 height 17
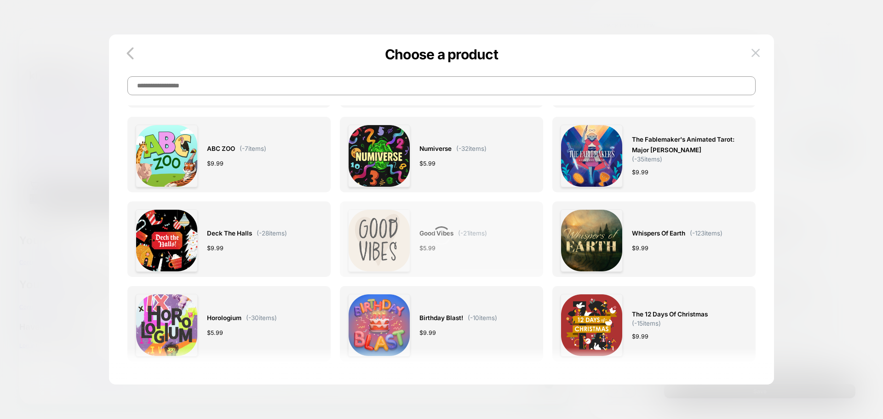
scroll to position [92, 0]
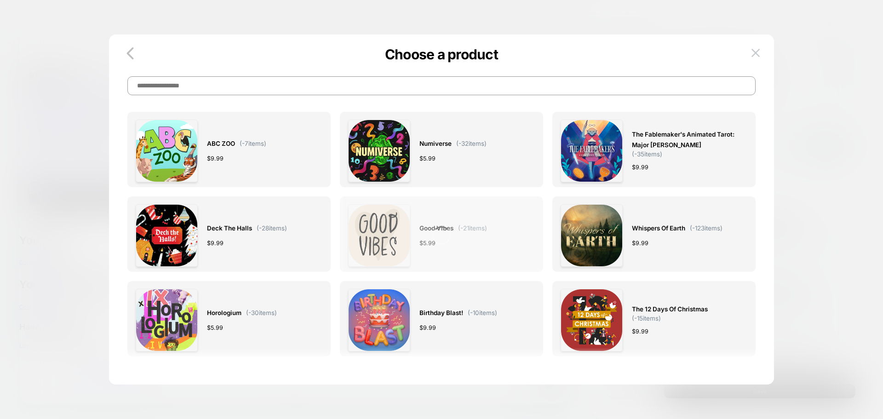
click at [435, 225] on span "Good Vibes" at bounding box center [436, 228] width 34 height 11
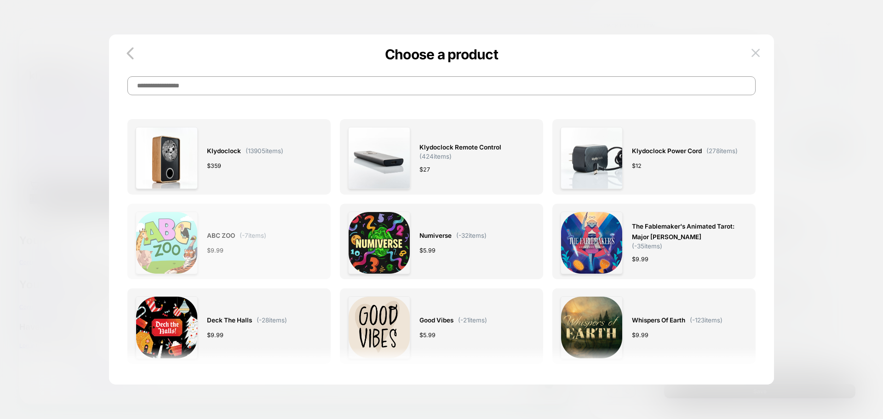
click at [226, 255] on div "$ 9.99" at bounding box center [236, 250] width 59 height 10
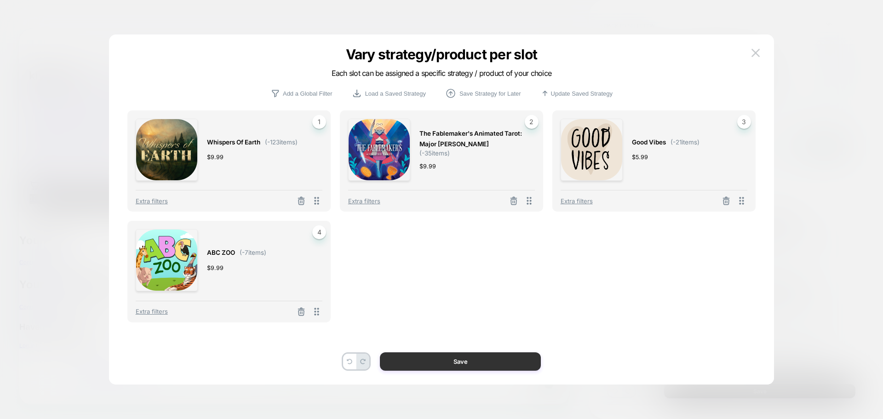
click at [459, 359] on button "Save" at bounding box center [460, 361] width 161 height 18
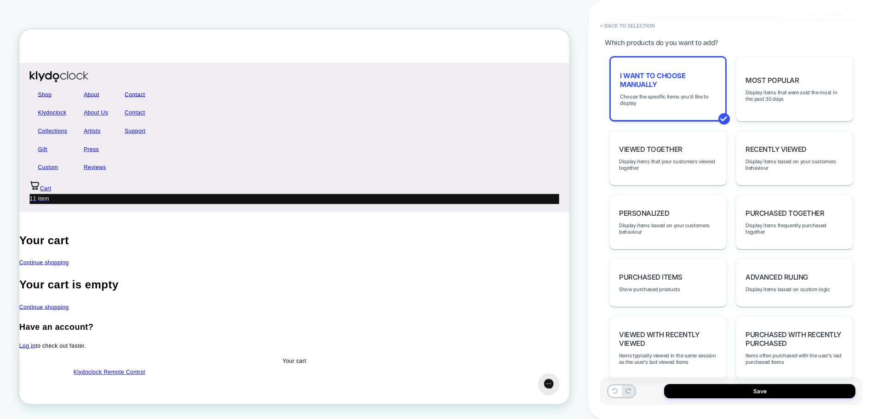
scroll to position [482, 0]
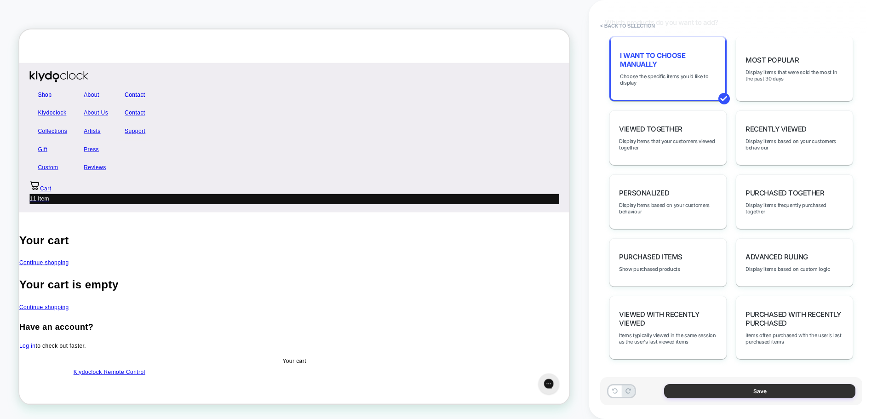
click at [0, 0] on button "Save" at bounding box center [0, 0] width 0 height 0
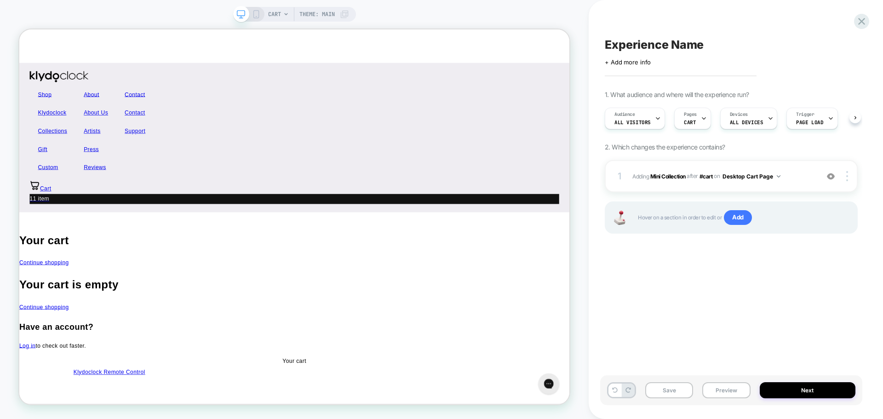
scroll to position [0, 0]
click at [831, 176] on img at bounding box center [830, 176] width 8 height 8
drag, startPoint x: 717, startPoint y: 392, endPoint x: 722, endPoint y: 391, distance: 5.1
click at [717, 392] on button "Preview" at bounding box center [726, 390] width 48 height 16
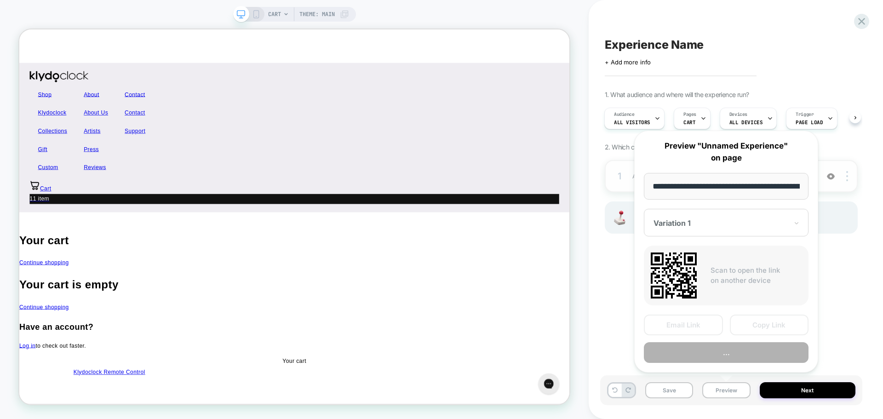
scroll to position [0, 46]
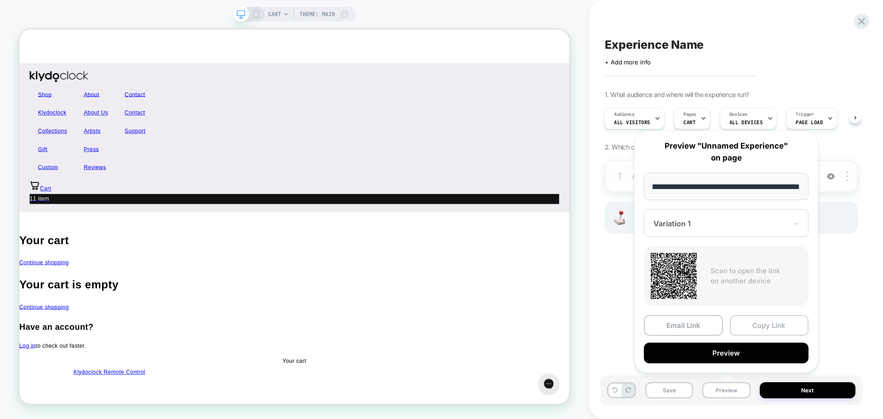
click at [763, 331] on button "Copy Link" at bounding box center [768, 325] width 79 height 21
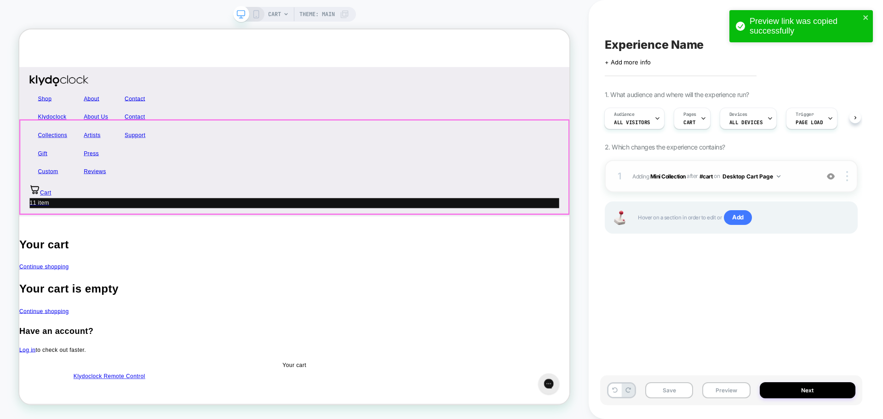
scroll to position [0, 0]
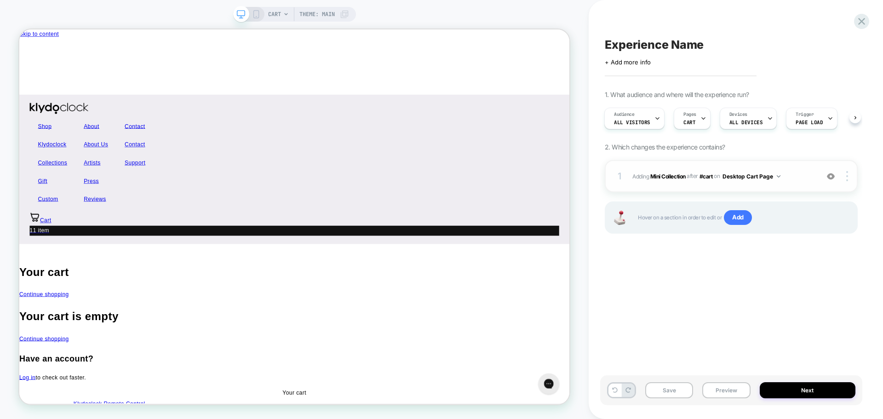
click at [751, 177] on button "Desktop Cart Page" at bounding box center [751, 176] width 58 height 11
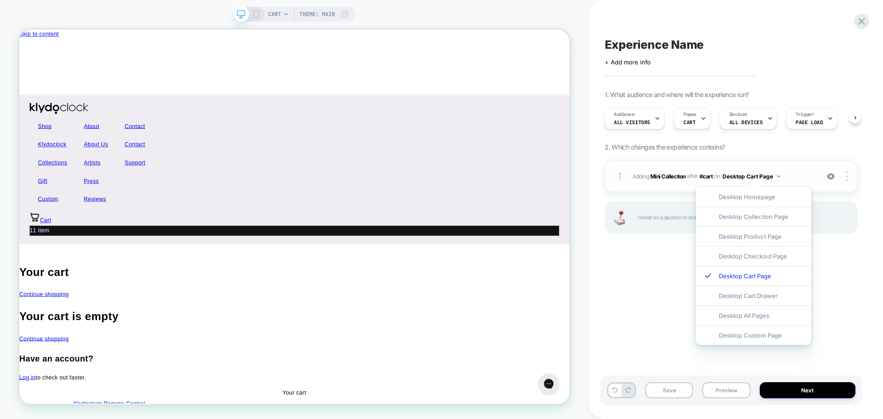
click at [751, 177] on button "Desktop Cart Page" at bounding box center [751, 176] width 58 height 11
click at [257, 11] on icon at bounding box center [256, 14] width 8 height 8
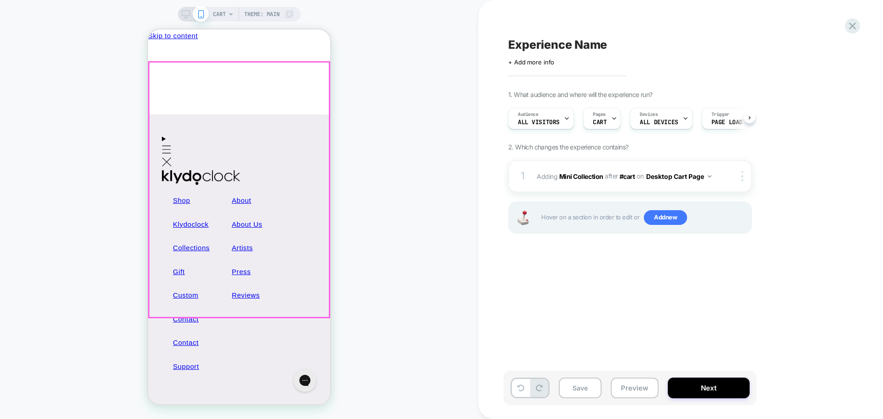
scroll to position [0, 0]
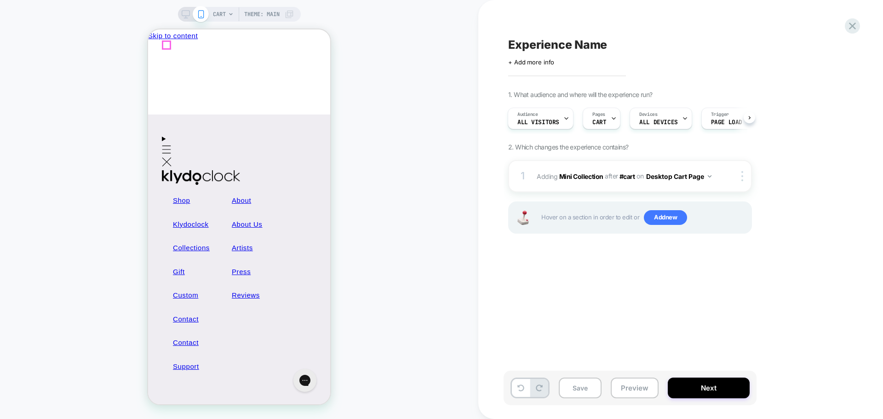
click at [163, 145] on icon "Menu" at bounding box center [167, 149] width 10 height 8
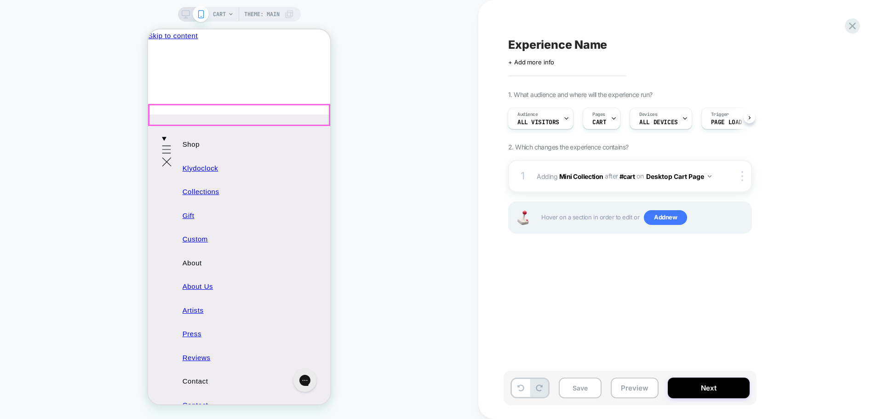
click at [205, 180] on link "Collections" at bounding box center [219, 192] width 96 height 24
click at [189, 180] on link "Collections" at bounding box center [219, 192] width 96 height 24
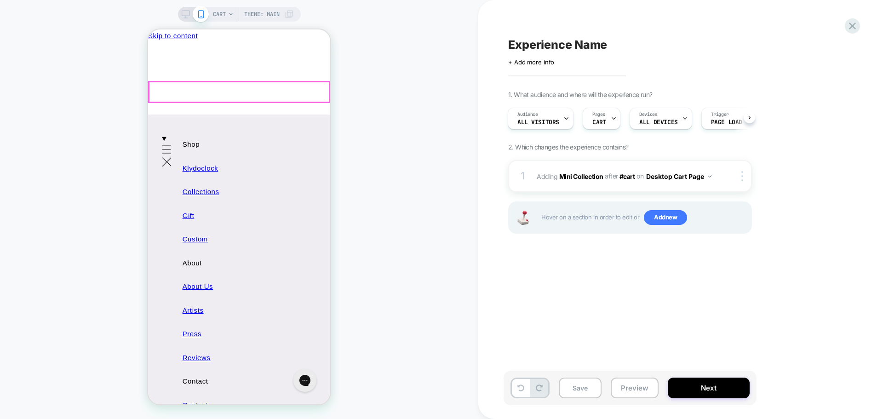
click at [190, 156] on link "Klydoclock" at bounding box center [219, 168] width 96 height 24
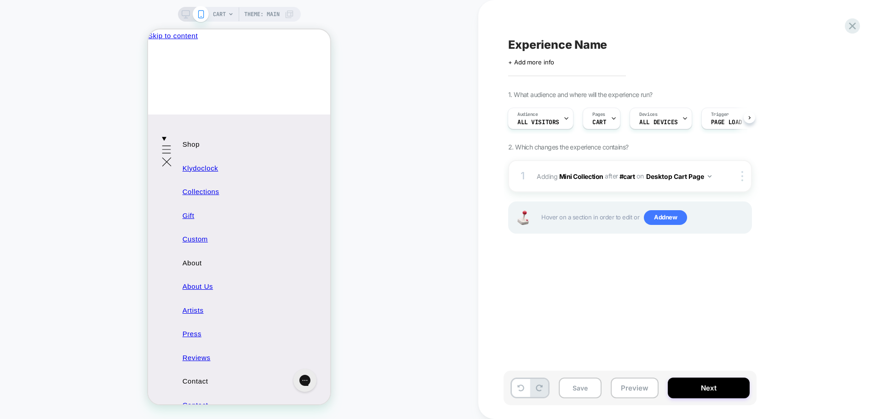
click at [100, 46] on div "CART Theme: MAIN" at bounding box center [239, 209] width 478 height 400
click at [164, 157] on icon "Menu" at bounding box center [166, 161] width 9 height 9
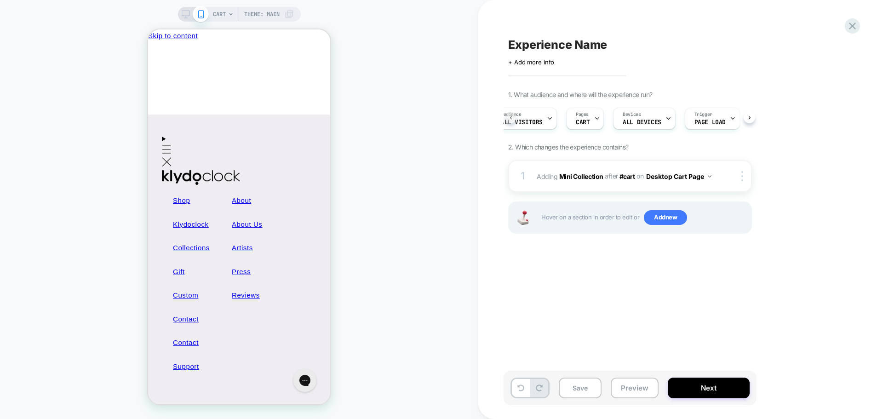
scroll to position [0, 2]
click at [662, 214] on span "Add new" at bounding box center [665, 217] width 43 height 15
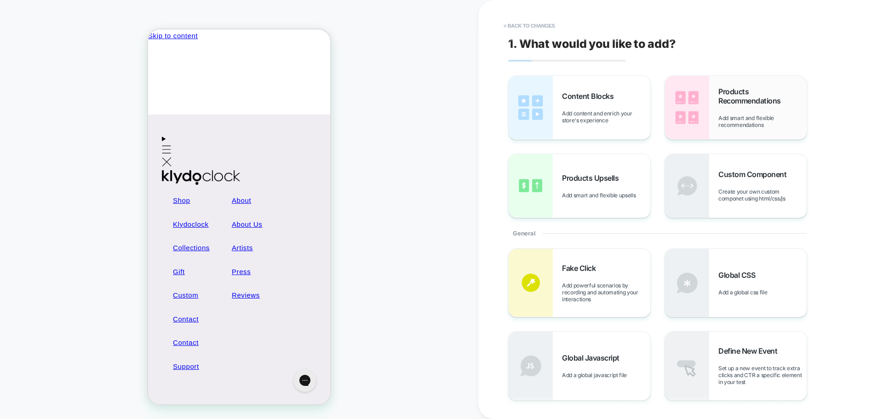
click at [741, 115] on span "Add smart and flexible recommendations" at bounding box center [762, 121] width 88 height 14
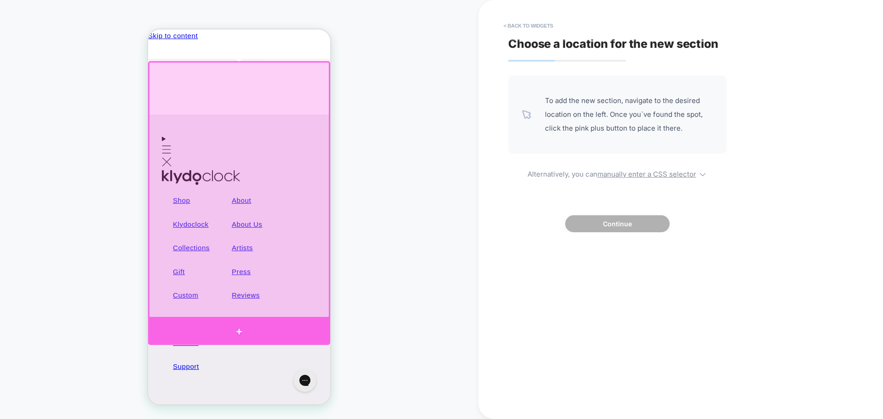
click at [256, 328] on div at bounding box center [239, 331] width 182 height 26
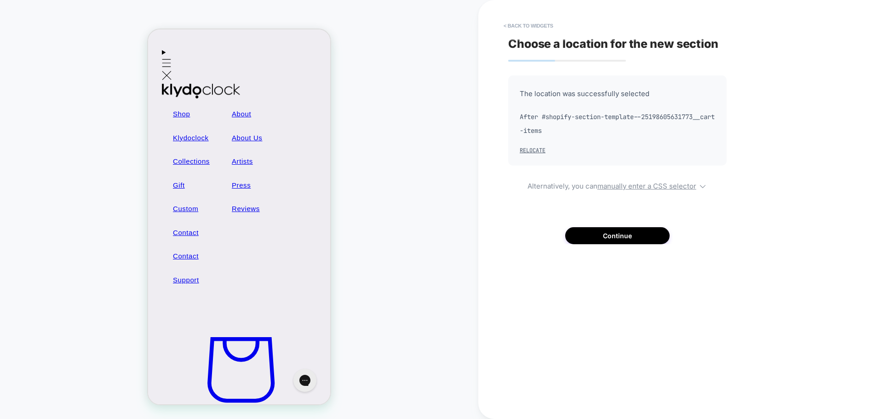
scroll to position [104, 0]
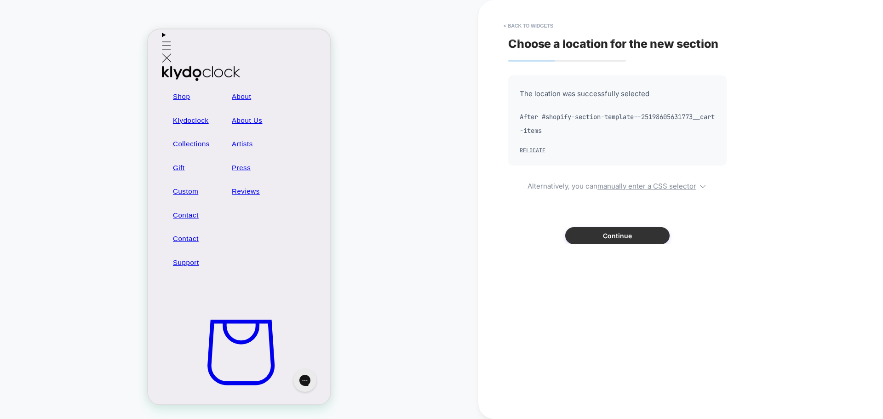
click at [644, 237] on button "Continue" at bounding box center [617, 235] width 104 height 17
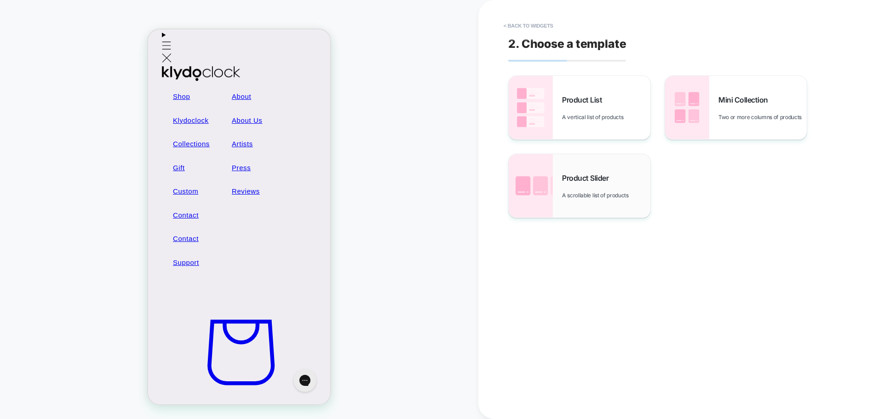
scroll to position [0, 0]
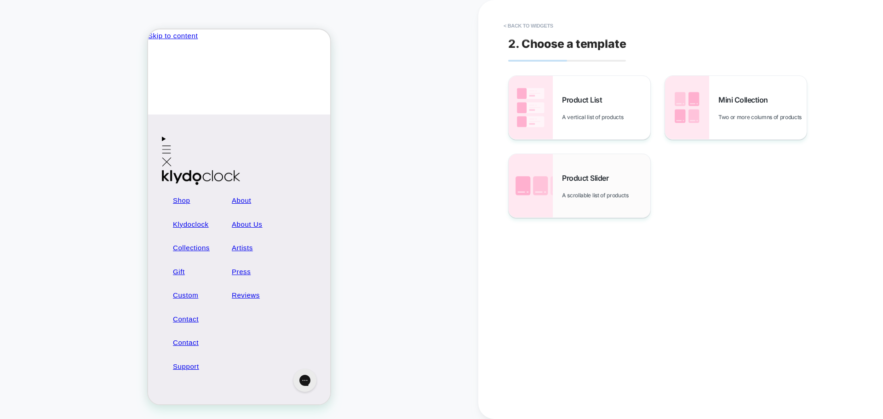
click at [583, 188] on div "Product Slider A scrollable list of products" at bounding box center [606, 185] width 88 height 25
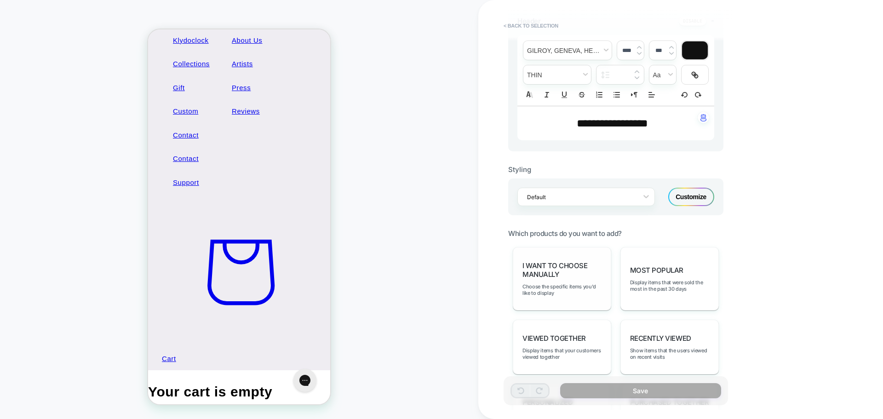
scroll to position [240, 0]
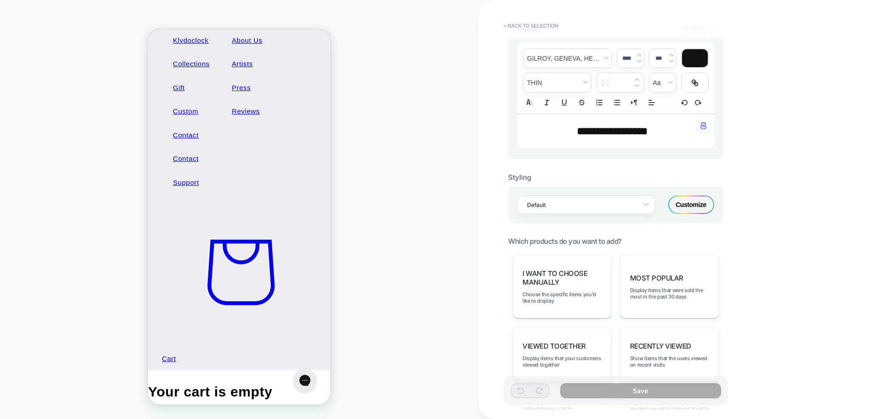
click at [558, 285] on span "I want to choose manually" at bounding box center [561, 277] width 79 height 17
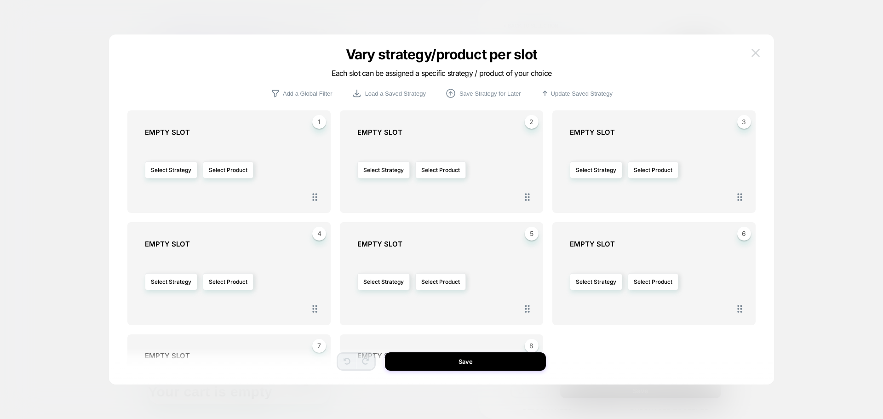
click at [758, 46] on button at bounding box center [755, 53] width 14 height 14
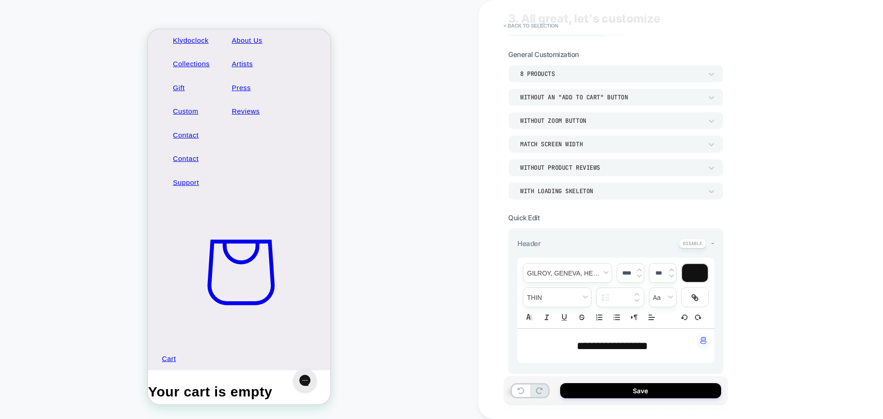
scroll to position [0, 0]
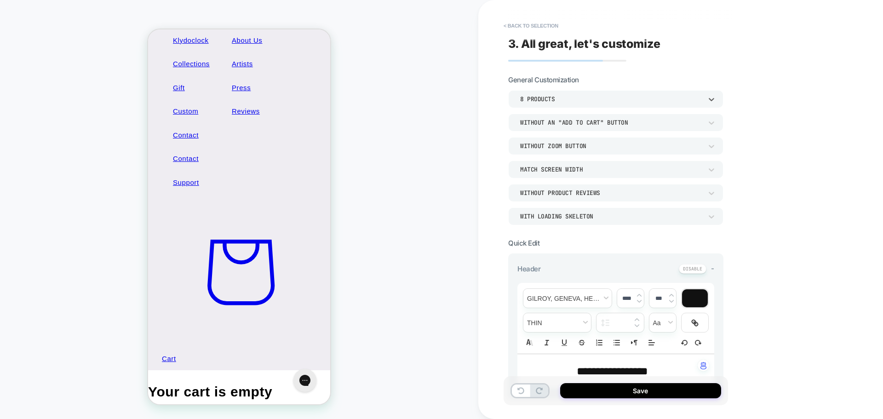
click at [544, 97] on div "8 Products" at bounding box center [611, 99] width 182 height 8
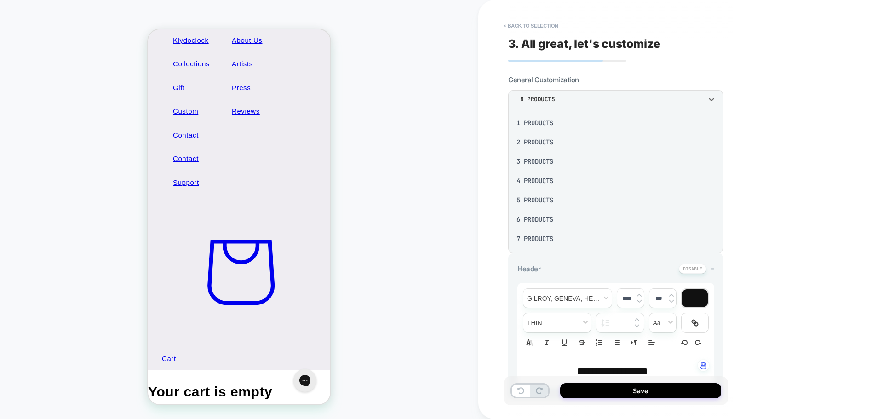
click at [541, 181] on div "4 Products" at bounding box center [616, 180] width 208 height 19
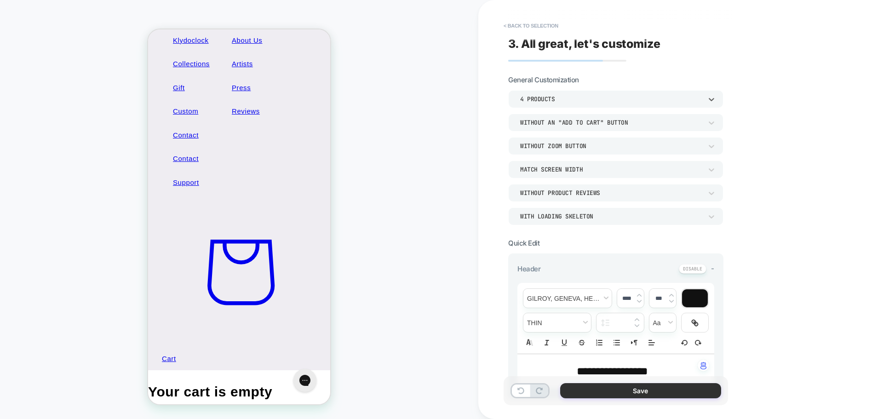
click at [631, 389] on button "Save" at bounding box center [640, 390] width 161 height 15
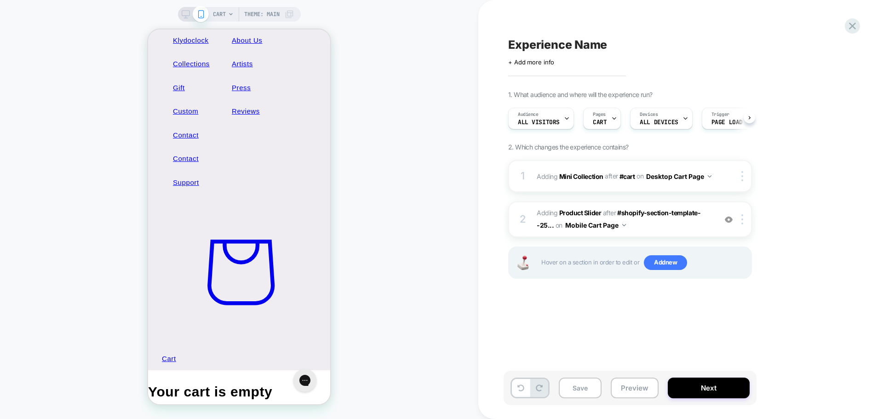
scroll to position [0, 0]
click at [630, 391] on button "Preview" at bounding box center [634, 387] width 48 height 21
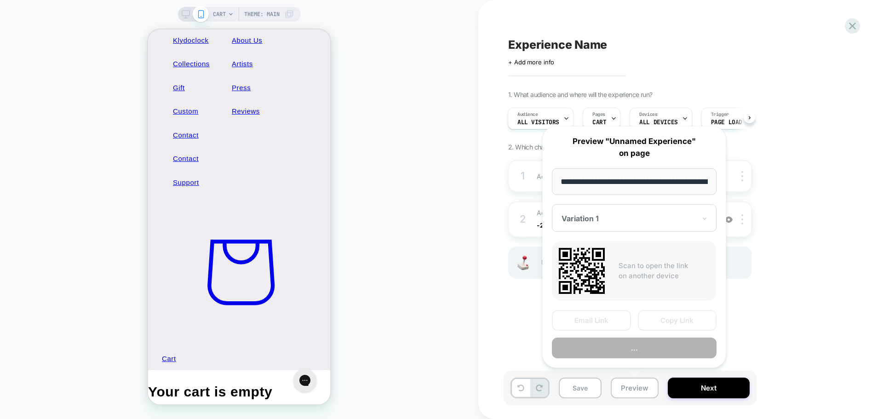
scroll to position [0, 46]
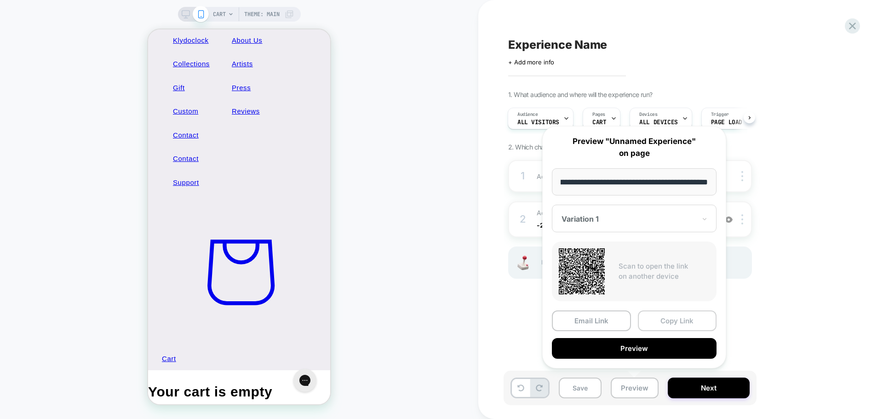
click at [664, 319] on button "Copy Link" at bounding box center [677, 320] width 79 height 21
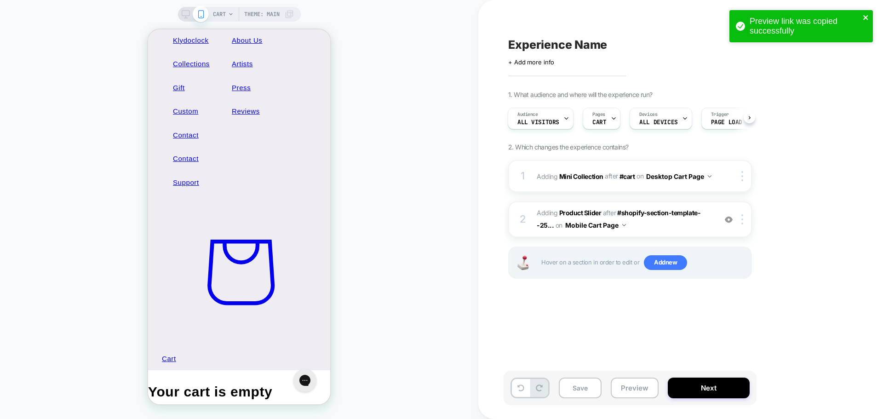
click at [866, 19] on icon "close" at bounding box center [865, 17] width 5 height 5
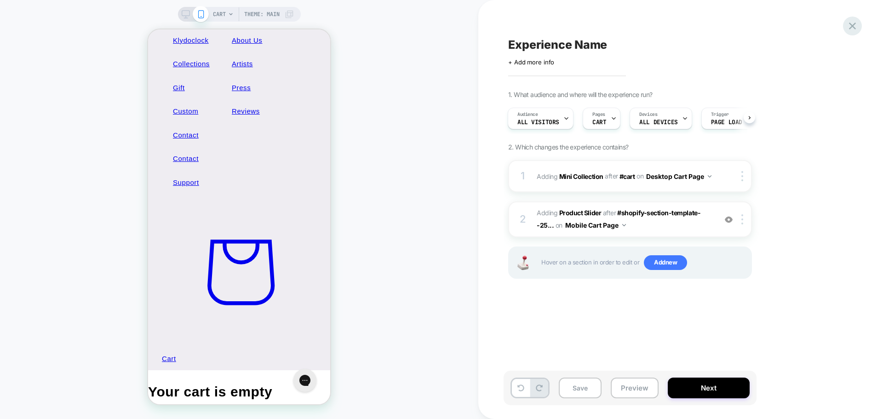
click at [849, 26] on icon at bounding box center [852, 26] width 12 height 12
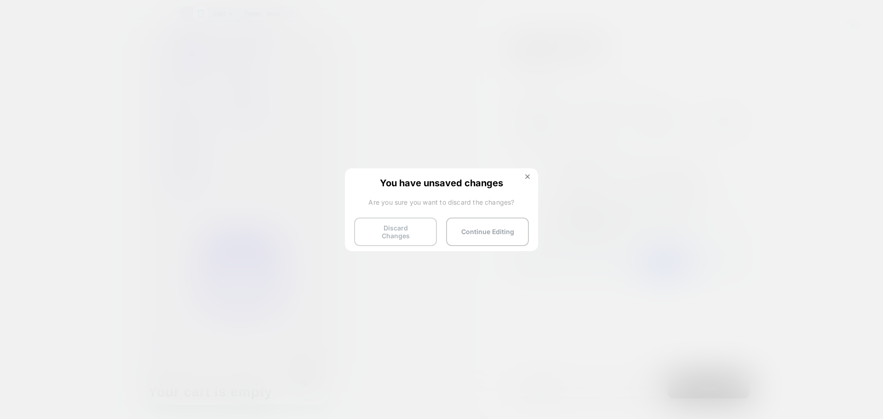
click at [401, 225] on button "Discard Changes" at bounding box center [395, 231] width 83 height 28
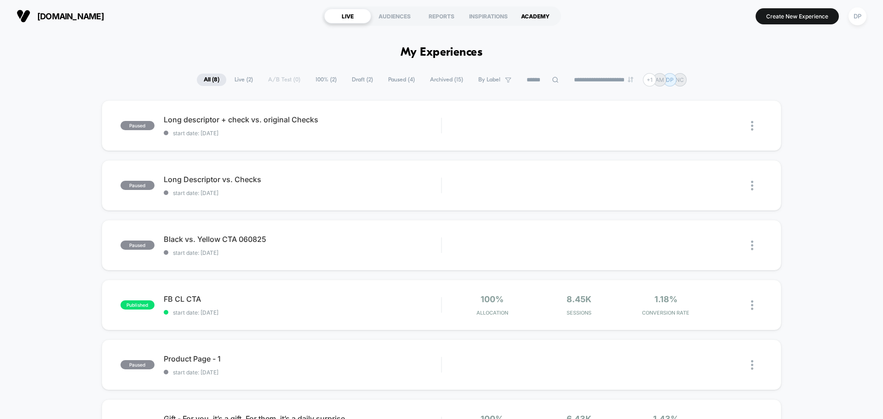
click at [518, 15] on div "ACADEMY" at bounding box center [535, 16] width 47 height 15
click at [238, 76] on span "Live ( 2 )" at bounding box center [244, 80] width 32 height 12
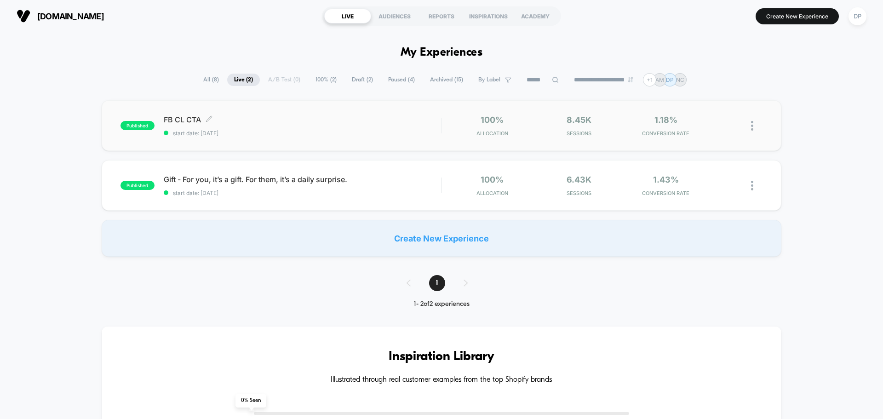
click at [186, 121] on span "FB CL CTA Click to edit experience details" at bounding box center [302, 119] width 277 height 9
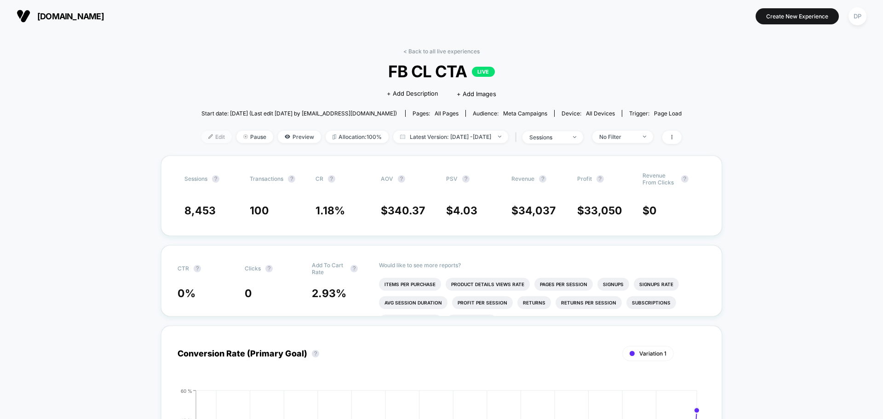
click at [208, 137] on img at bounding box center [210, 136] width 5 height 5
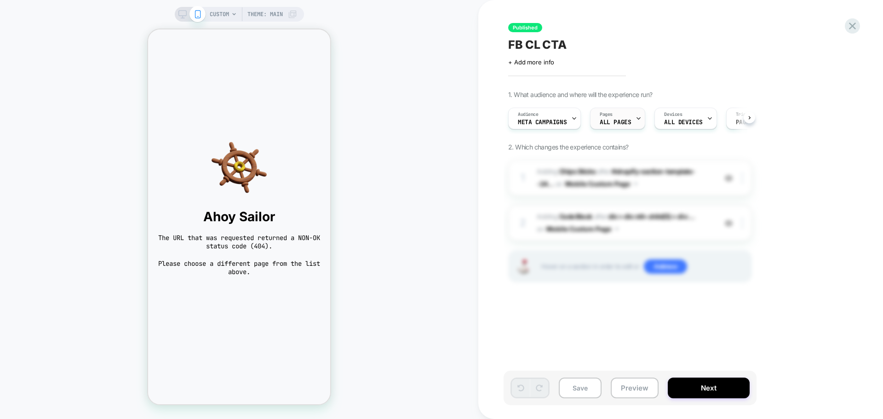
scroll to position [0, 0]
drag, startPoint x: 175, startPoint y: 240, endPoint x: 292, endPoint y: 242, distance: 117.7
click at [292, 242] on span "The URL that was requested returned a NON-OK status code (404)." at bounding box center [239, 242] width 164 height 17
click at [279, 244] on span "The URL that was requested returned a NON-OK status code (404)." at bounding box center [239, 242] width 164 height 17
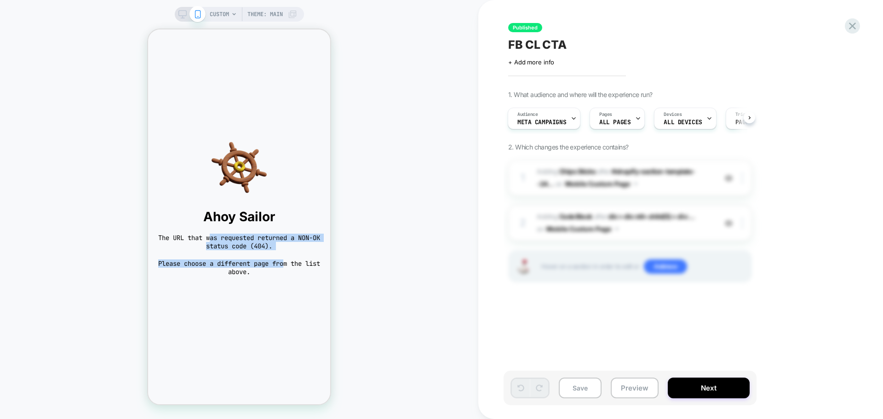
drag, startPoint x: 296, startPoint y: 262, endPoint x: 211, endPoint y: 239, distance: 87.3
click at [211, 239] on div "Ahoy Sailor The URL that was requested returned a NON-OK status code (404). Ple…" at bounding box center [239, 208] width 182 height 154
click at [211, 239] on span "The URL that was requested returned a NON-OK status code (404)." at bounding box center [239, 242] width 164 height 17
click at [607, 158] on div "1. What audience and where will the experience run? Audience Meta campaigns Pag…" at bounding box center [676, 198] width 336 height 215
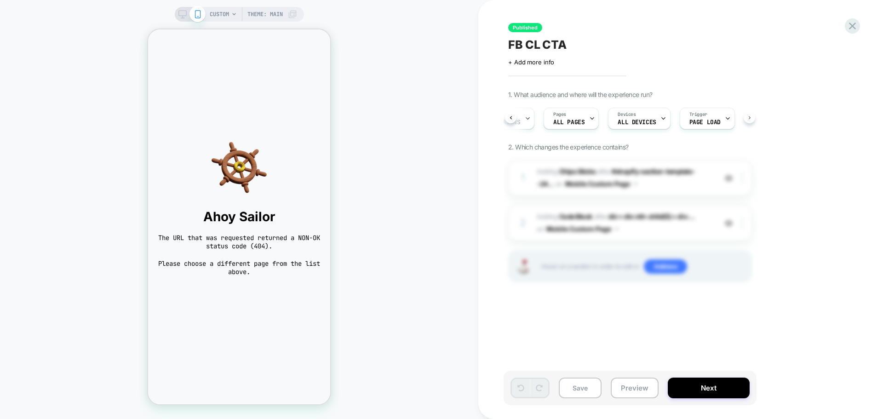
scroll to position [0, 57]
click at [251, 215] on span "Ahoy Sailor" at bounding box center [239, 217] width 164 height 16
click at [180, 10] on icon at bounding box center [182, 14] width 8 height 8
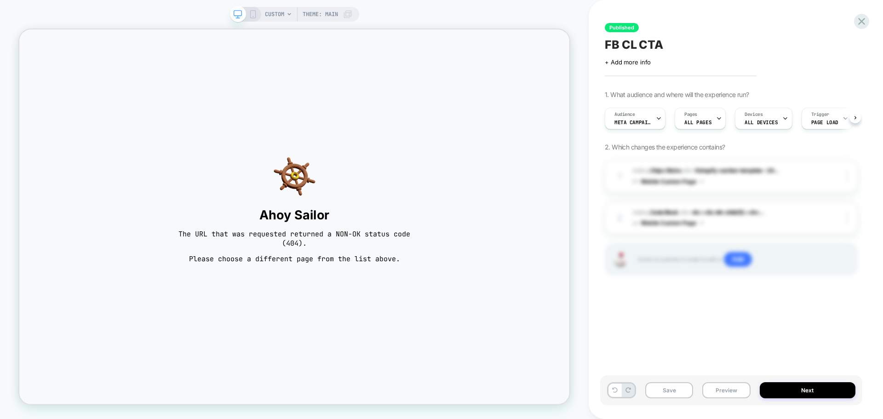
click at [279, 15] on span "CUSTOM" at bounding box center [274, 14] width 19 height 15
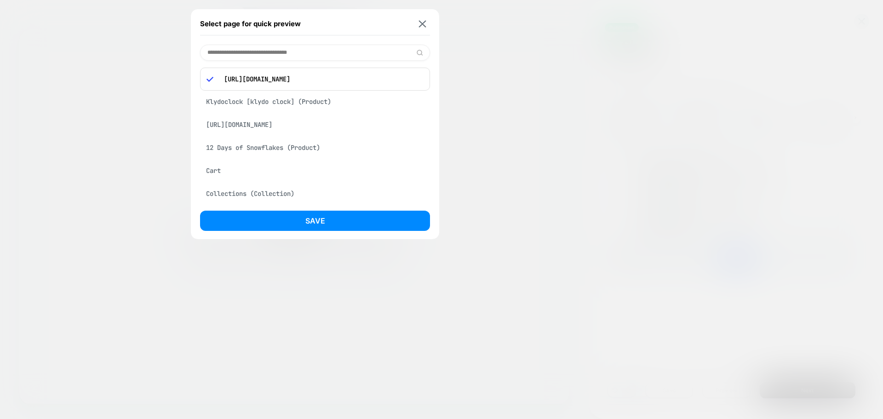
click at [327, 101] on div "Klydoclock [klydo clock] (Product)" at bounding box center [315, 101] width 230 height 17
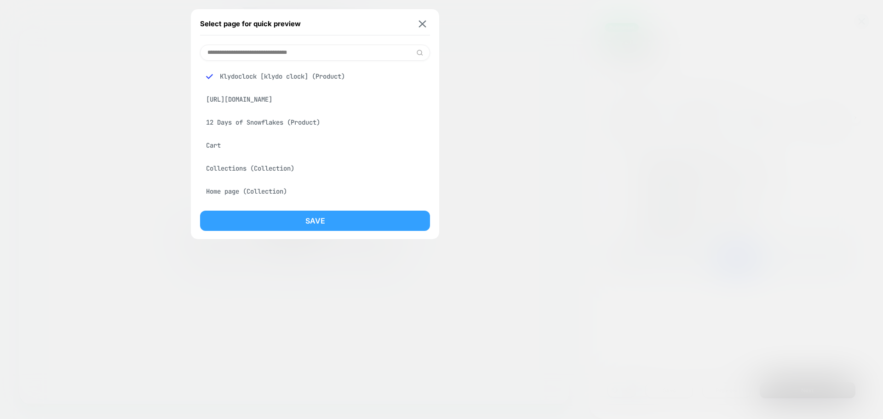
click at [316, 217] on button "Save" at bounding box center [315, 221] width 230 height 20
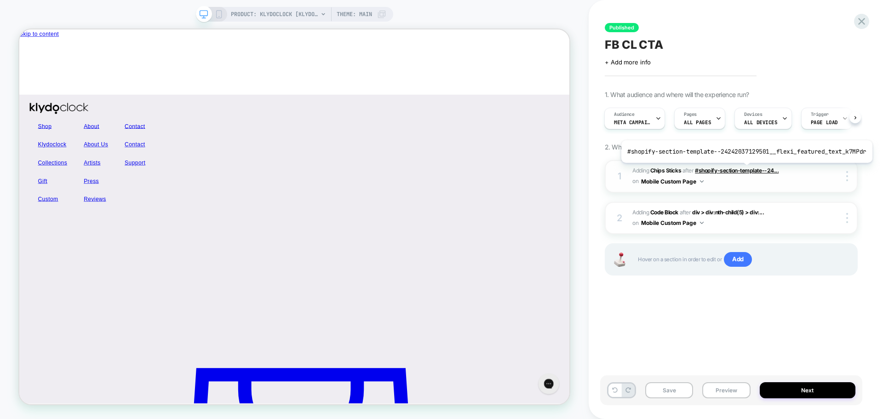
click at [743, 170] on span "#shopify-section-template--24..." at bounding box center [737, 170] width 84 height 7
click at [661, 170] on b "Chips Sticks" at bounding box center [665, 170] width 31 height 7
click at [732, 171] on span "#shopify-section-template--24..." at bounding box center [737, 170] width 84 height 7
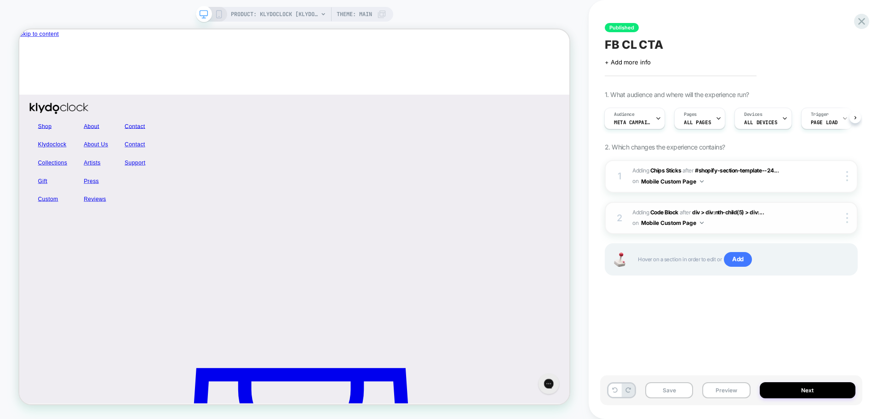
click at [668, 223] on button "Mobile Custom Page" at bounding box center [672, 222] width 63 height 11
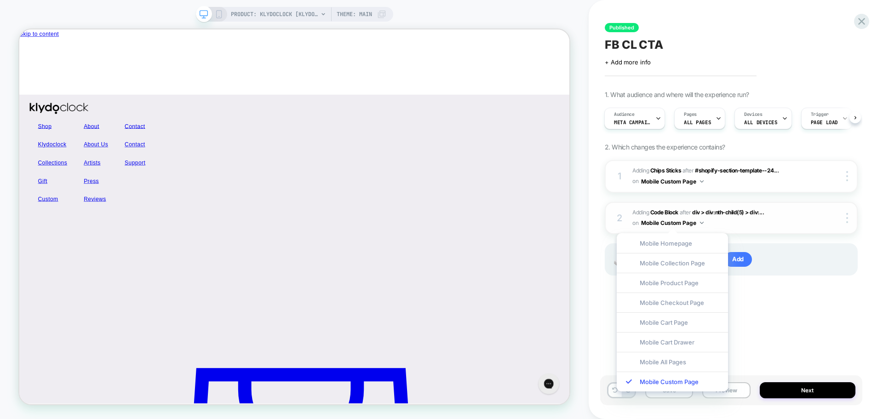
click at [669, 222] on button "Mobile Custom Page" at bounding box center [672, 222] width 63 height 11
click at [728, 212] on span "div > div:nth-child(5) > div:..." at bounding box center [728, 212] width 72 height 7
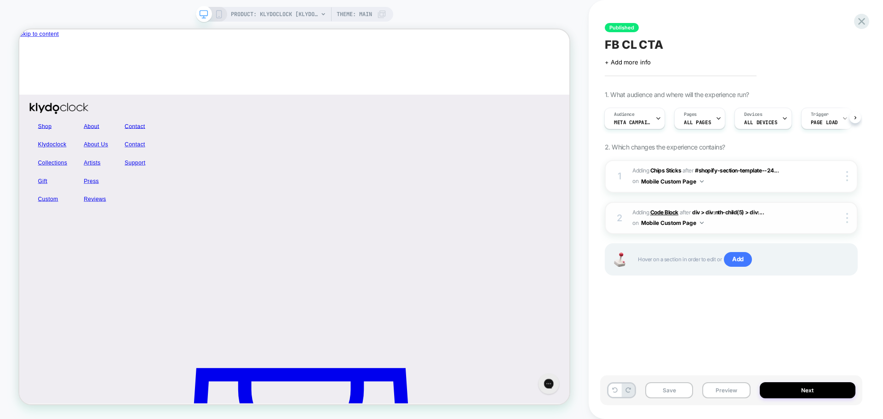
click at [659, 212] on b "Code Block" at bounding box center [664, 212] width 28 height 7
click at [211, 12] on div at bounding box center [210, 14] width 23 height 8
click at [216, 12] on icon at bounding box center [219, 14] width 8 height 8
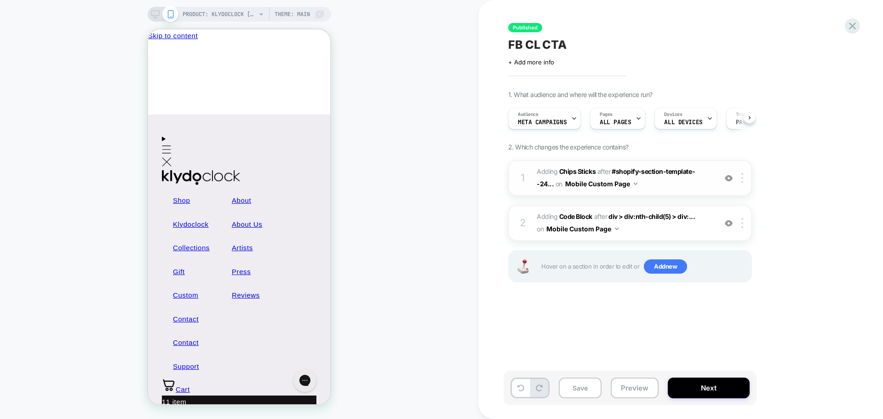
scroll to position [0, 0]
click at [642, 171] on span "#shopify-section-template--24..." at bounding box center [615, 177] width 158 height 20
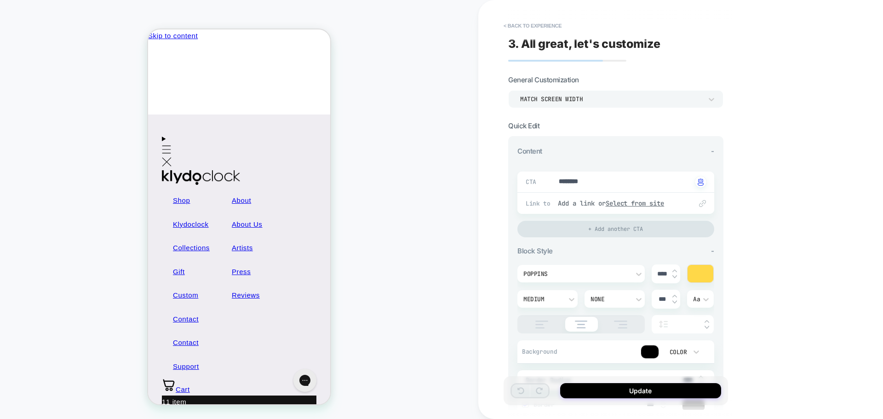
type textarea "*"
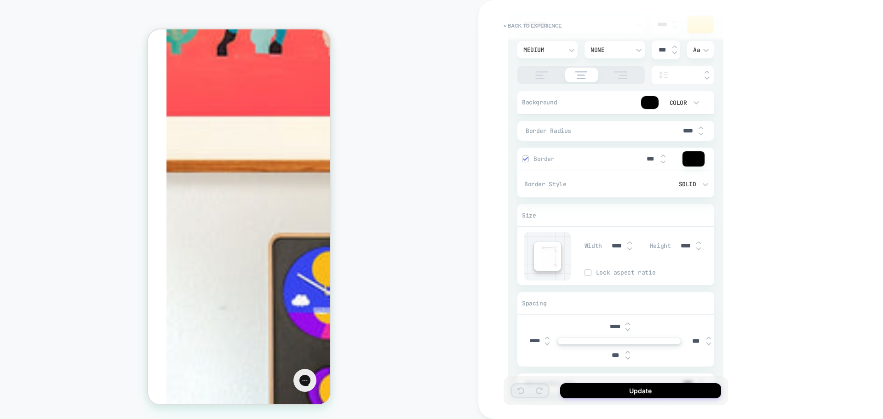
scroll to position [0, 0]
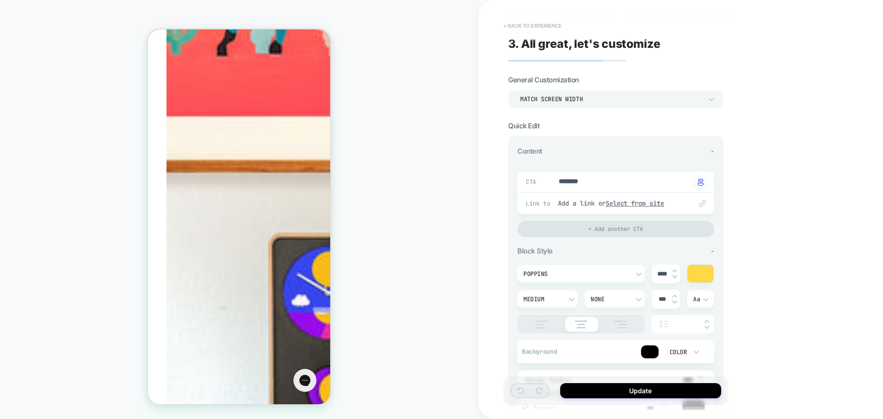
click at [528, 27] on button "< Back to experience" at bounding box center [532, 25] width 67 height 15
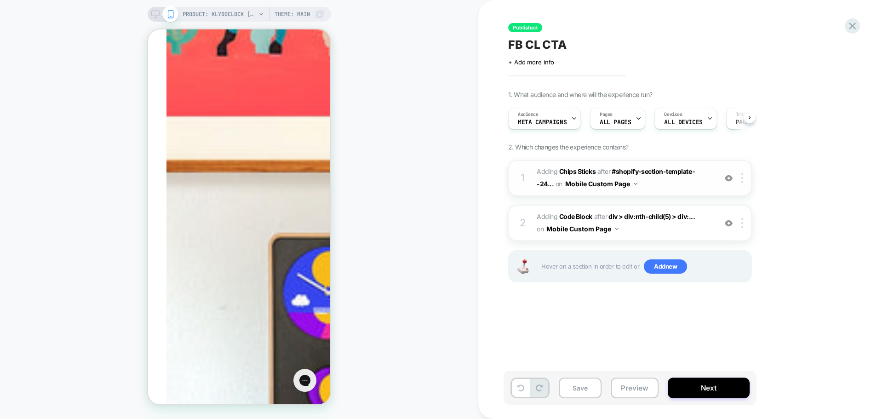
scroll to position [0, 0]
click at [729, 182] on div at bounding box center [728, 178] width 15 height 10
click at [730, 177] on img at bounding box center [728, 178] width 8 height 8
click at [730, 226] on img at bounding box center [728, 223] width 8 height 8
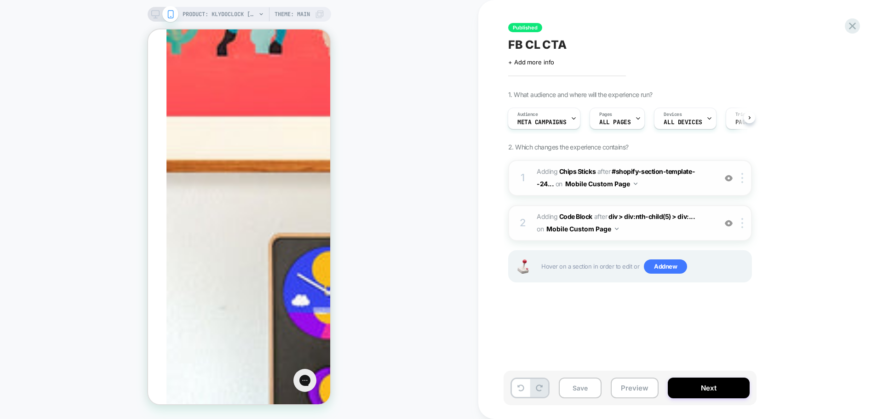
click at [730, 226] on img at bounding box center [728, 223] width 8 height 8
drag, startPoint x: 513, startPoint y: 42, endPoint x: 541, endPoint y: 44, distance: 27.6
click at [541, 44] on span "FB CL CTA" at bounding box center [537, 45] width 58 height 14
click at [540, 44] on textarea "*********" at bounding box center [524, 45] width 32 height 14
click at [857, 29] on icon at bounding box center [852, 26] width 12 height 12
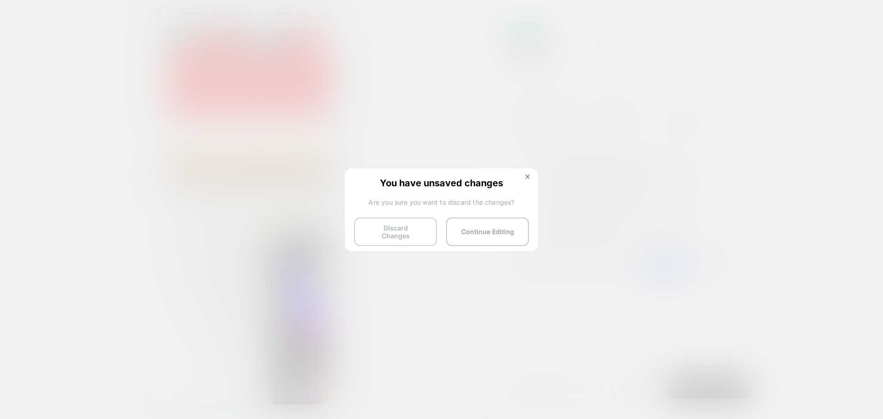
click at [394, 234] on button "Discard Changes" at bounding box center [395, 231] width 83 height 28
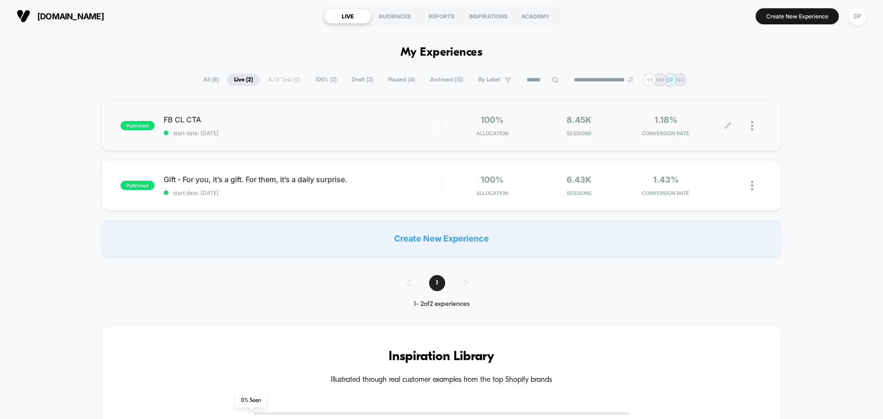
click at [749, 127] on div at bounding box center [745, 126] width 34 height 22
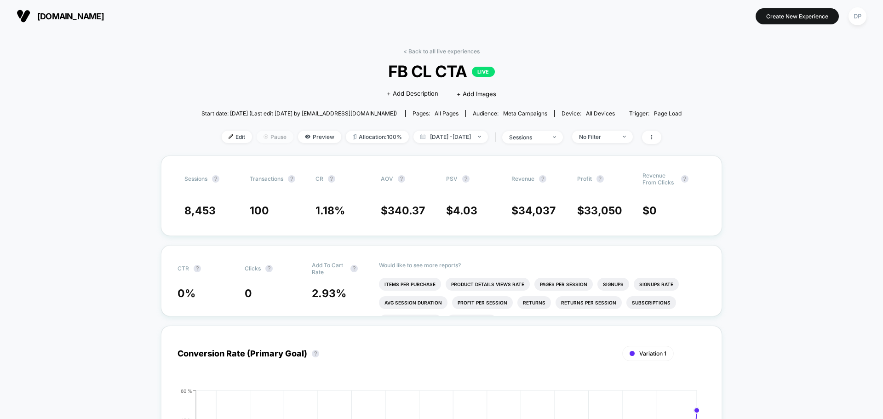
click at [264, 136] on span "Pause" at bounding box center [274, 137] width 37 height 12
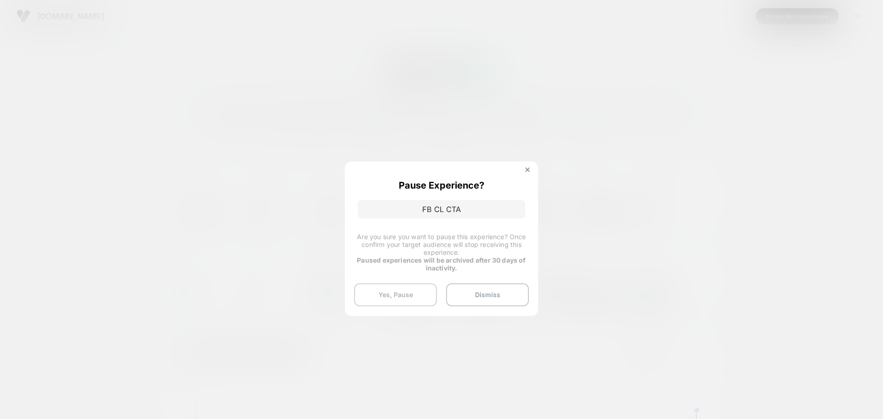
click at [395, 294] on button "Yes, Pause" at bounding box center [395, 294] width 83 height 23
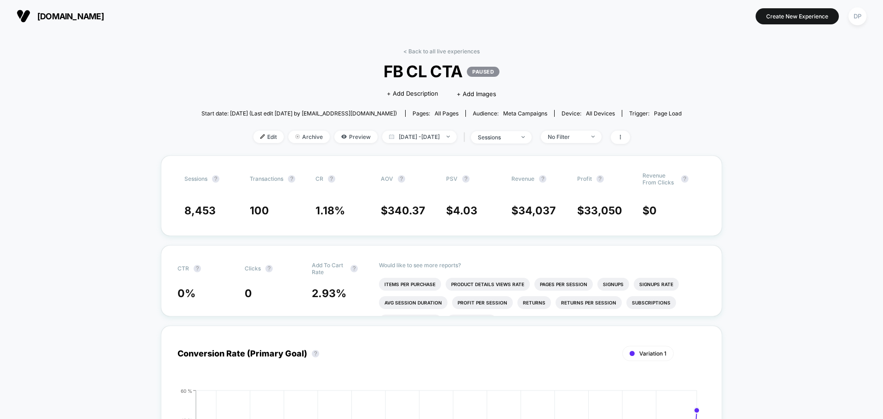
click at [68, 17] on span "[DOMAIN_NAME]" at bounding box center [70, 16] width 67 height 10
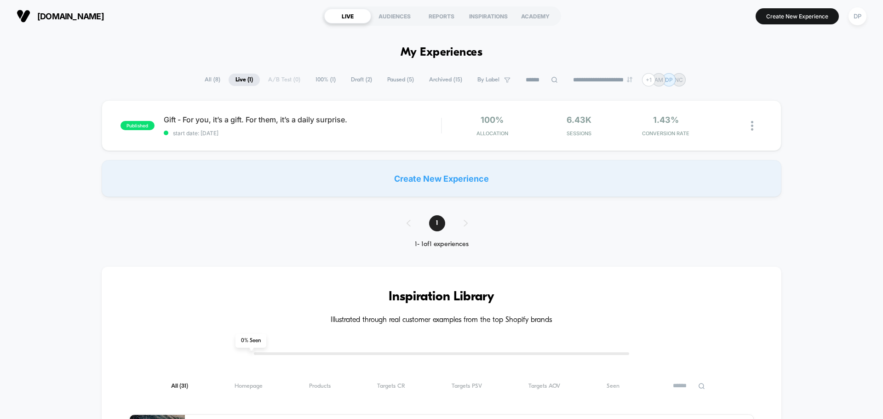
click at [354, 172] on div "Create New Experience" at bounding box center [441, 178] width 679 height 37
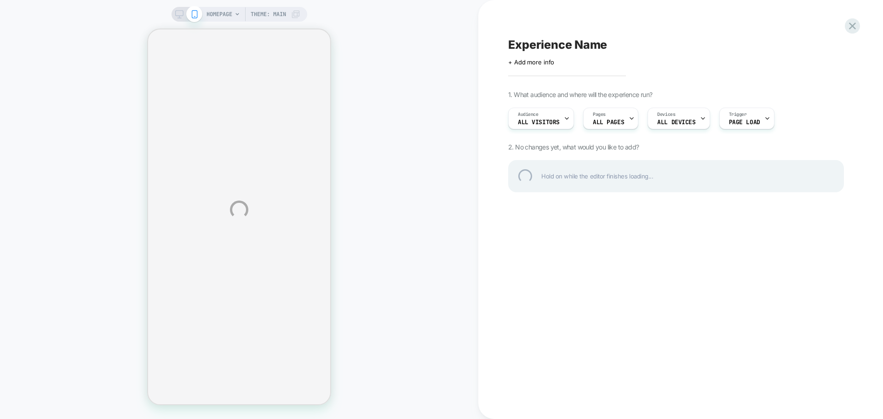
click at [440, 197] on div "HOMEPAGE Theme: MAIN Experience Name Click to edit experience details + Add mor…" at bounding box center [441, 209] width 883 height 419
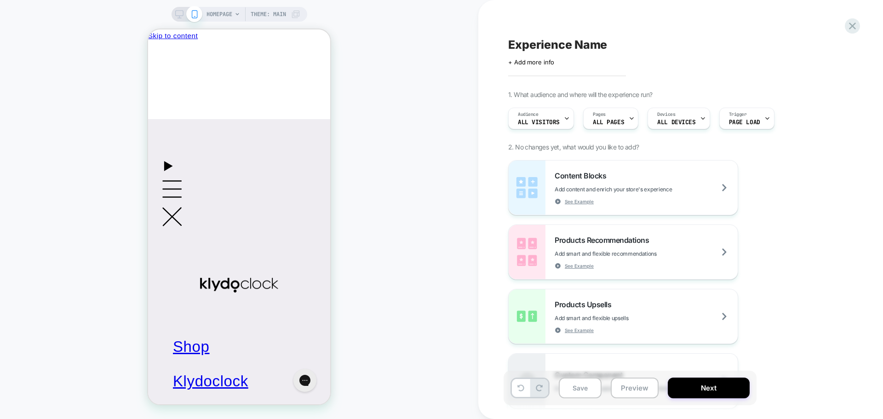
click at [560, 46] on span "Experience Name" at bounding box center [557, 45] width 99 height 14
type textarea "**********"
click at [597, 121] on span "ALL PAGES" at bounding box center [608, 122] width 31 height 6
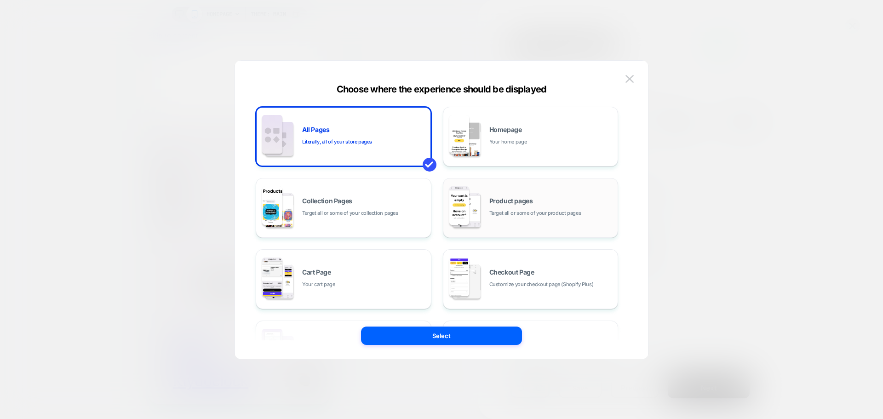
click at [514, 217] on span "Target all or some of your product pages" at bounding box center [535, 213] width 92 height 9
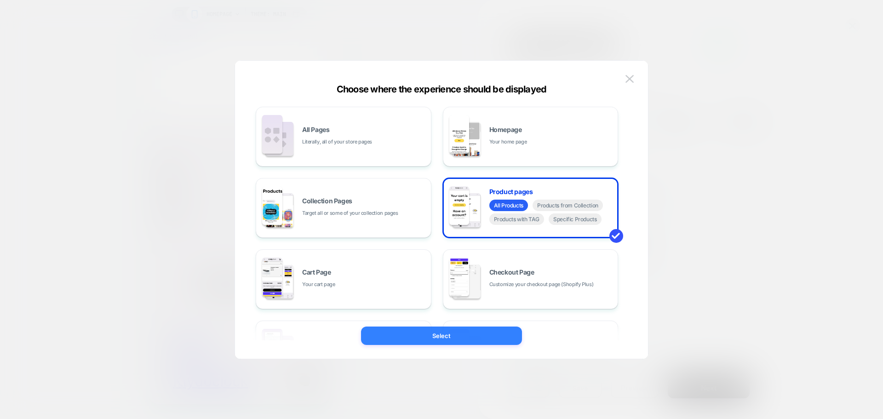
click at [456, 336] on button "Select" at bounding box center [441, 335] width 161 height 18
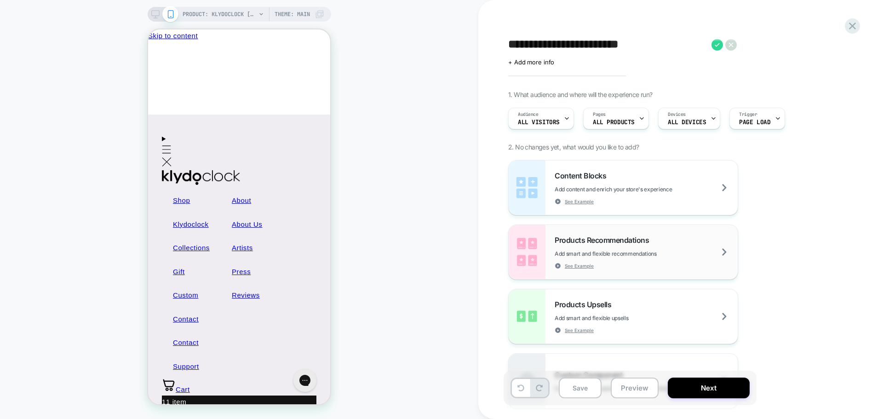
click at [665, 239] on div "Products Recommendations Add smart and flexible recommendations See Example" at bounding box center [645, 252] width 183 height 34
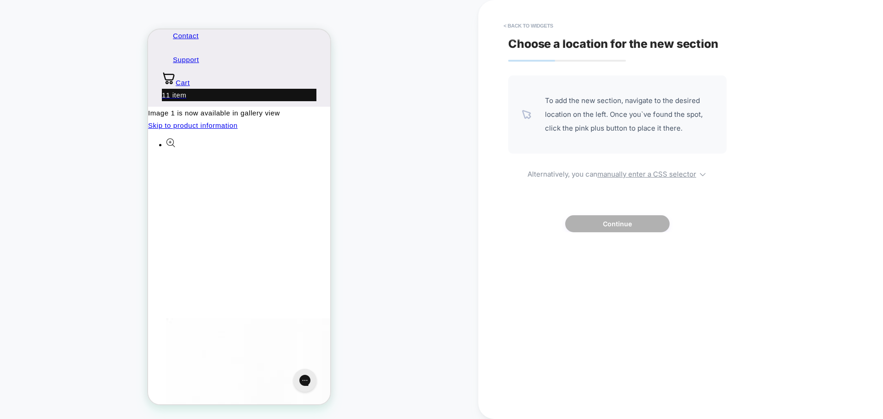
scroll to position [322, 0]
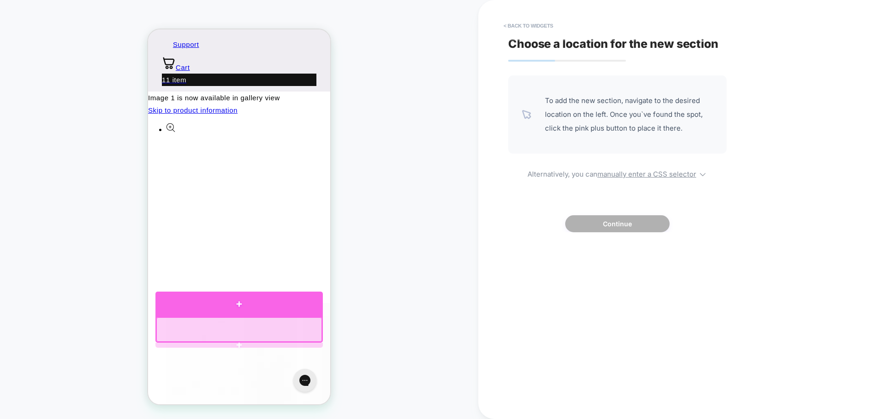
click at [239, 308] on div at bounding box center [238, 303] width 167 height 25
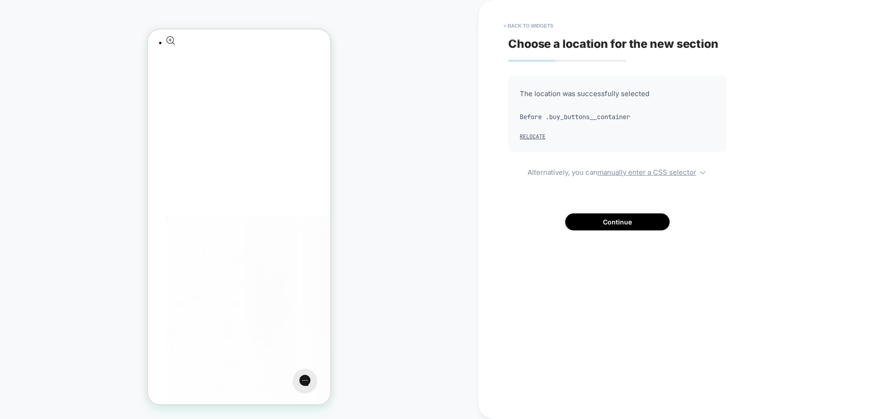
scroll to position [419, 0]
click at [622, 224] on button "Continue" at bounding box center [617, 221] width 104 height 17
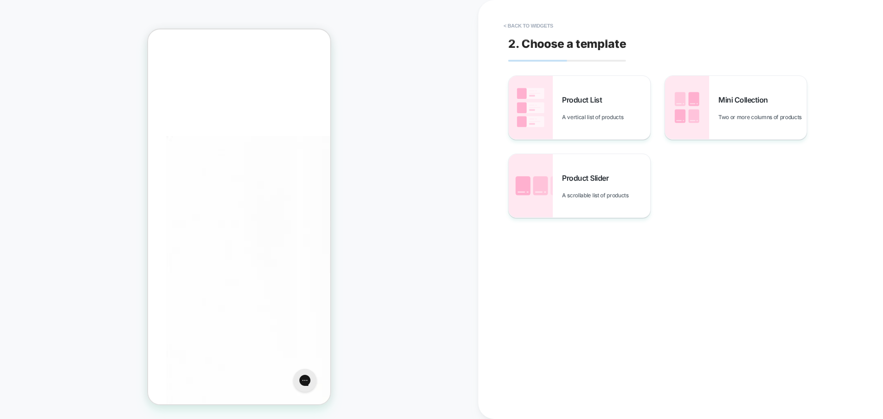
scroll to position [497, 0]
click at [564, 179] on span "Product Slider" at bounding box center [587, 177] width 51 height 9
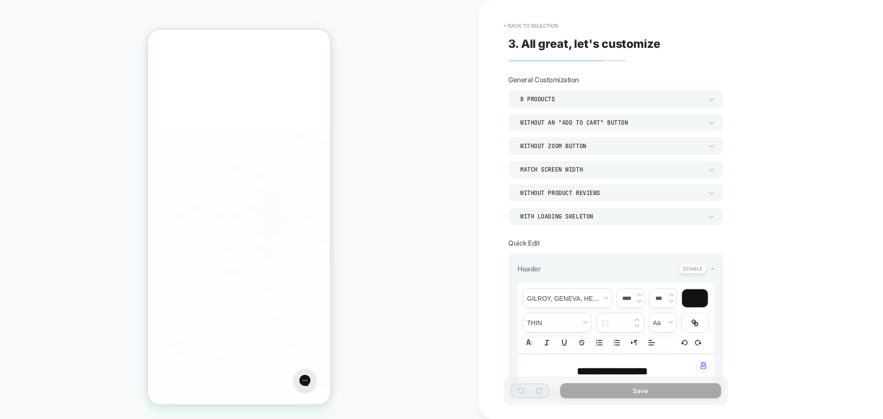
click at [547, 101] on div "8 Products" at bounding box center [611, 99] width 182 height 8
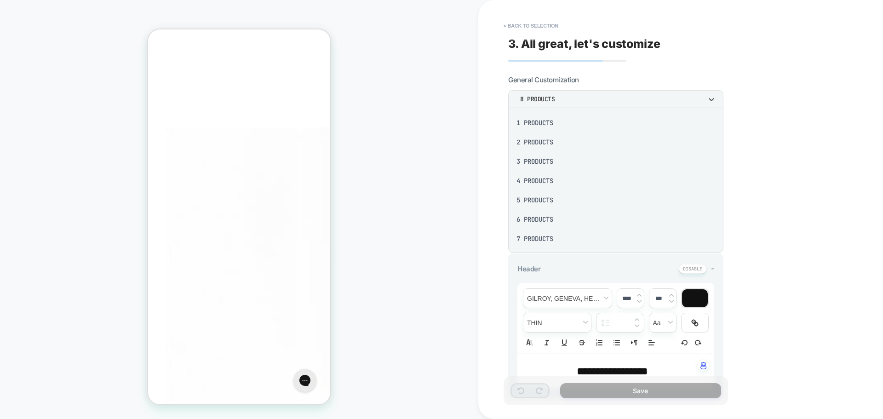
click at [545, 161] on div "3 Products" at bounding box center [616, 161] width 208 height 19
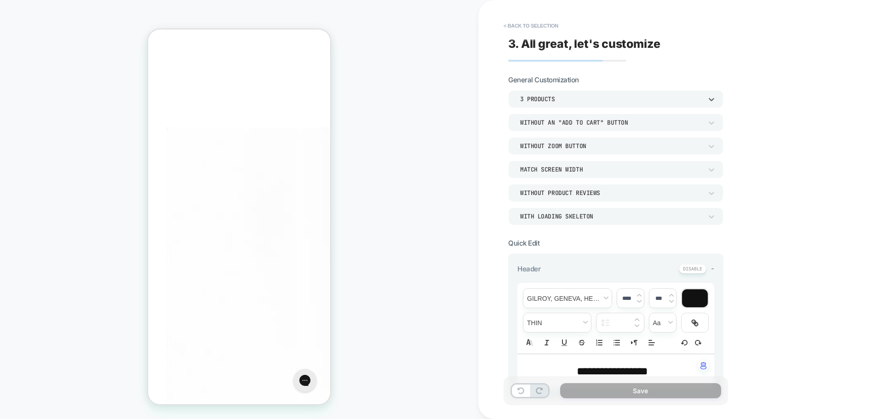
click at [583, 126] on div "Without an "add to cart" button" at bounding box center [611, 123] width 182 height 8
click at [557, 122] on div "Without an "add to cart" button" at bounding box center [611, 123] width 182 height 8
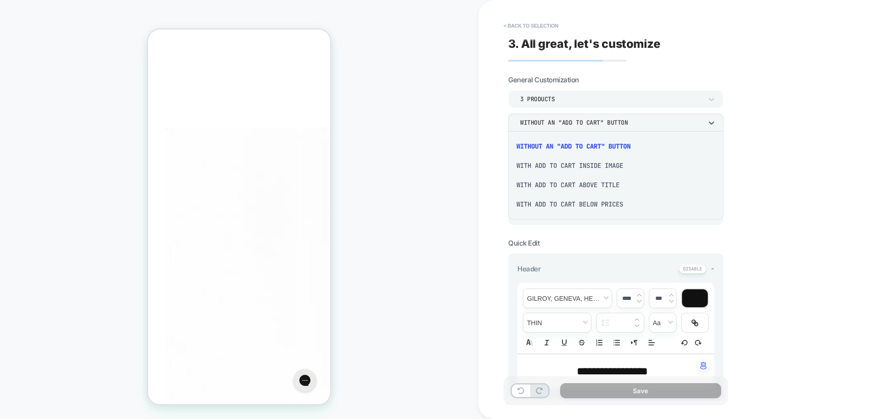
click at [563, 163] on div "With add to cart inside image" at bounding box center [616, 165] width 208 height 19
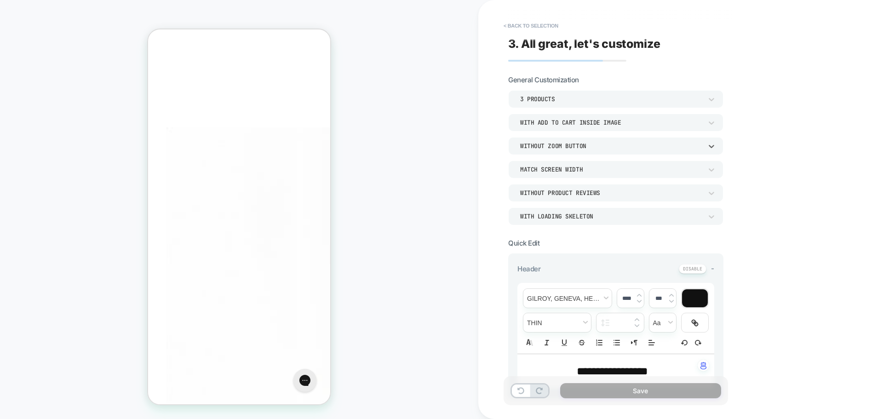
click at [563, 148] on div "Without Zoom Button" at bounding box center [611, 146] width 182 height 8
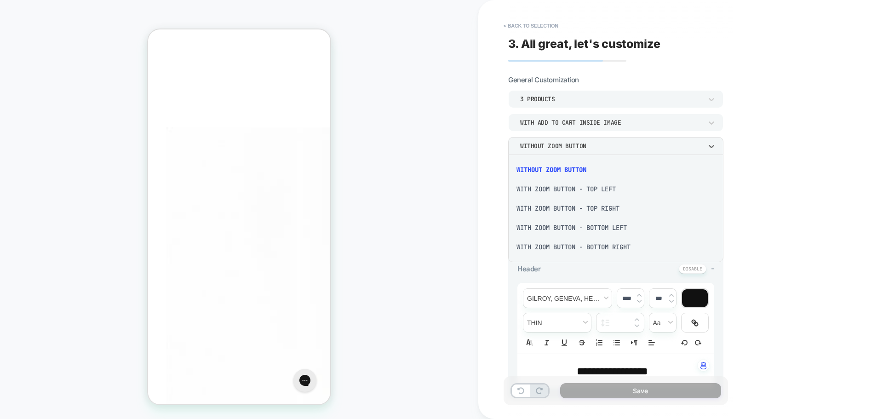
click at [565, 148] on div at bounding box center [441, 209] width 883 height 419
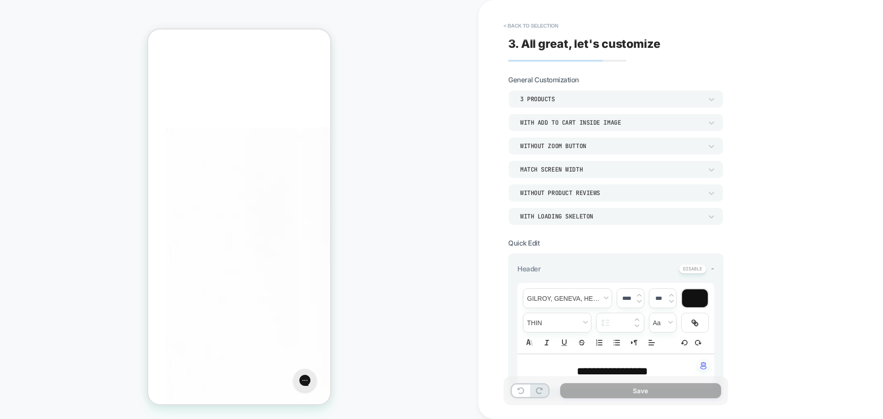
click at [568, 170] on div "Match Screen Width" at bounding box center [611, 169] width 182 height 8
click at [570, 211] on div "Match Parent Width" at bounding box center [616, 212] width 208 height 19
click at [573, 188] on div "Without Product Reviews" at bounding box center [610, 193] width 191 height 10
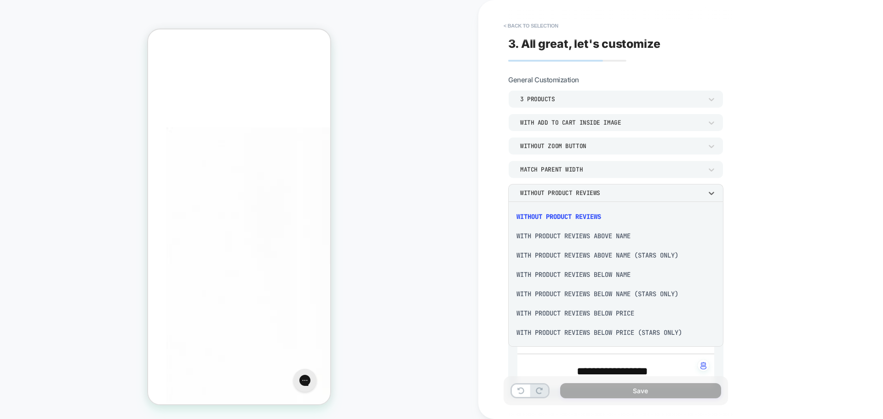
click at [596, 237] on div "With Product Reviews Above Name" at bounding box center [616, 235] width 208 height 19
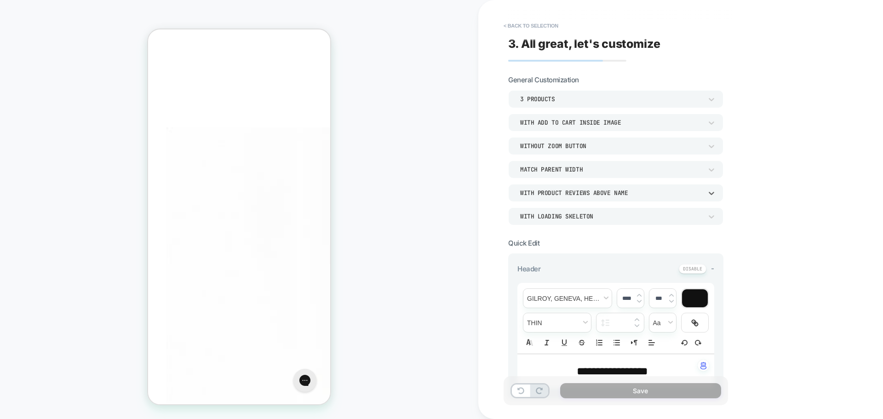
click at [569, 192] on div "With Product Reviews Above Name" at bounding box center [611, 193] width 182 height 8
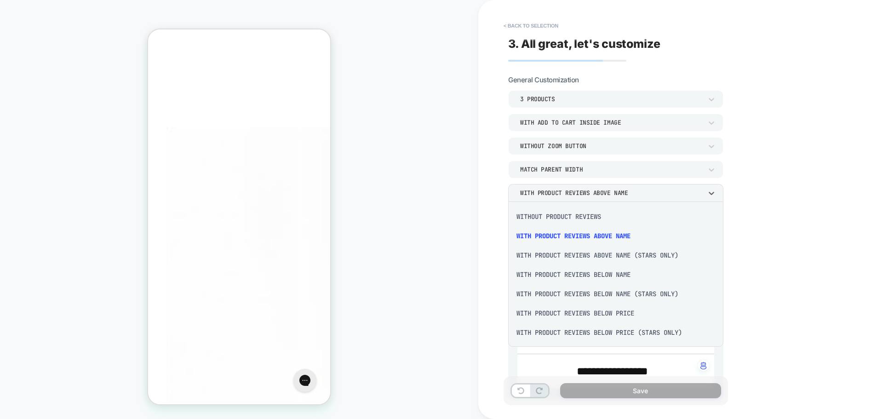
click at [571, 217] on div "Without Product Reviews" at bounding box center [616, 216] width 208 height 19
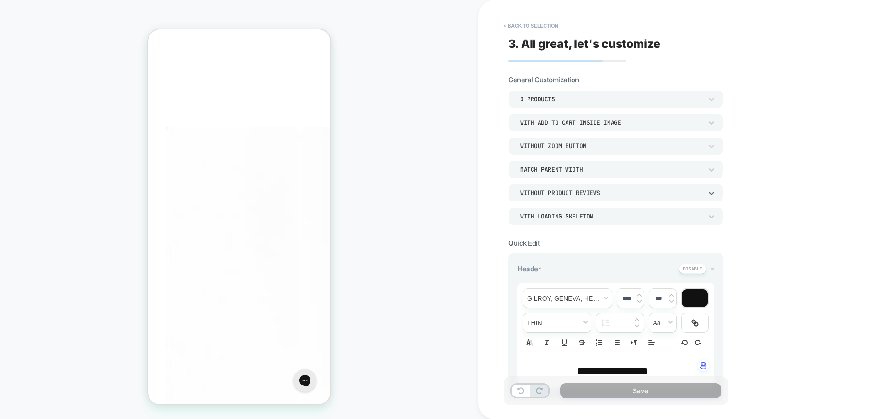
click at [564, 216] on div "WITH LOADING SKELETON" at bounding box center [611, 216] width 182 height 8
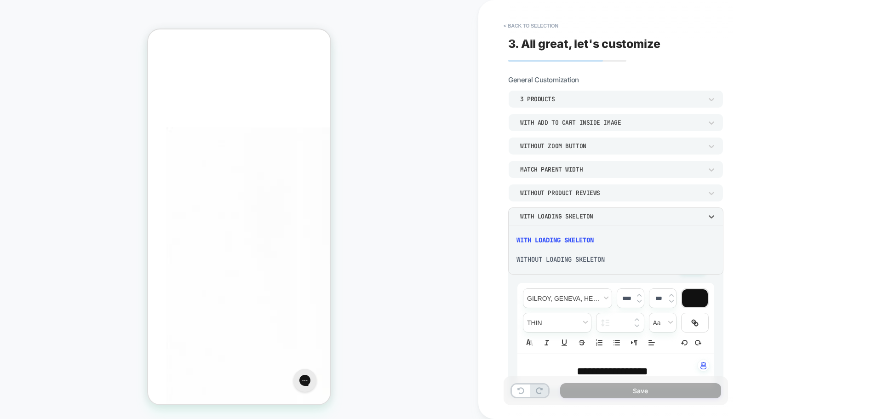
click at [573, 257] on div "WITHOUT LOADING SKELETON" at bounding box center [616, 259] width 208 height 19
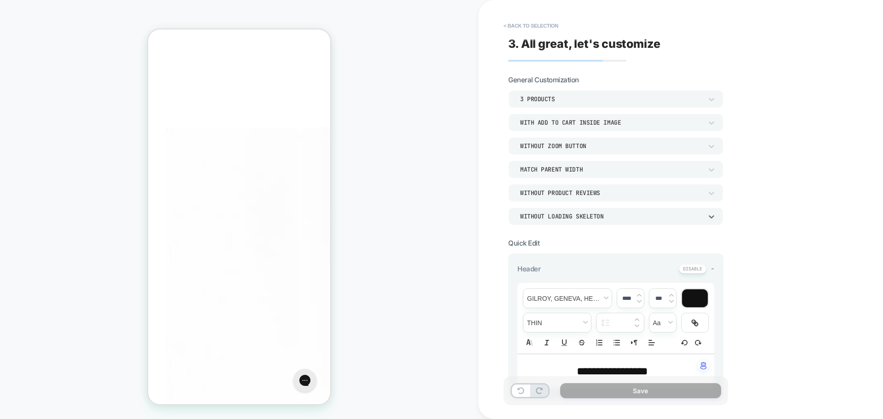
click at [553, 211] on div "WITHOUT LOADING SKELETON" at bounding box center [610, 216] width 191 height 10
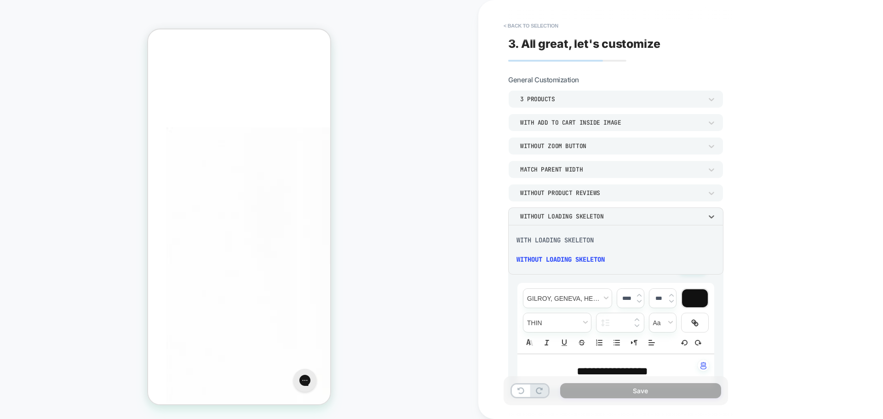
click at [555, 237] on div "WITH LOADING SKELETON" at bounding box center [616, 239] width 208 height 19
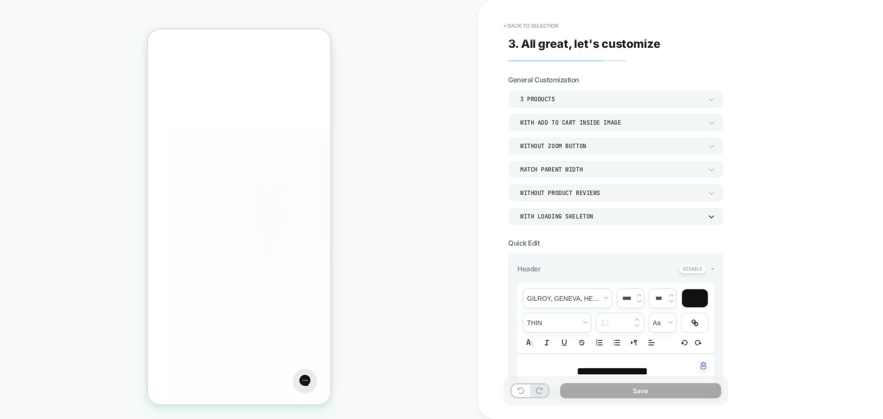
click at [559, 211] on div "WITH LOADING SKELETON" at bounding box center [615, 215] width 215 height 17
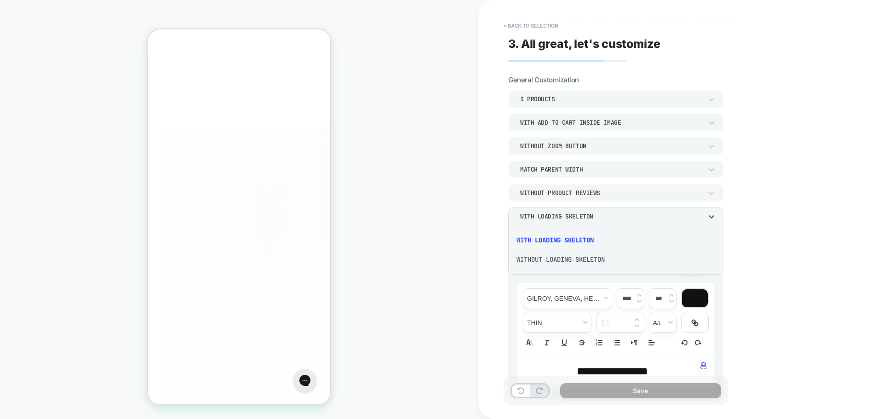
click at [558, 255] on div "WITHOUT LOADING SKELETON" at bounding box center [616, 259] width 208 height 19
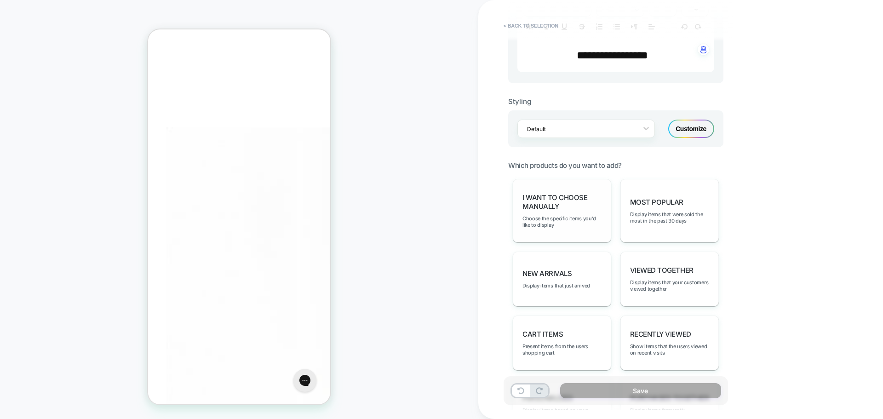
scroll to position [322, 0]
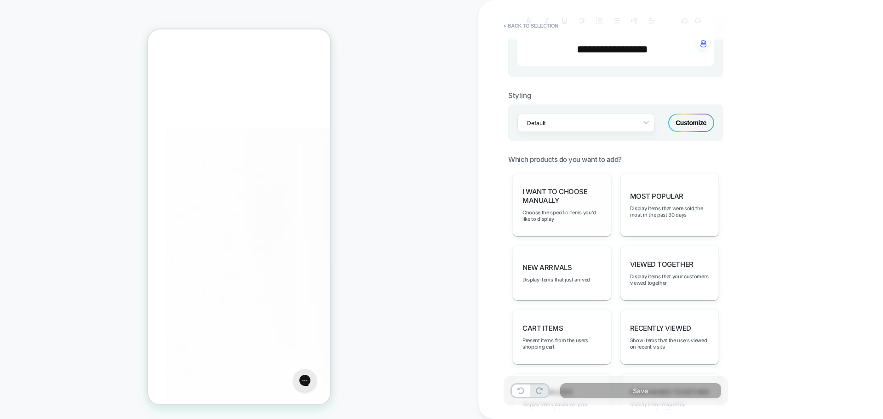
click at [558, 201] on span "I want to choose manually" at bounding box center [561, 195] width 79 height 17
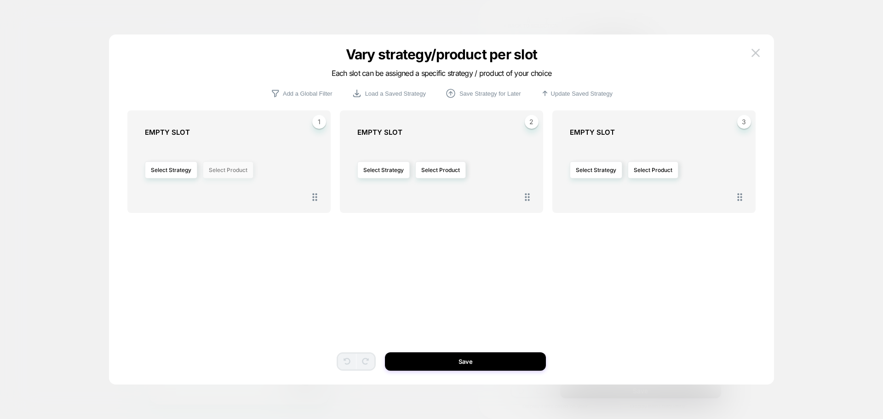
click at [233, 172] on button "Select Product" at bounding box center [228, 169] width 51 height 17
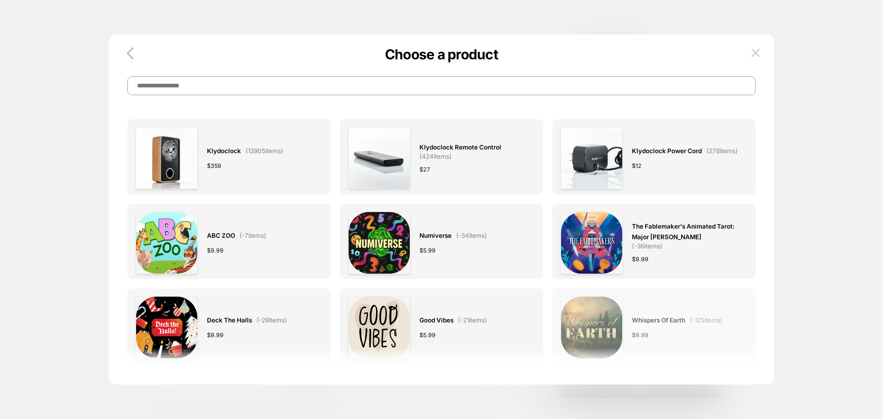
click at [608, 308] on img at bounding box center [591, 327] width 62 height 62
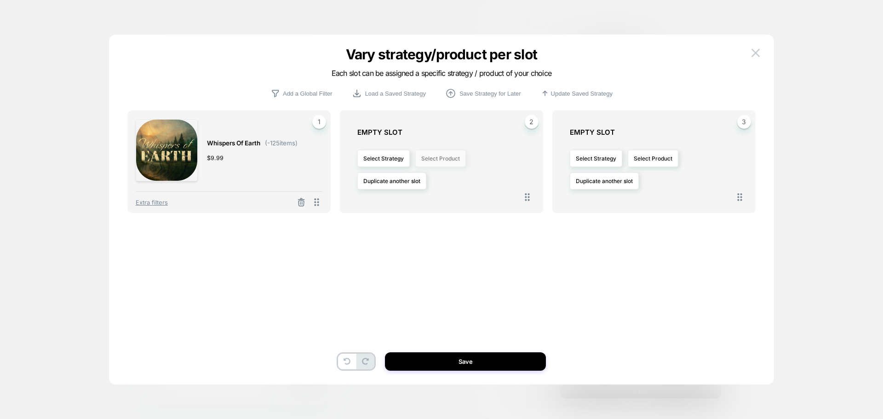
click at [456, 156] on button "Select Product" at bounding box center [440, 158] width 51 height 17
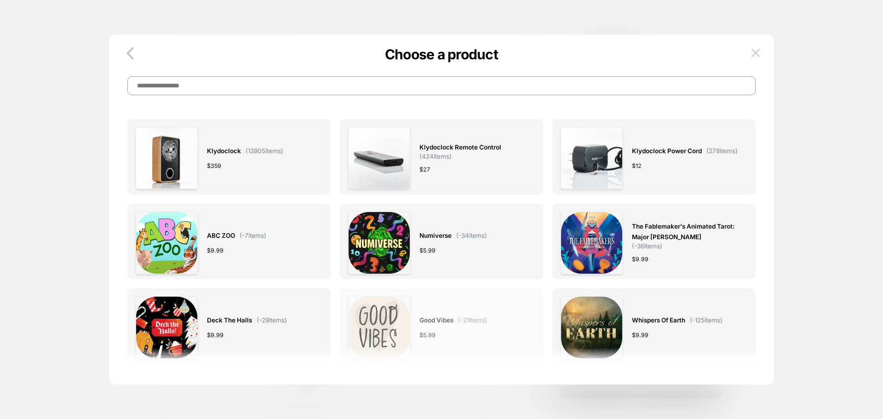
click at [385, 309] on img at bounding box center [379, 327] width 62 height 62
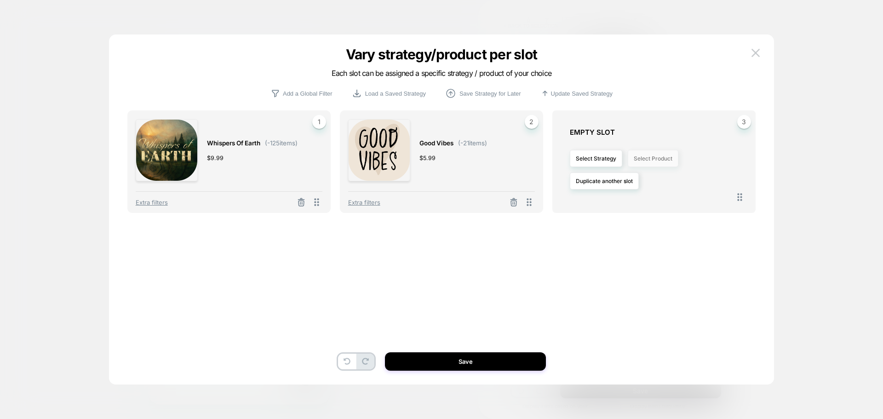
click at [643, 153] on button "Select Product" at bounding box center [652, 158] width 51 height 17
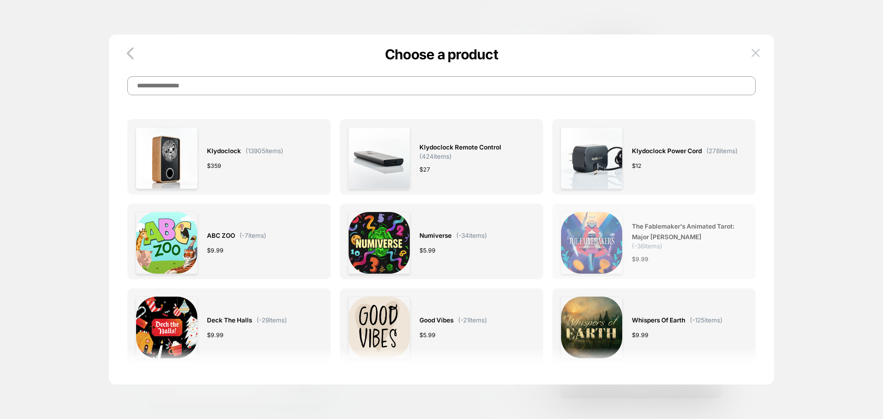
click at [632, 246] on span "( -36 items)" at bounding box center [647, 245] width 30 height 7
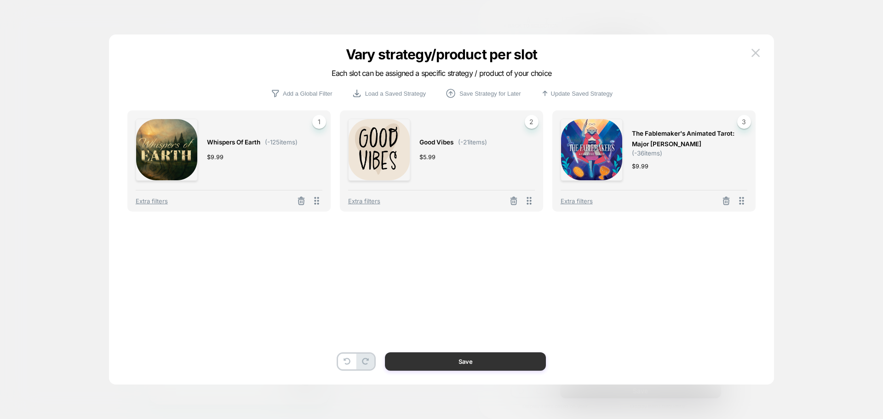
click at [473, 365] on button "Save" at bounding box center [465, 361] width 161 height 18
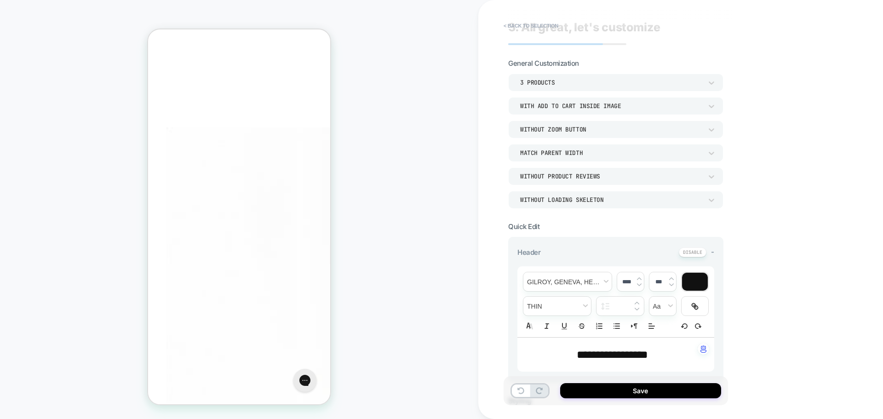
scroll to position [0, 0]
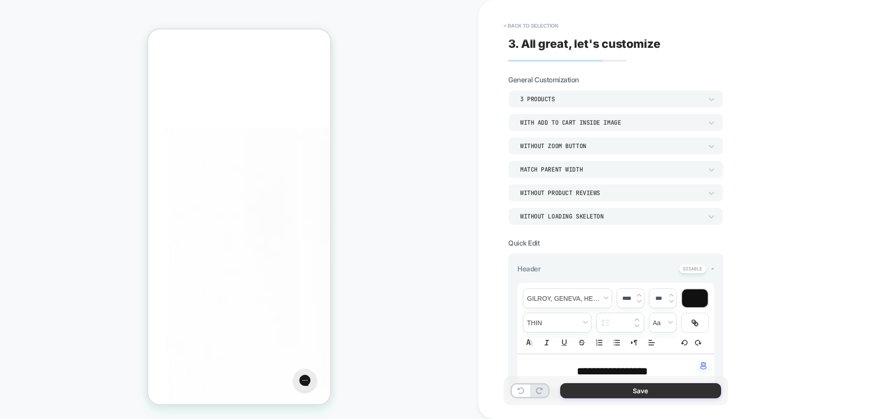
click at [630, 388] on button "Save" at bounding box center [640, 390] width 161 height 15
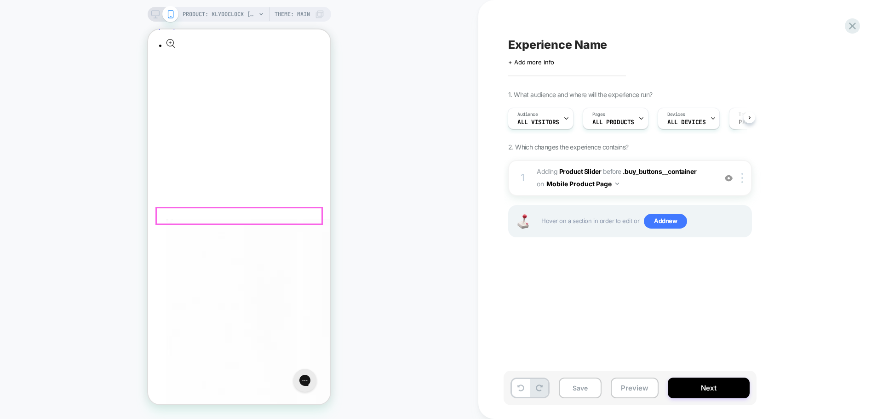
scroll to position [405, 0]
click at [417, 267] on div "PRODUCT: Klydoclock [klydo clock] PRODUCT: Klydoclock [klydo clock] Theme: MAIN" at bounding box center [239, 209] width 478 height 400
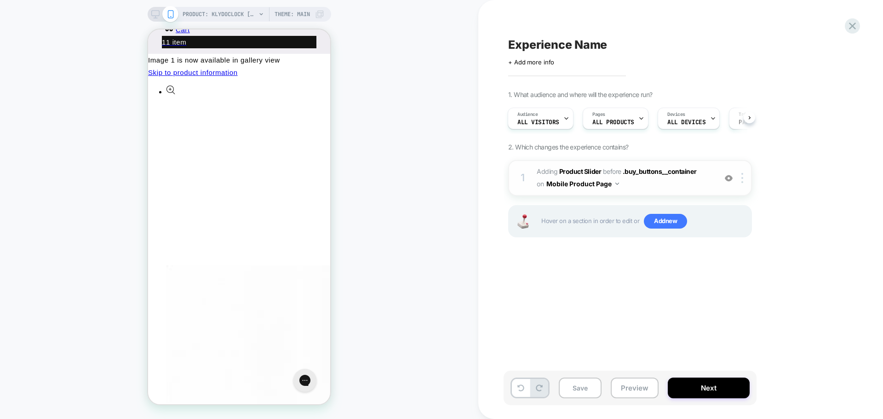
click at [730, 177] on img at bounding box center [728, 178] width 8 height 8
click at [729, 178] on img at bounding box center [728, 178] width 8 height 8
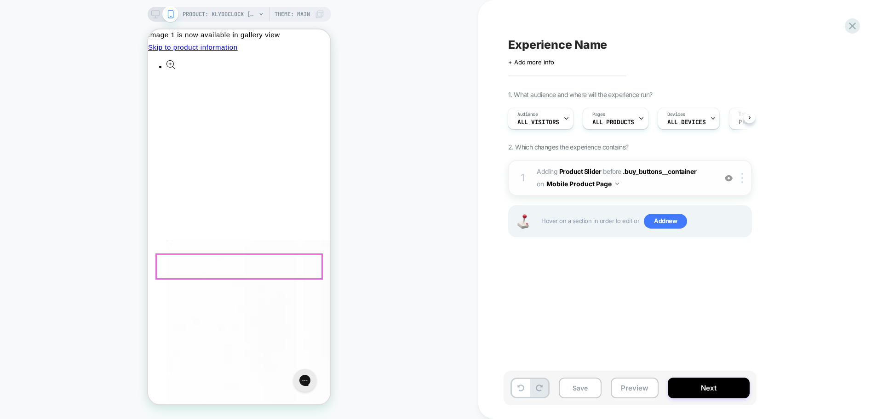
scroll to position [414, 0]
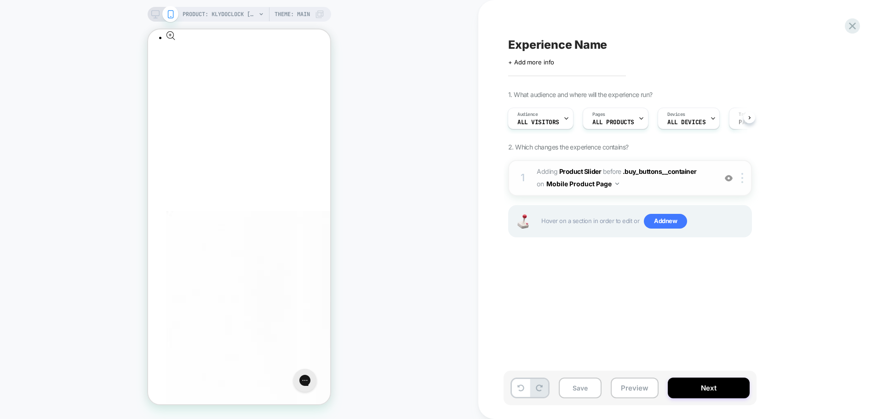
click at [450, 196] on div "PRODUCT: Klydoclock [klydo clock] PRODUCT: Klydoclock [klydo clock] Theme: MAIN" at bounding box center [239, 209] width 478 height 400
click at [385, 89] on div "PRODUCT: Klydoclock [klydo clock] PRODUCT: Klydoclock [klydo clock] Theme: MAIN" at bounding box center [239, 209] width 478 height 400
drag, startPoint x: 560, startPoint y: 229, endPoint x: 551, endPoint y: 225, distance: 9.9
click at [551, 225] on div "Hover on a section in order to edit or Add new" at bounding box center [630, 221] width 244 height 32
click at [713, 394] on button "Next" at bounding box center [708, 387] width 82 height 21
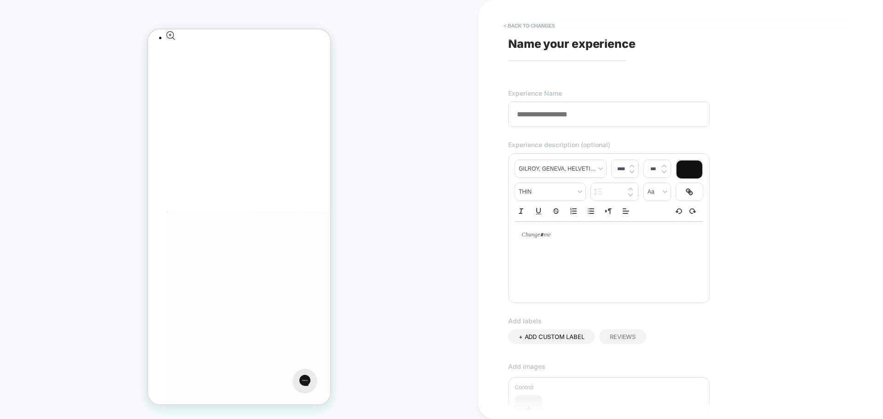
click at [559, 114] on input at bounding box center [608, 114] width 201 height 25
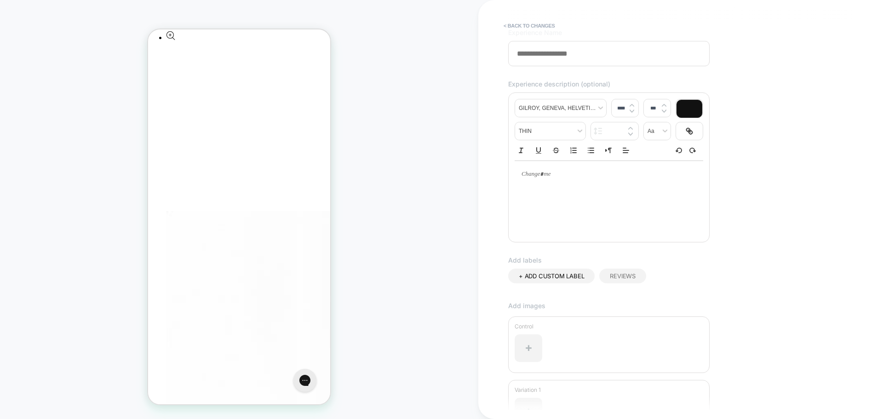
scroll to position [0, 0]
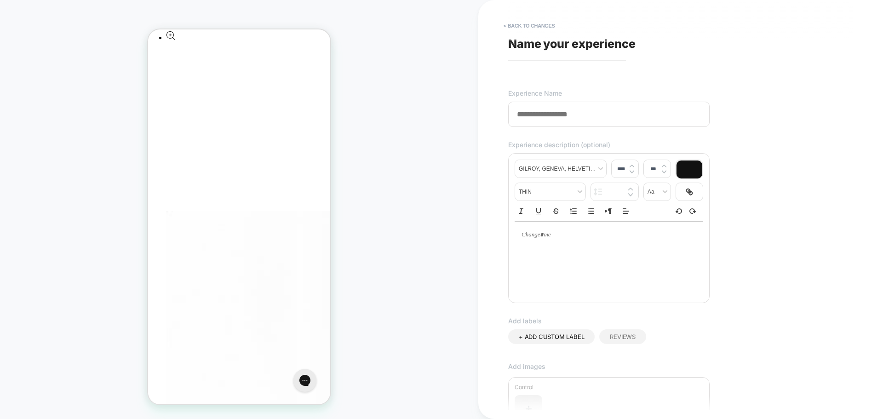
click at [541, 117] on input at bounding box center [608, 114] width 201 height 25
click at [530, 34] on div "**********" at bounding box center [675, 209] width 345 height 400
click at [529, 23] on button "< Back to changes" at bounding box center [529, 25] width 61 height 15
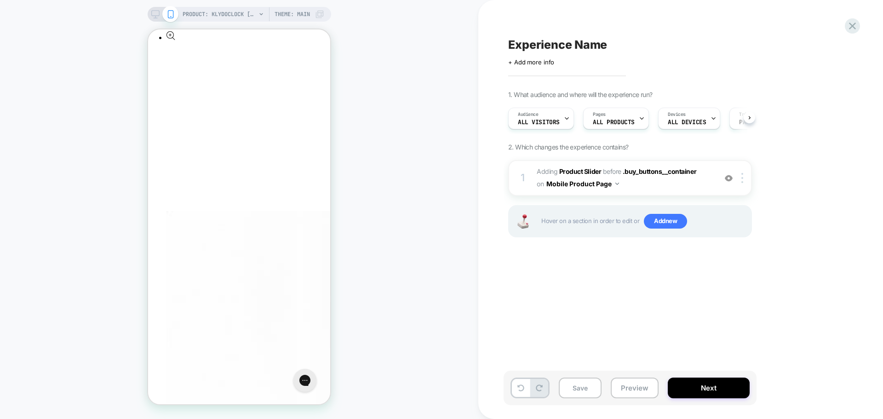
scroll to position [0, 0]
click at [528, 45] on span "Experience Name" at bounding box center [557, 45] width 99 height 14
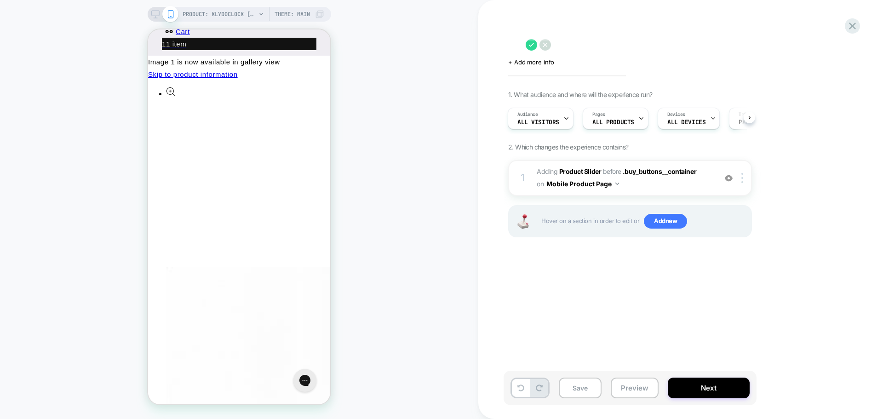
scroll to position [368, 0]
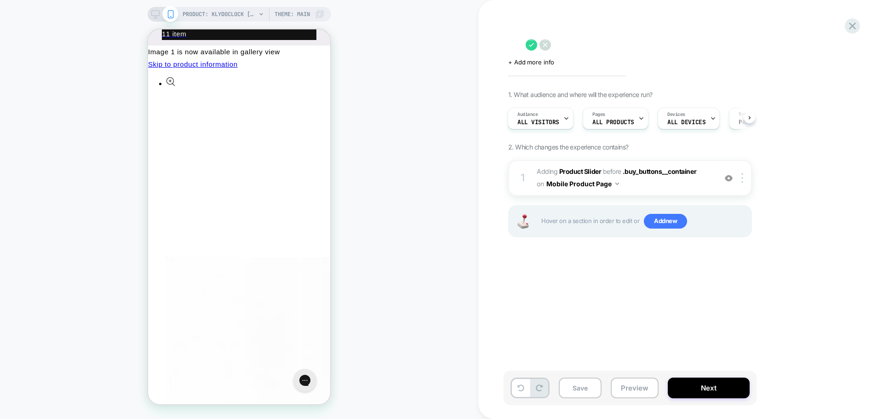
click at [521, 41] on textarea at bounding box center [514, 45] width 13 height 14
type textarea "**********"
click at [544, 45] on span "product slider in pdp" at bounding box center [566, 45] width 116 height 14
click at [549, 44] on textarea "**********" at bounding box center [595, 45] width 175 height 14
click at [553, 44] on textarea "**********" at bounding box center [595, 45] width 175 height 14
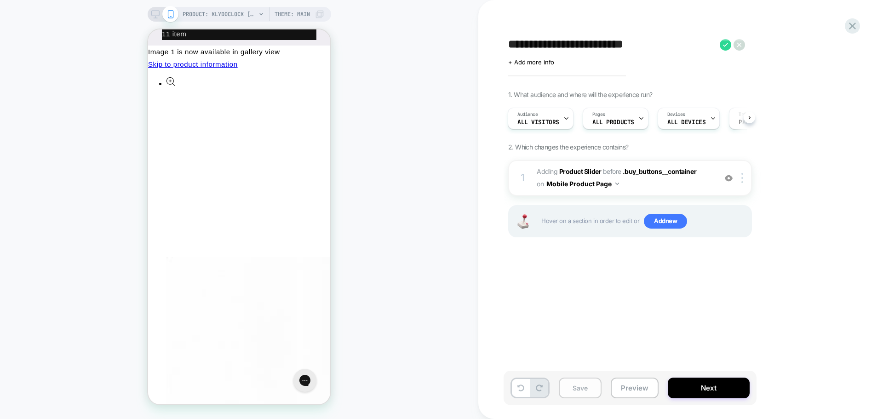
type textarea "**********"
click at [578, 384] on button "Save" at bounding box center [579, 387] width 43 height 21
click at [671, 286] on div "**********" at bounding box center [675, 209] width 345 height 400
click at [724, 43] on icon at bounding box center [724, 44] width 11 height 11
click at [592, 390] on button "Save" at bounding box center [579, 387] width 43 height 21
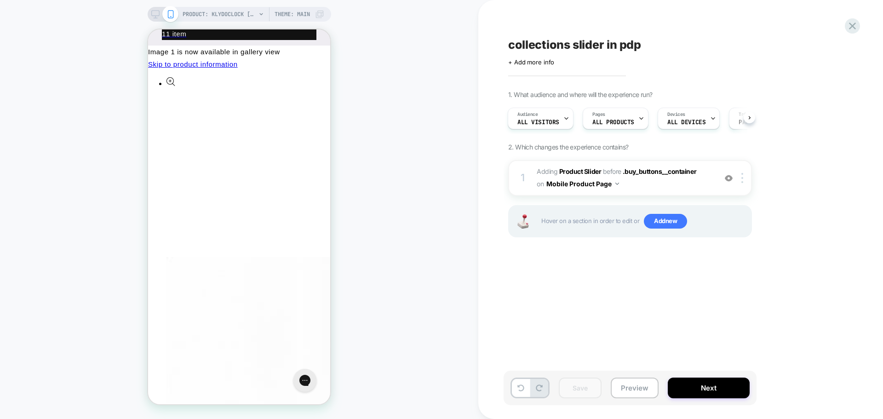
click at [549, 327] on div "collections slider in pdp Click to edit experience details + Add more info 1. W…" at bounding box center [675, 209] width 345 height 400
drag, startPoint x: 639, startPoint y: 221, endPoint x: 515, endPoint y: 232, distance: 125.0
click at [515, 232] on div "Hover on a section in order to edit or Add new" at bounding box center [630, 221] width 244 height 32
drag, startPoint x: 580, startPoint y: 225, endPoint x: 731, endPoint y: 221, distance: 150.8
click at [731, 221] on span "Hover on a section in order to edit or Add new" at bounding box center [643, 221] width 205 height 15
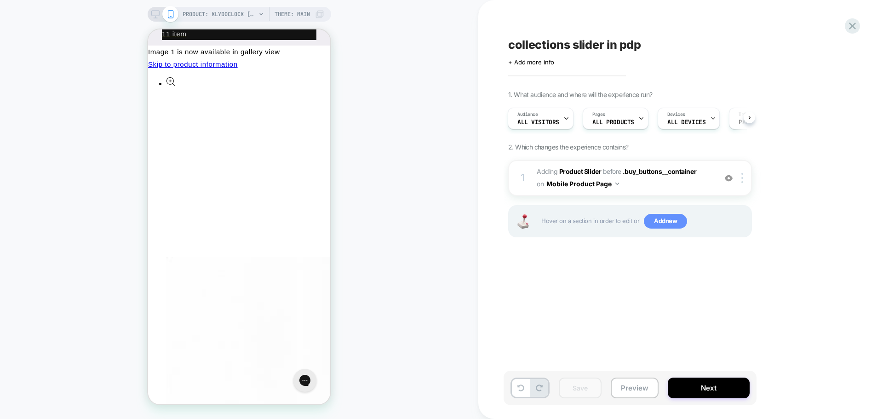
click at [663, 224] on span "Add new" at bounding box center [665, 221] width 43 height 15
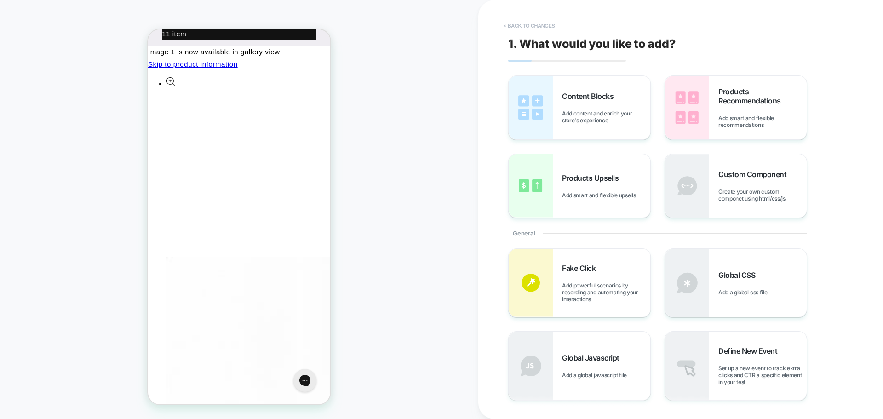
click at [507, 25] on button "< Back to changes" at bounding box center [529, 25] width 61 height 15
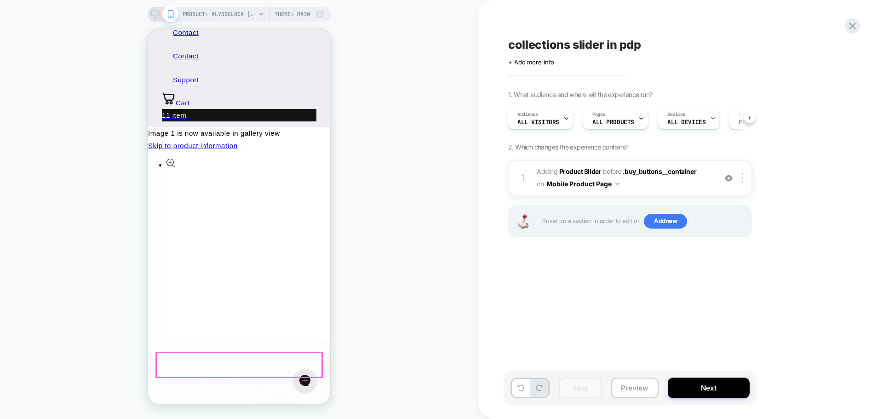
scroll to position [276, 0]
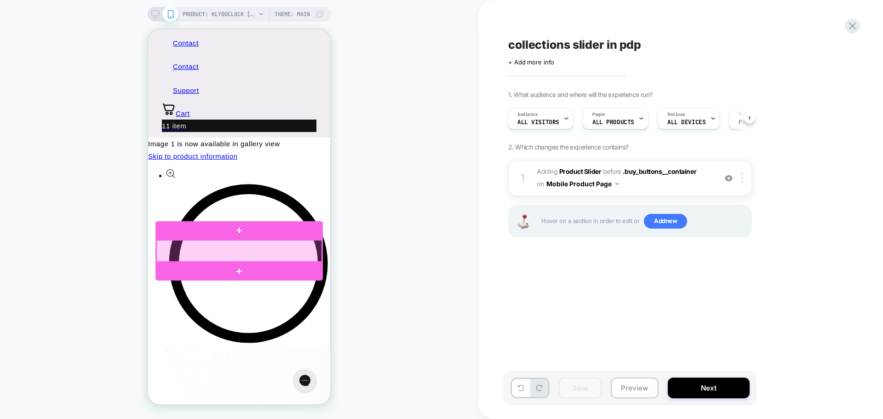
click at [173, 250] on div at bounding box center [238, 251] width 165 height 22
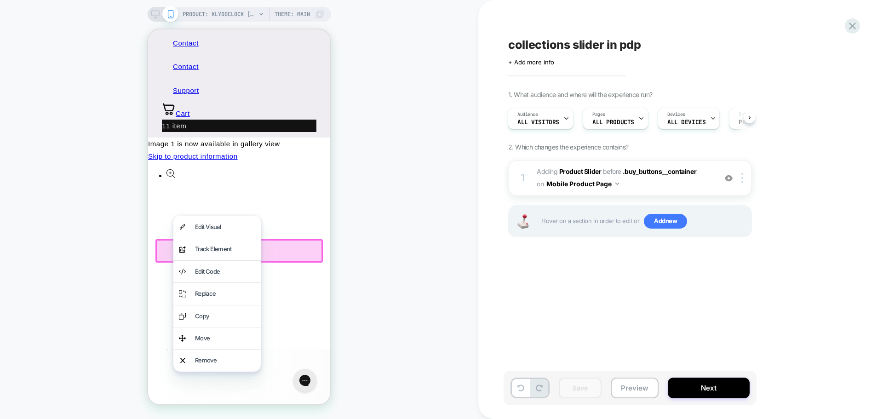
click at [309, 120] on div "1 1 item" at bounding box center [239, 126] width 154 height 12
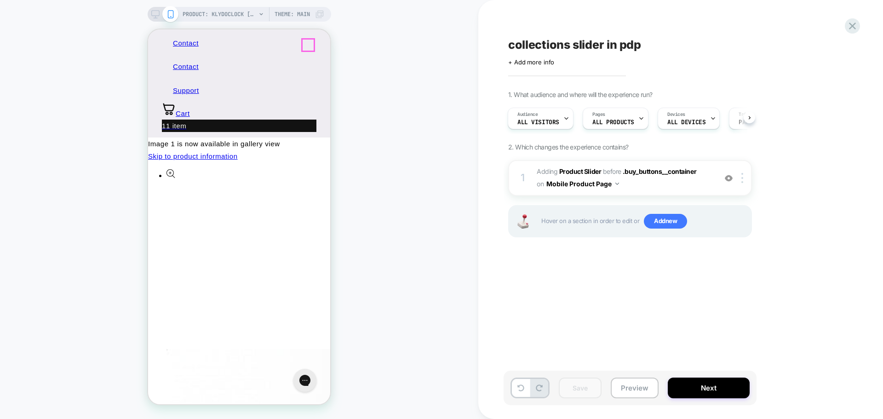
click at [174, 103] on icon at bounding box center [168, 109] width 11 height 12
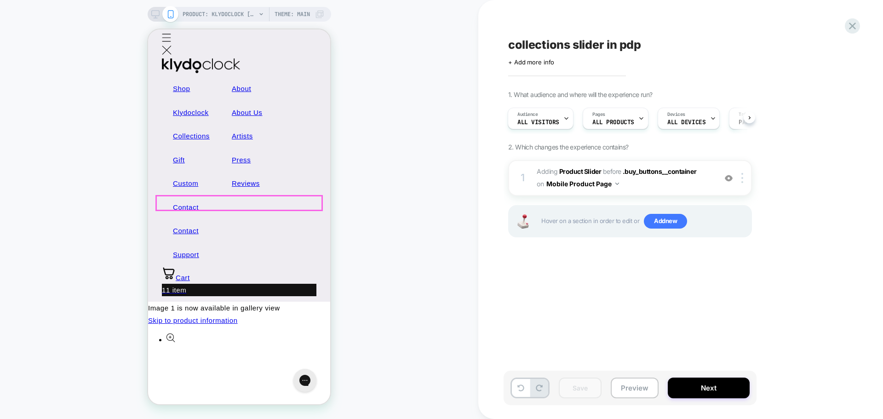
scroll to position [0, 0]
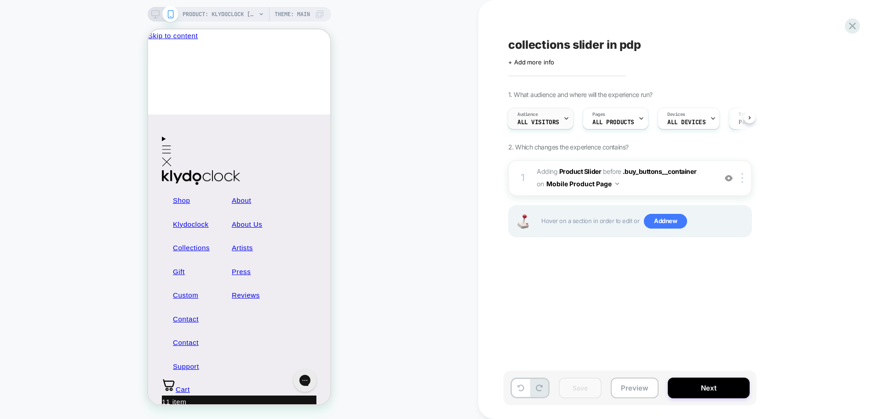
click at [551, 118] on div "Audience All Visitors" at bounding box center [538, 118] width 60 height 21
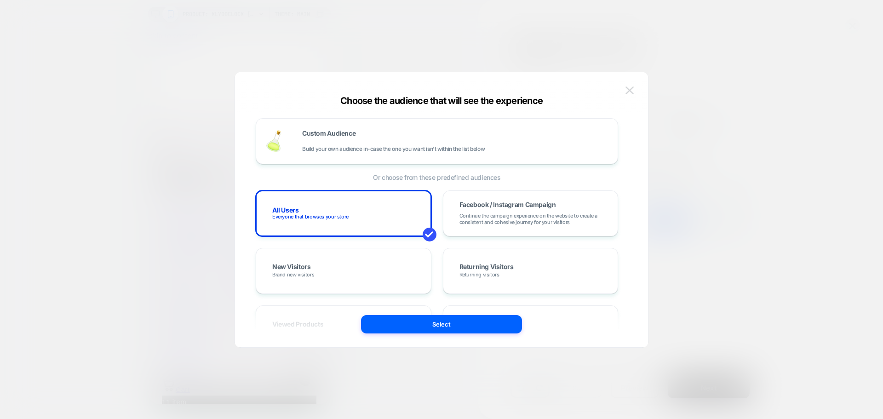
click at [635, 90] on button at bounding box center [629, 91] width 14 height 14
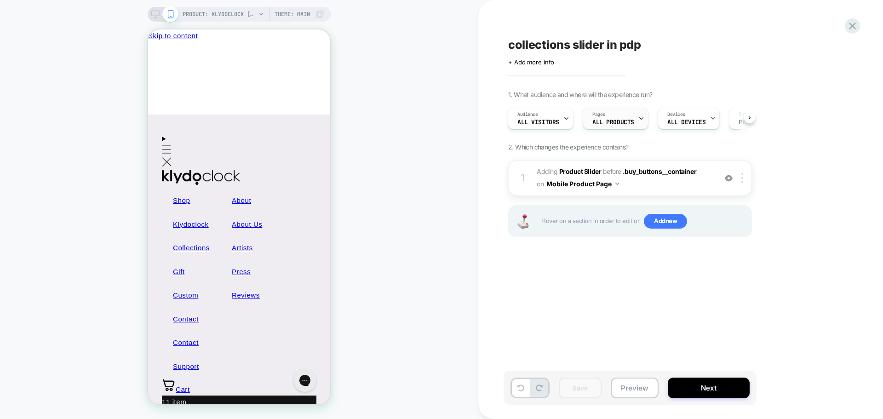
click at [608, 126] on div "Pages ALL PRODUCTS" at bounding box center [613, 118] width 60 height 21
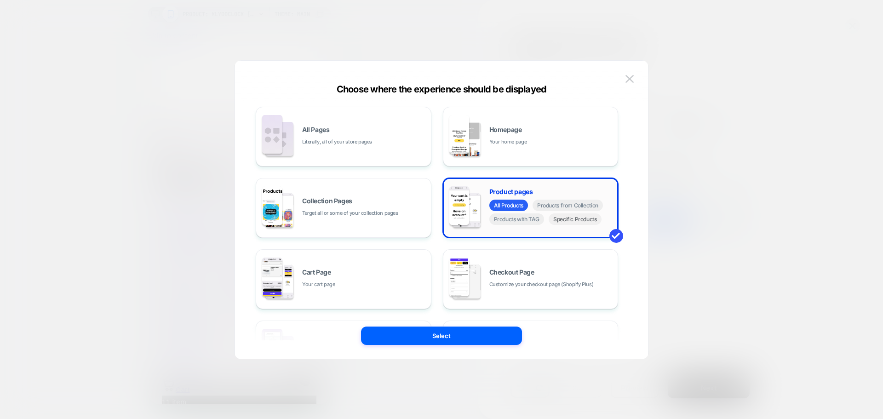
click at [570, 220] on span "Specific Products" at bounding box center [574, 218] width 53 height 11
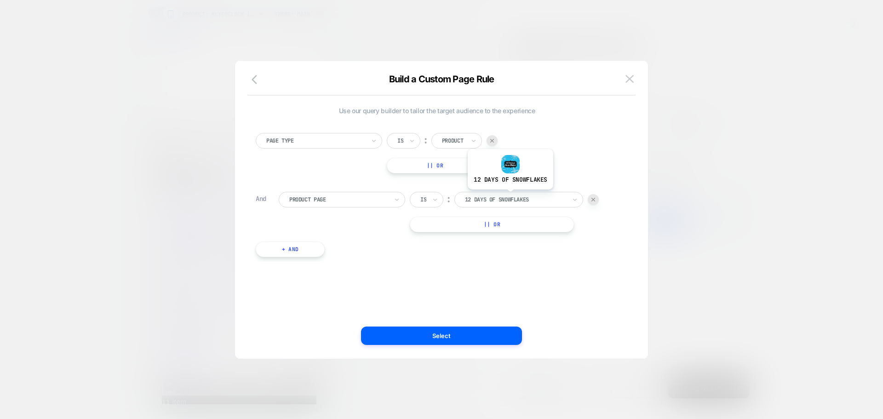
click at [509, 196] on div at bounding box center [515, 199] width 101 height 8
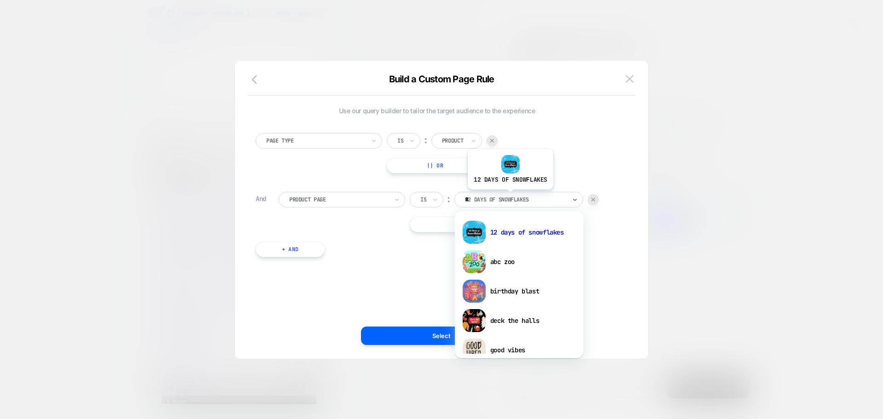
type input "**"
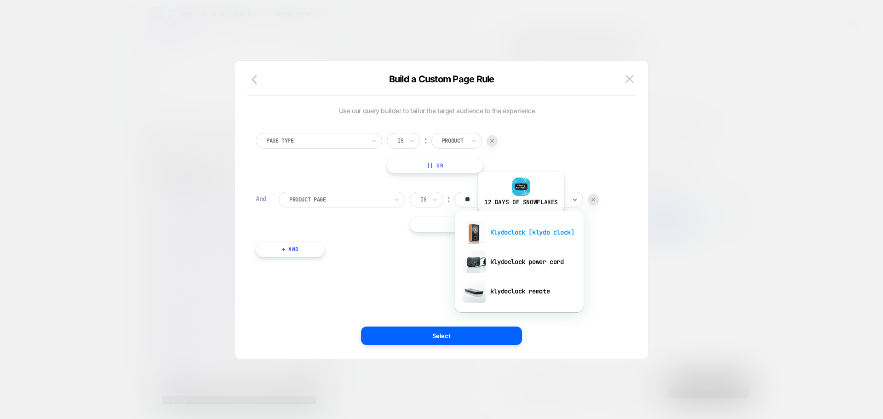
click at [522, 235] on div "Klydoclock [klydo clock]" at bounding box center [519, 231] width 120 height 29
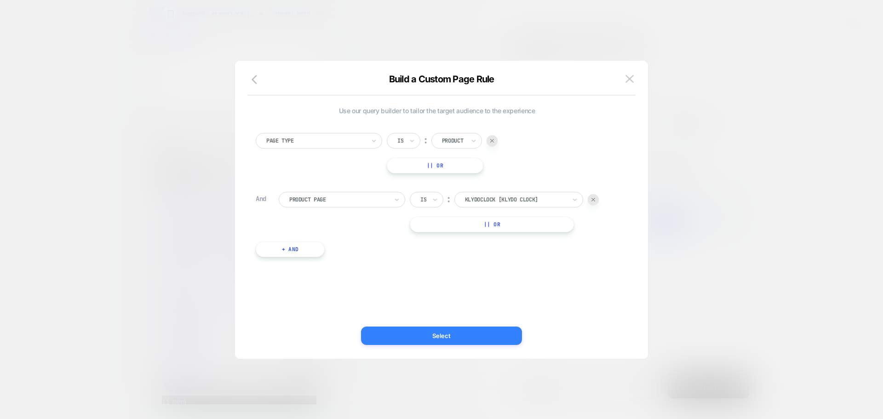
click at [445, 328] on button "Select" at bounding box center [441, 335] width 161 height 18
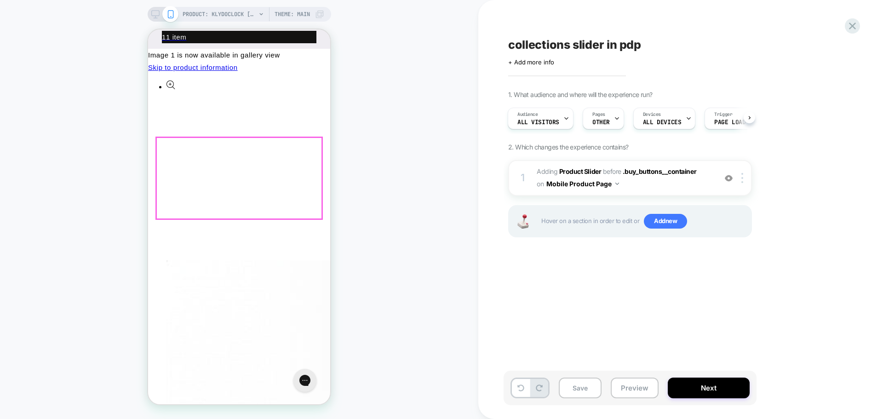
scroll to position [368, 0]
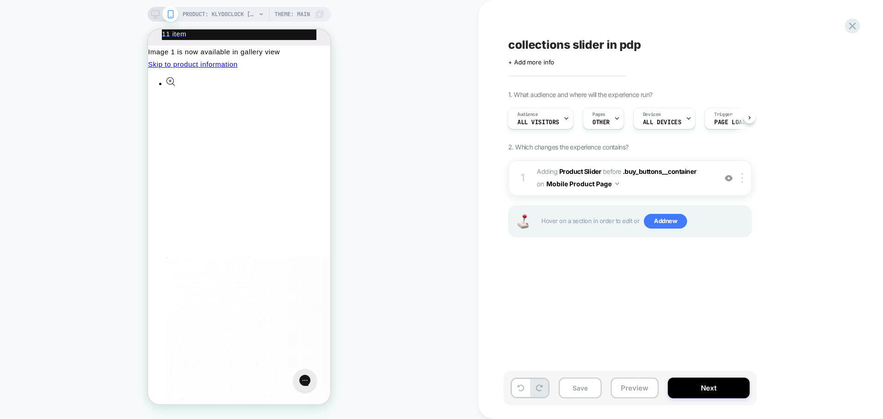
click at [385, 258] on div "PRODUCT: Klydoclock [klydo clock] PRODUCT: Klydoclock [klydo clock] Theme: MAIN" at bounding box center [239, 209] width 478 height 400
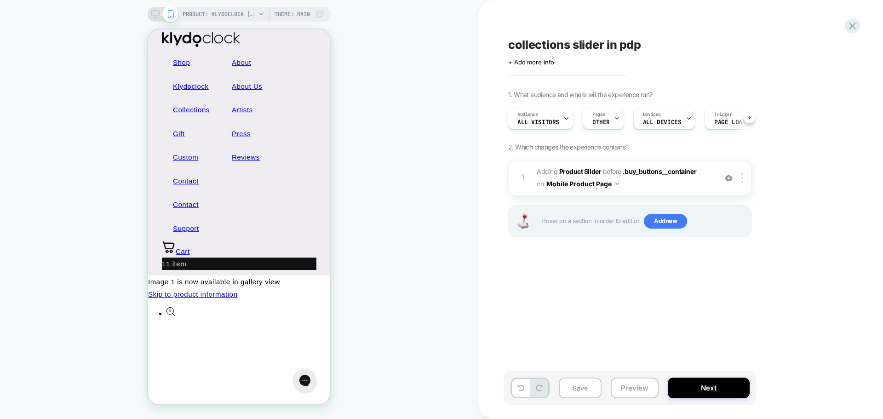
scroll to position [0, 0]
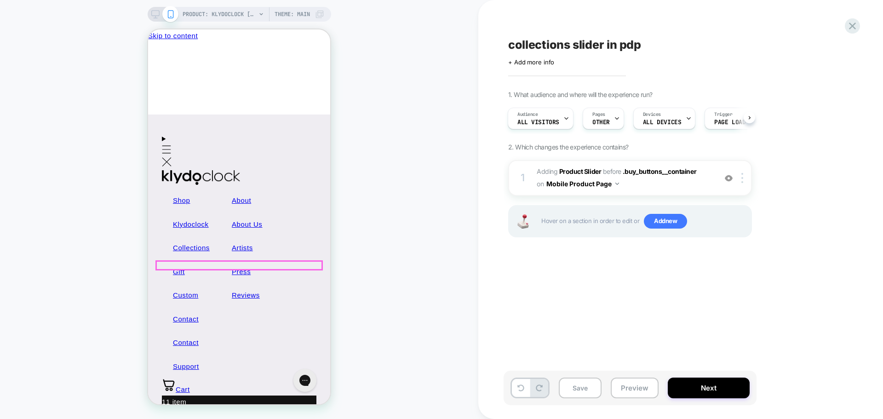
click at [377, 234] on div "PRODUCT: Klydoclock [klydo clock] PRODUCT: Klydoclock [klydo clock] Theme: MAIN" at bounding box center [239, 209] width 478 height 400
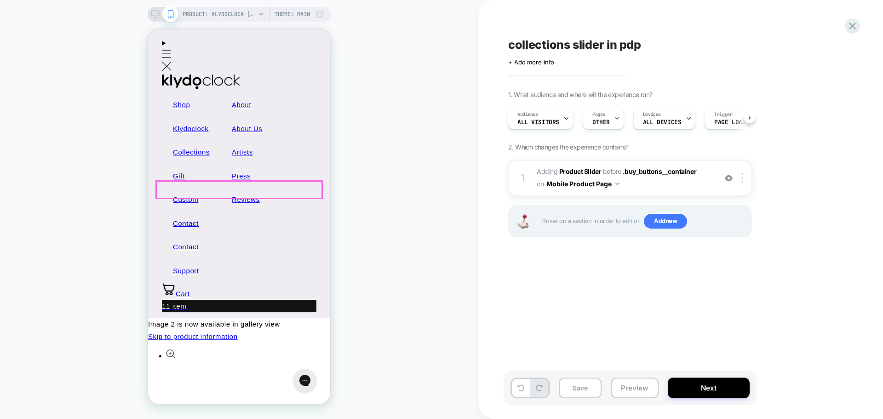
scroll to position [276, 0]
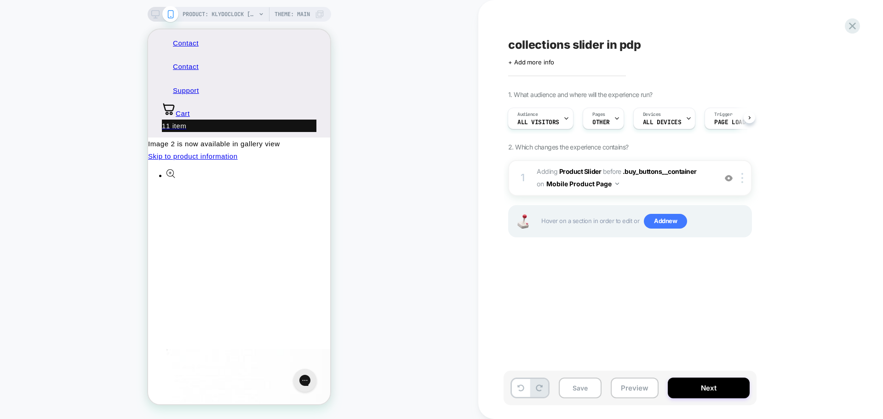
click at [400, 203] on div "PRODUCT: Klydoclock [klydo clock] PRODUCT: Klydoclock [klydo clock] Theme: MAIN" at bounding box center [239, 209] width 478 height 400
click at [388, 223] on div "PRODUCT: Klydoclock [klydo clock] PRODUCT: Klydoclock [klydo clock] Theme: MAIN" at bounding box center [239, 209] width 478 height 400
click at [548, 122] on span "All Visitors" at bounding box center [538, 122] width 42 height 6
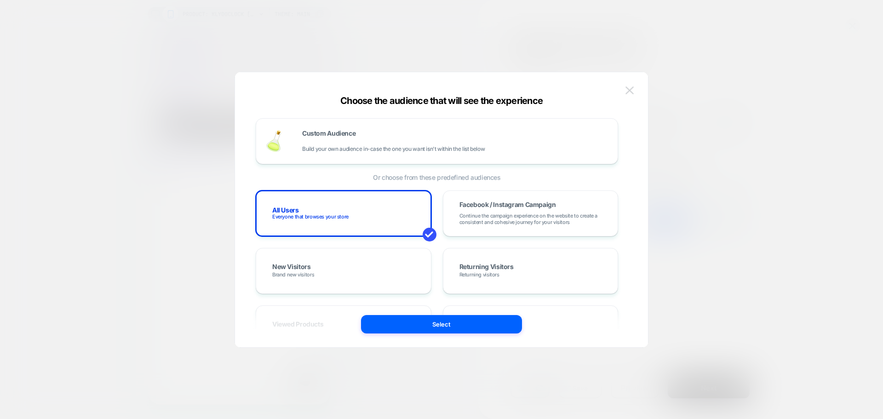
click at [633, 90] on button at bounding box center [629, 91] width 14 height 14
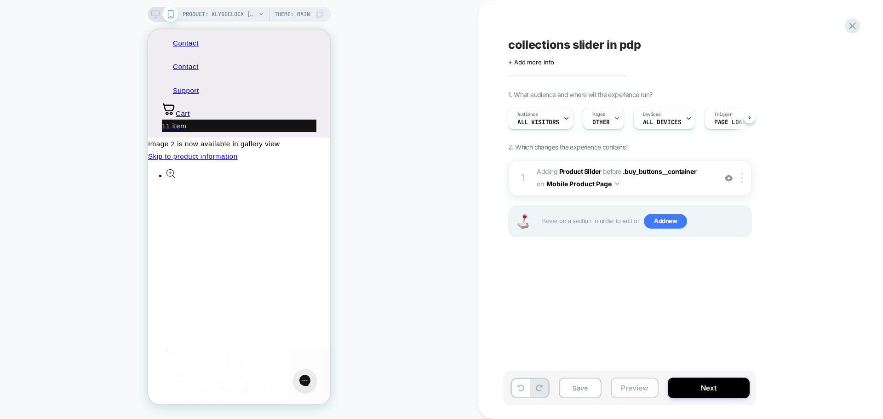
click at [641, 384] on button "Preview" at bounding box center [634, 387] width 48 height 21
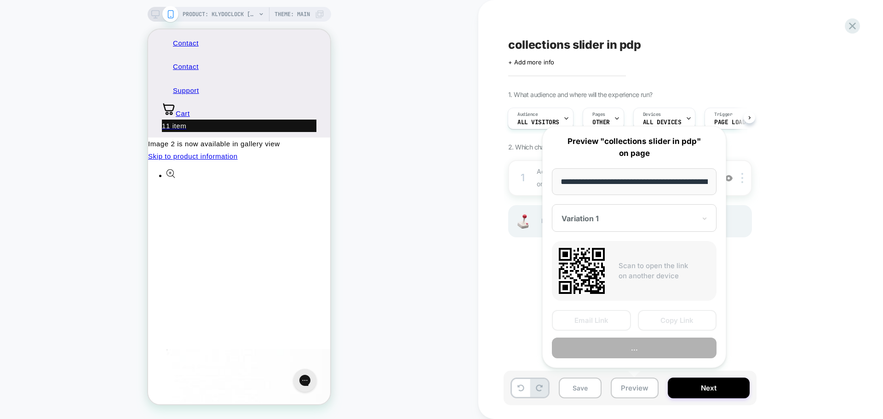
scroll to position [0, 108]
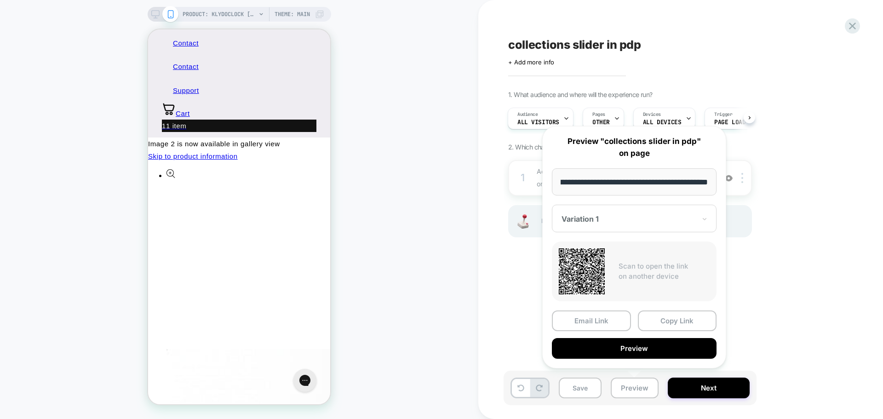
drag, startPoint x: 672, startPoint y: 324, endPoint x: 657, endPoint y: 323, distance: 15.2
click at [672, 324] on button "Copy Link" at bounding box center [677, 320] width 79 height 21
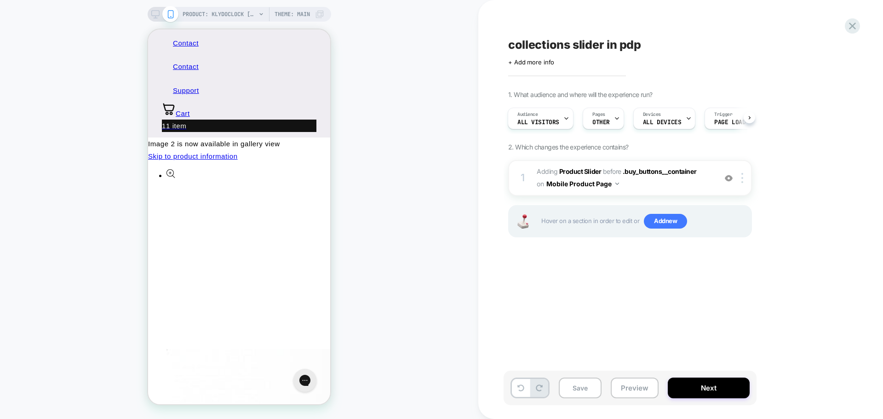
drag, startPoint x: 439, startPoint y: 187, endPoint x: 427, endPoint y: 173, distance: 18.6
click at [439, 187] on div "PRODUCT: Klydoclock [klydo clock] PRODUCT: Klydoclock [klydo clock] Theme: MAIN" at bounding box center [239, 209] width 478 height 400
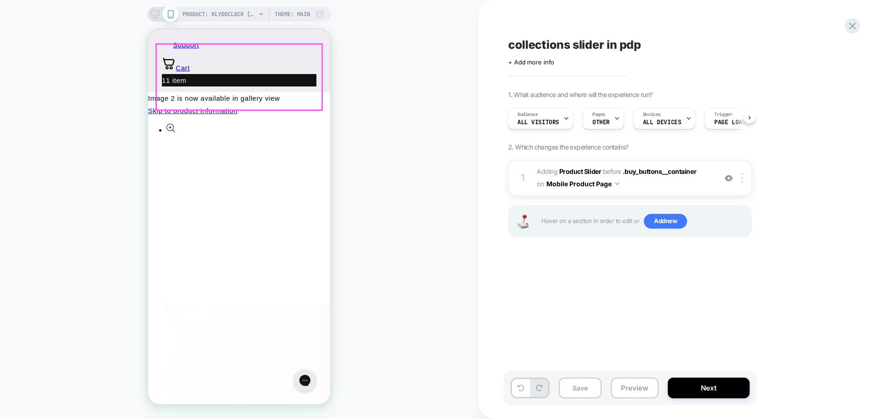
scroll to position [322, 0]
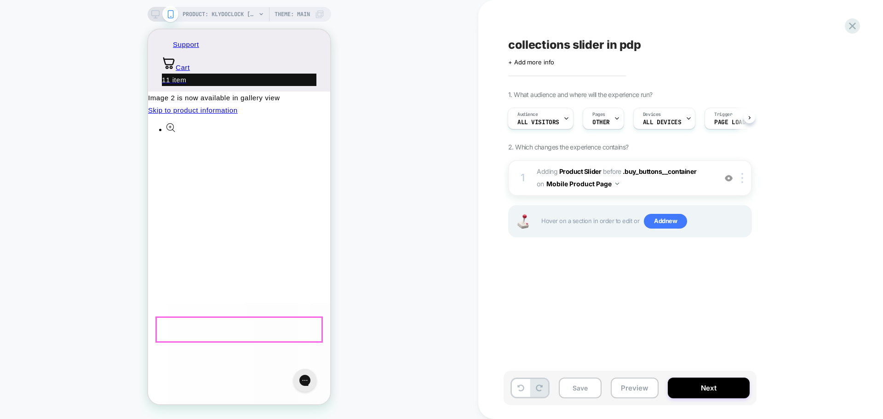
scroll to position [0, 186]
click at [420, 243] on div "PRODUCT: Klydoclock [klydo clock] PRODUCT: Klydoclock [klydo clock] Theme: MAIN" at bounding box center [239, 209] width 478 height 400
click at [0, 0] on button "Save" at bounding box center [0, 0] width 0 height 0
click at [846, 28] on icon at bounding box center [852, 26] width 12 height 12
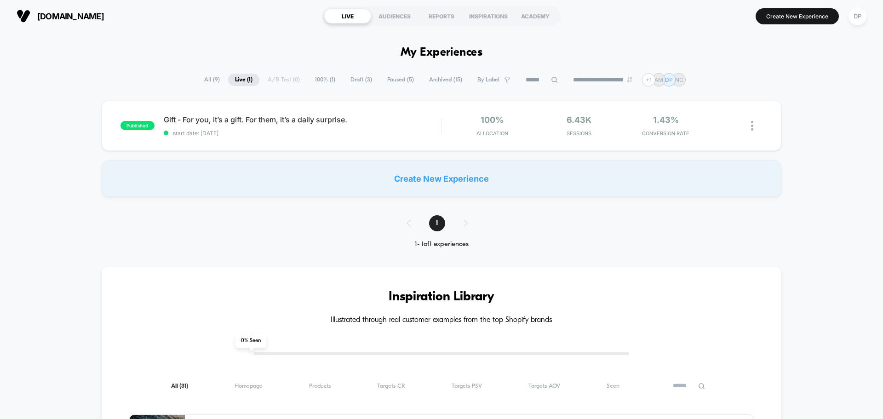
click at [213, 18] on section "[DOMAIN_NAME]" at bounding box center [154, 16] width 280 height 23
click at [356, 79] on span "Draft ( 3 )" at bounding box center [360, 80] width 35 height 12
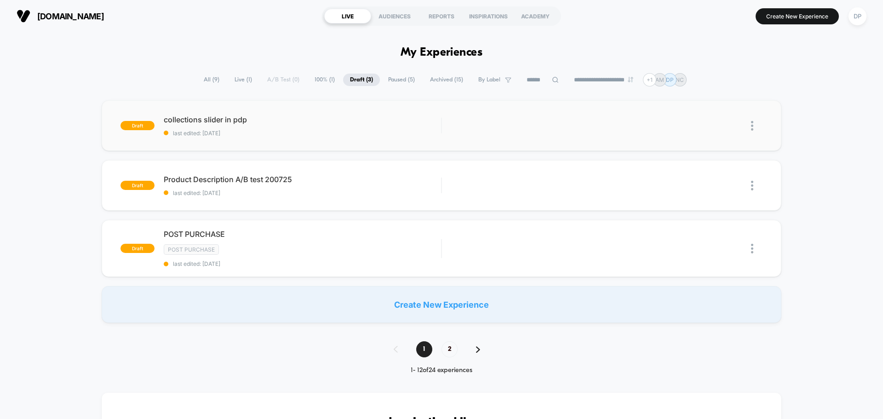
click at [753, 127] on div at bounding box center [756, 125] width 11 height 21
click at [709, 147] on div "Preview Link" at bounding box center [704, 147] width 83 height 21
click at [751, 126] on img at bounding box center [752, 126] width 2 height 10
click at [809, 117] on div "draft collections slider in pdp last edited: 9/8/2025 Edit Duplicate Preview St…" at bounding box center [441, 211] width 883 height 222
click at [328, 132] on span "last edited: 9/8/2025" at bounding box center [302, 133] width 277 height 7
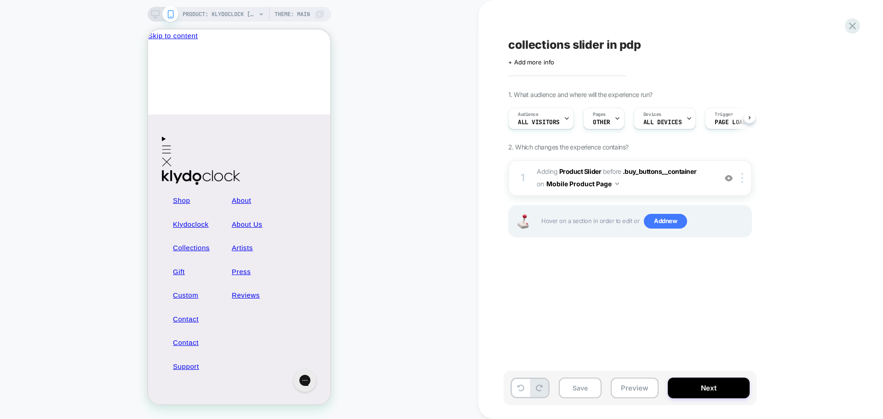
scroll to position [0, 0]
click at [415, 237] on div "PRODUCT: Klydoclock [klydo clock] PRODUCT: Klydoclock [klydo clock] Theme: MAIN" at bounding box center [239, 209] width 478 height 400
click at [426, 284] on div "PRODUCT: Klydoclock [klydo clock] PRODUCT: Klydoclock [klydo clock] Theme: MAIN" at bounding box center [239, 209] width 478 height 400
